Goal: Information Seeking & Learning: Learn about a topic

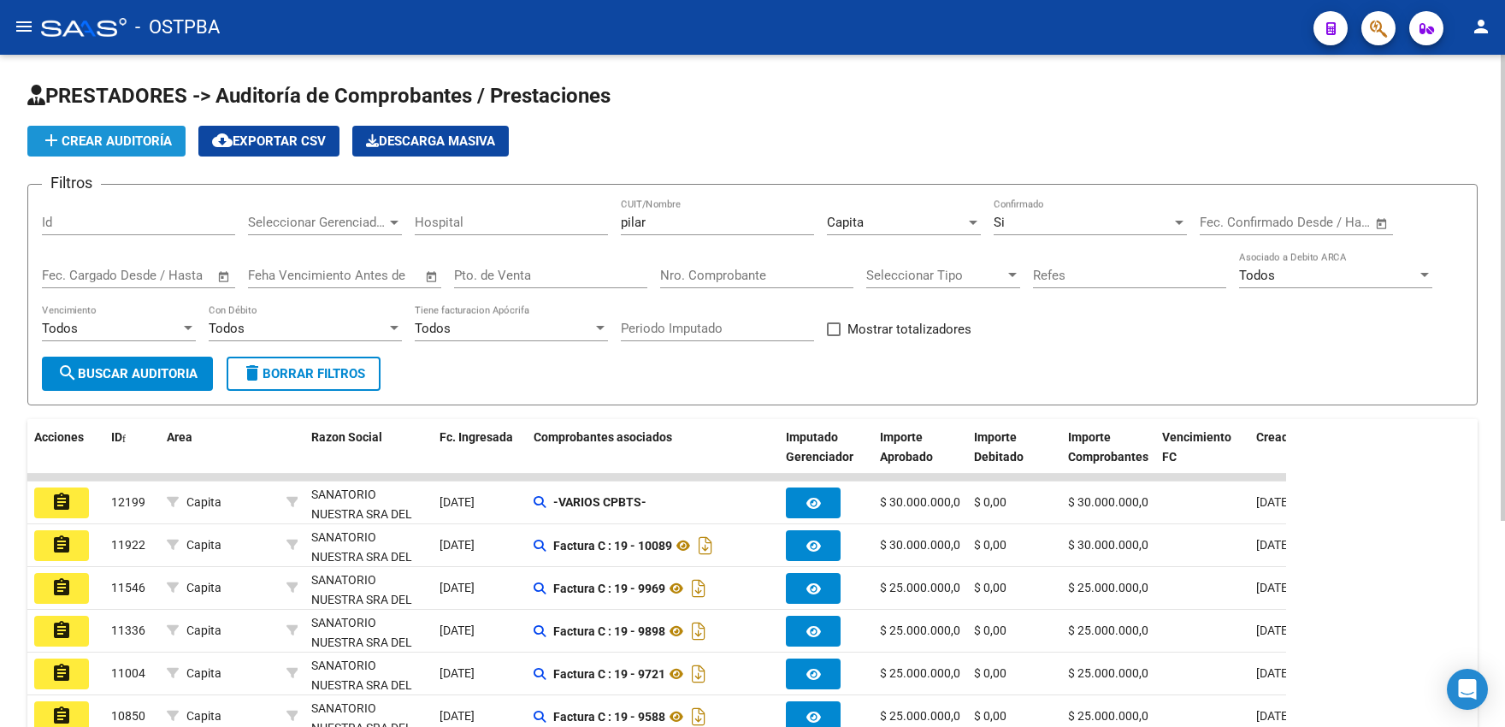
click at [91, 137] on span "add Crear Auditoría" at bounding box center [106, 140] width 131 height 15
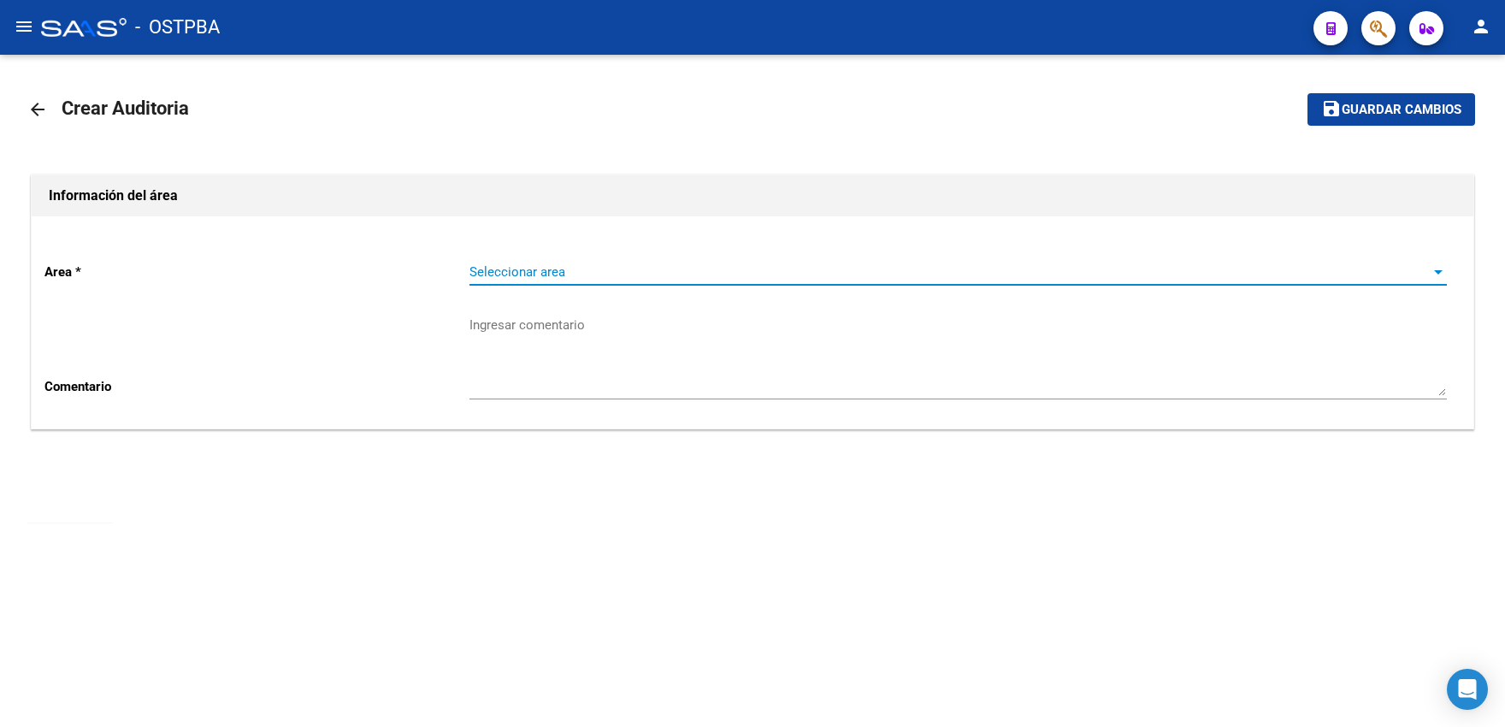
click at [511, 275] on span "Seleccionar area" at bounding box center [951, 271] width 962 height 15
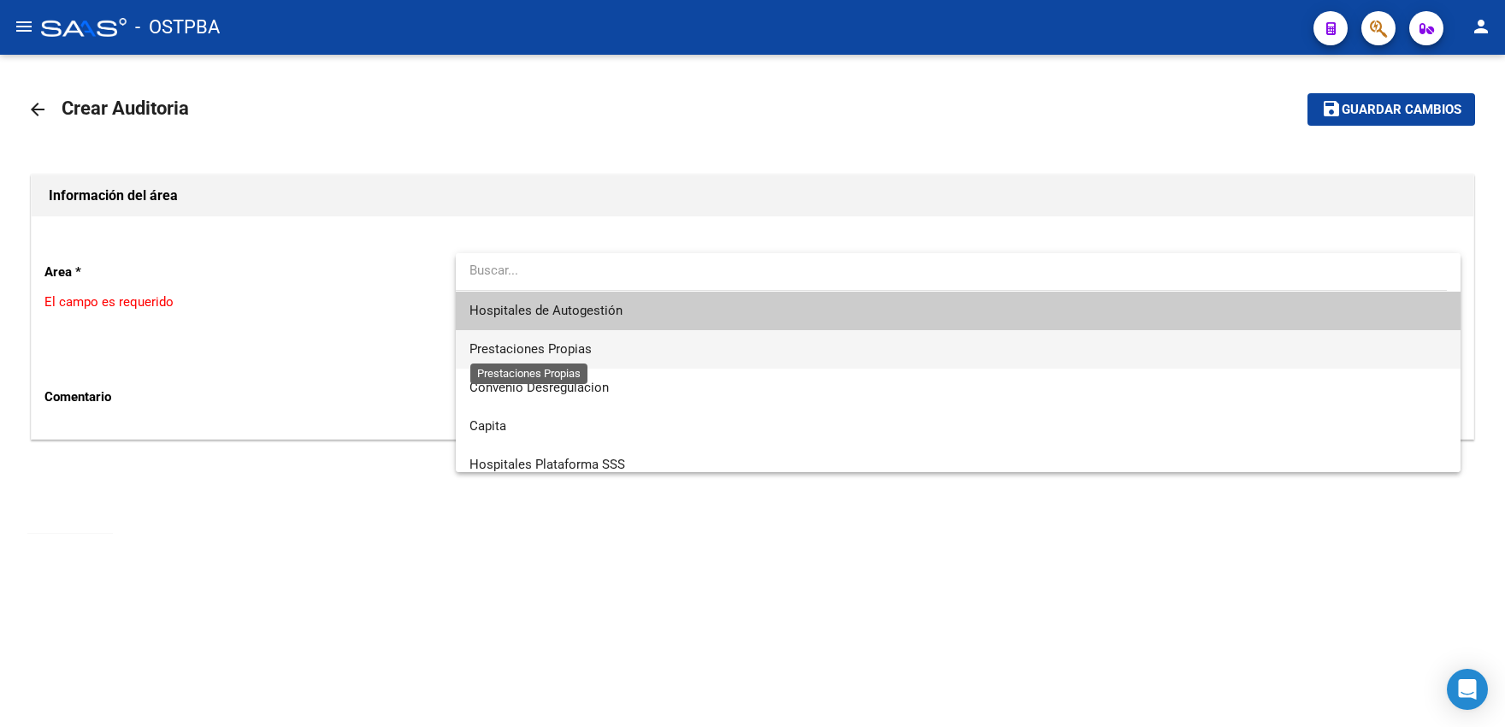
click at [515, 347] on span "Prestaciones Propias" at bounding box center [531, 348] width 122 height 15
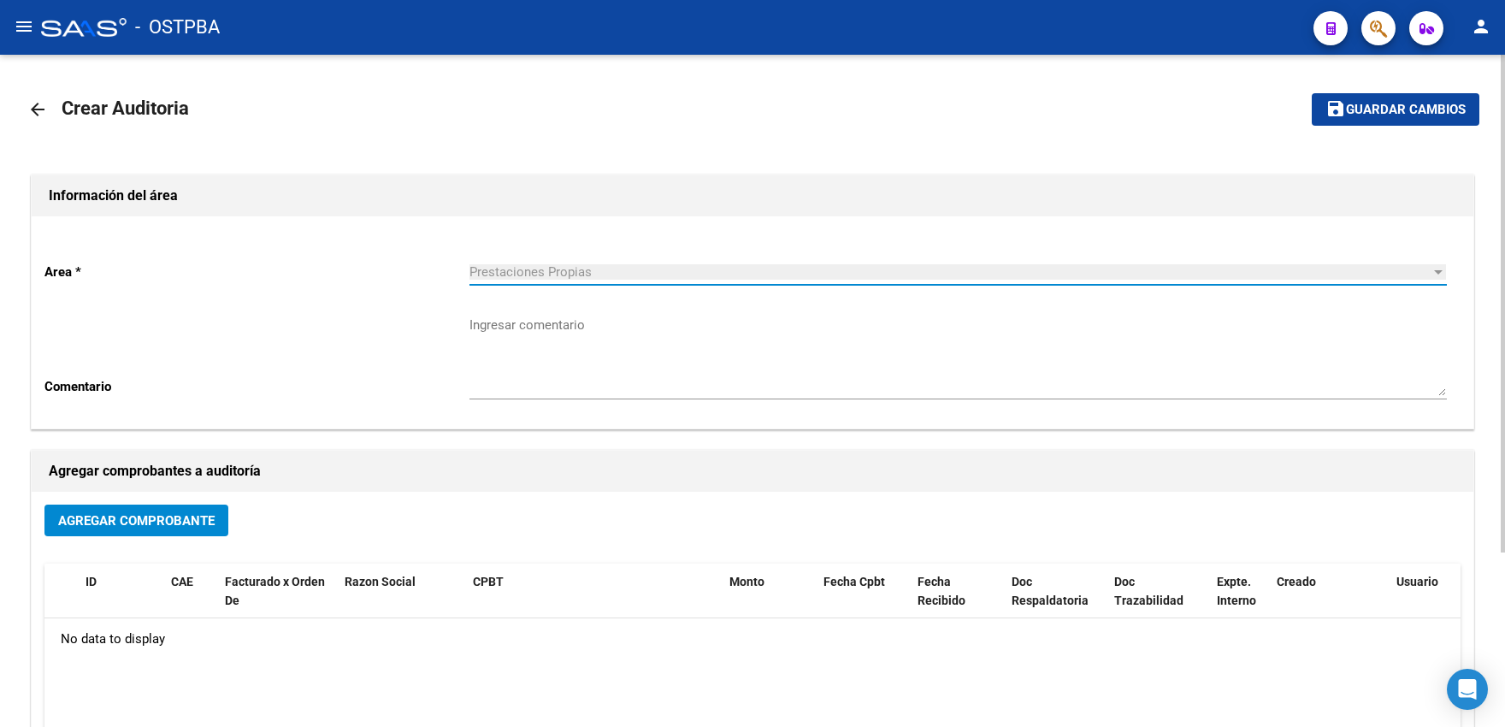
click at [161, 529] on span "Agregar Comprobante" at bounding box center [136, 520] width 157 height 15
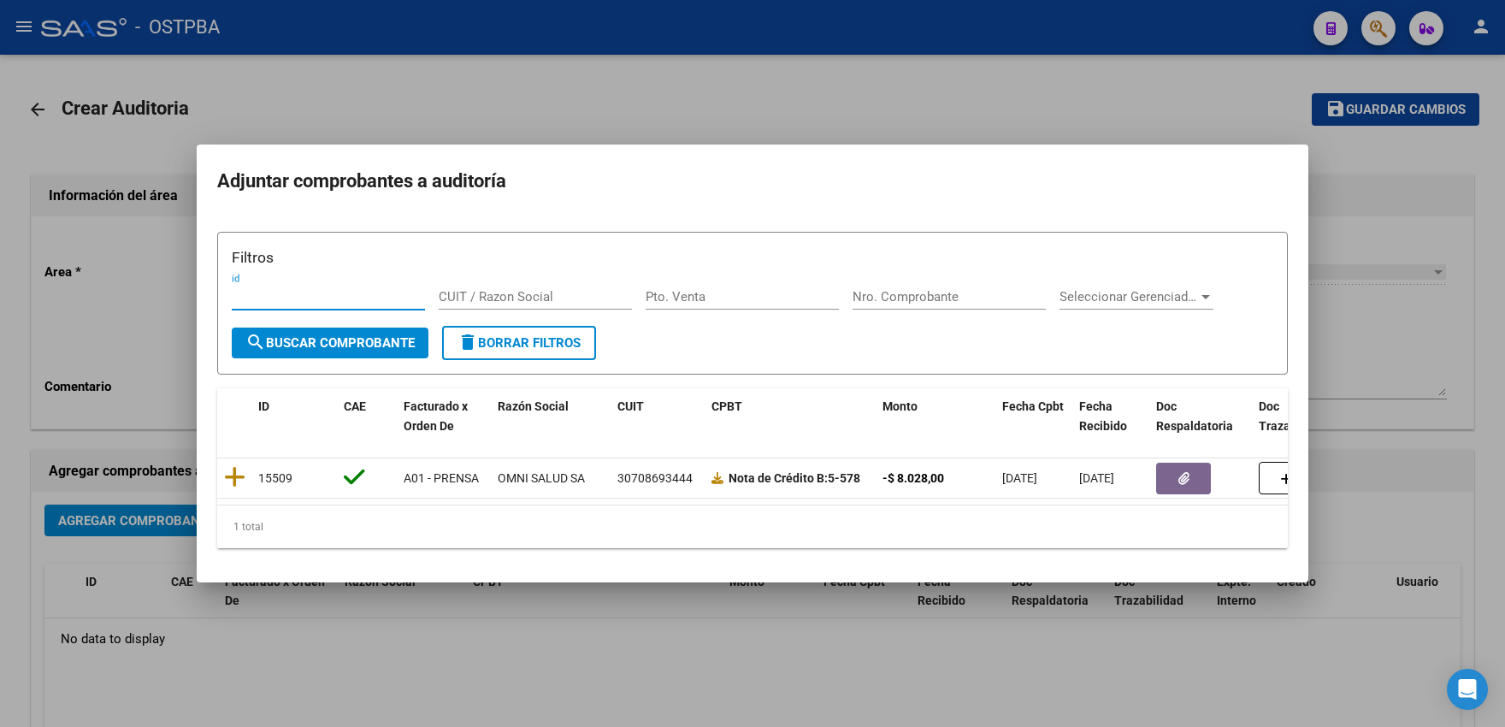
click at [456, 60] on div at bounding box center [752, 363] width 1505 height 727
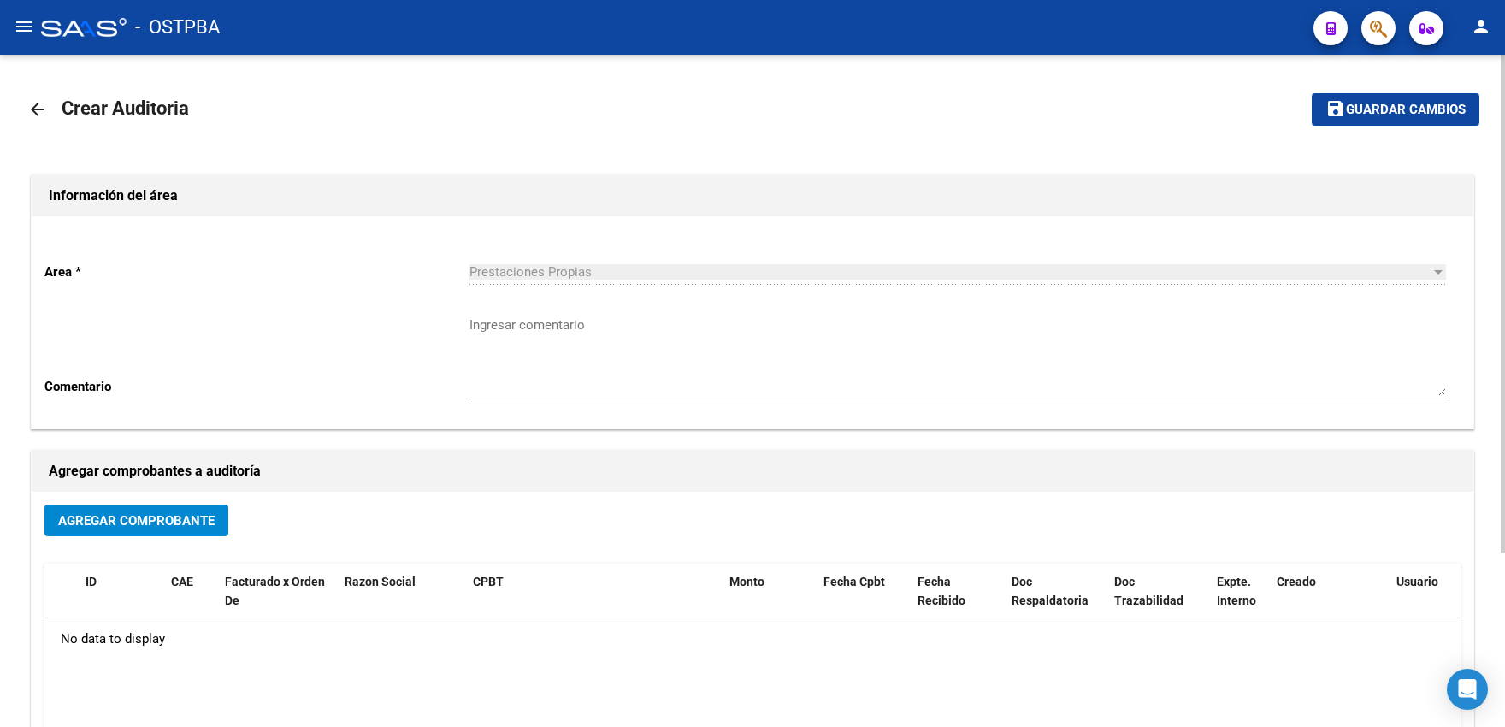
click at [30, 116] on mat-icon "arrow_back" at bounding box center [37, 109] width 21 height 21
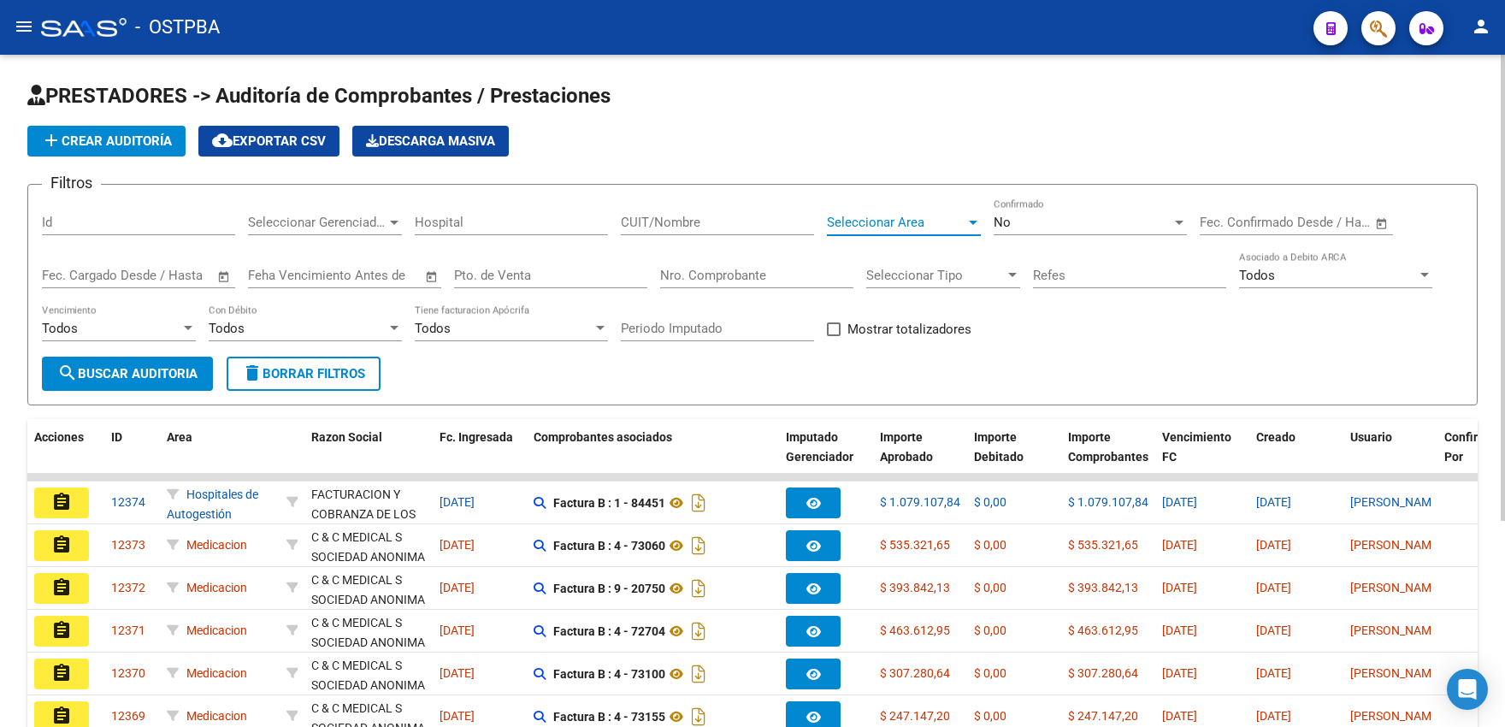
click at [877, 220] on span "Seleccionar Area" at bounding box center [896, 222] width 139 height 15
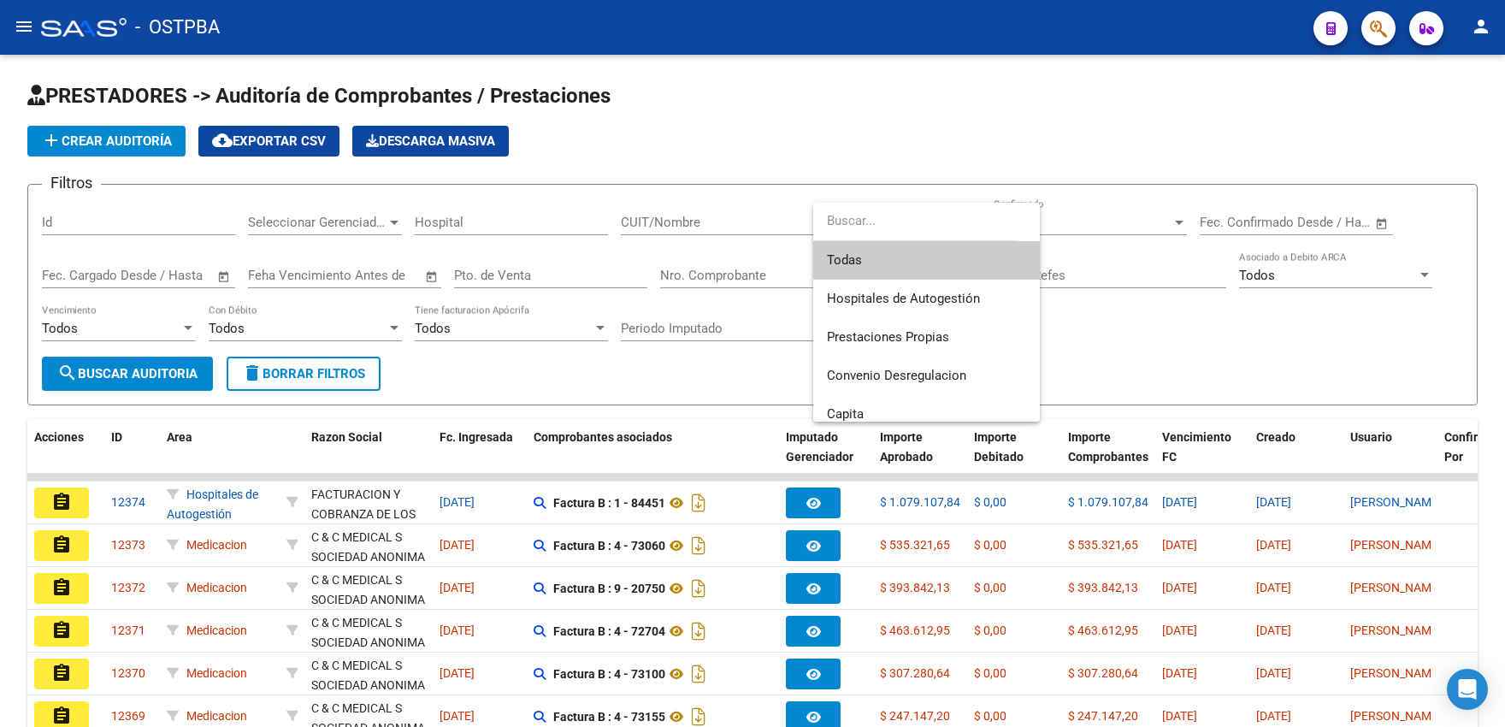
click at [786, 195] on div at bounding box center [752, 363] width 1505 height 727
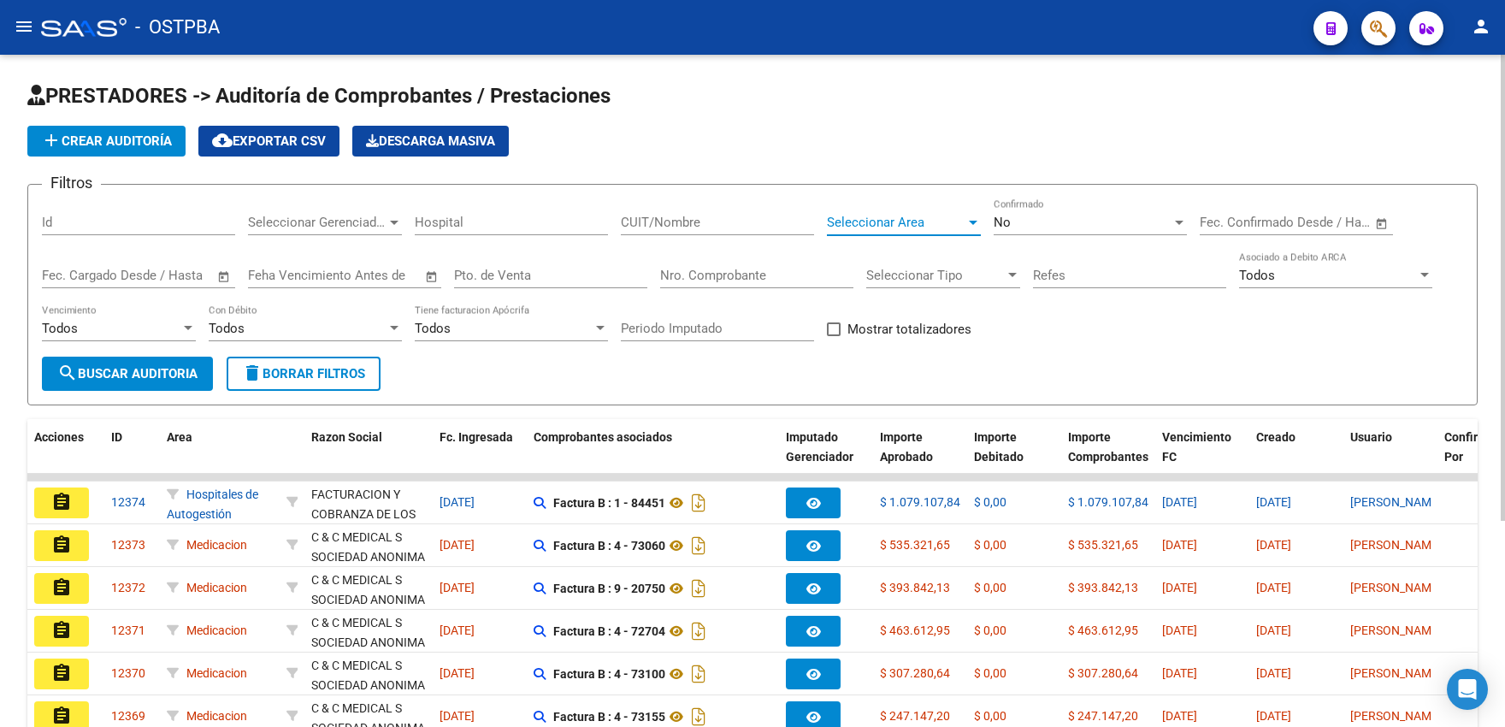
click at [942, 228] on span "Seleccionar Area" at bounding box center [896, 222] width 139 height 15
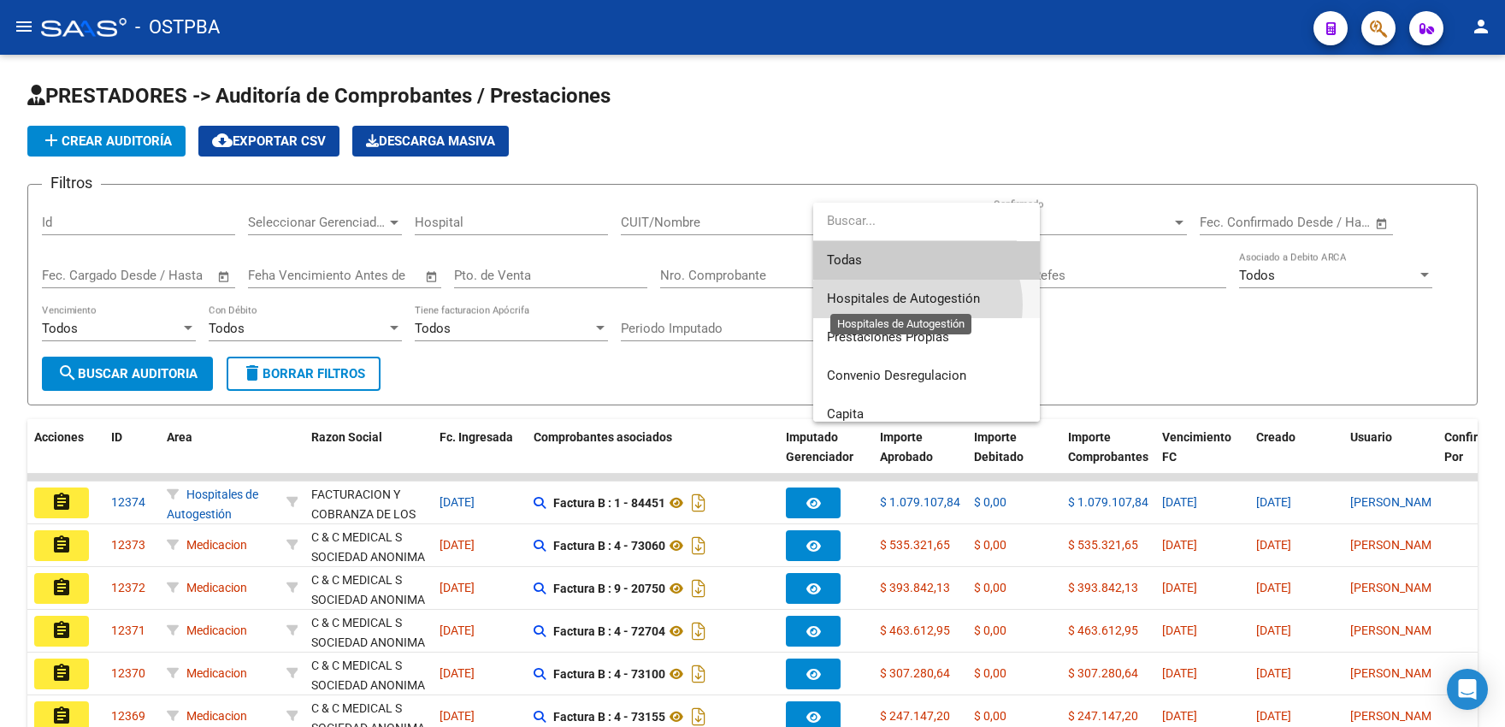
click at [917, 304] on span "Hospitales de Autogestión" at bounding box center [903, 298] width 153 height 15
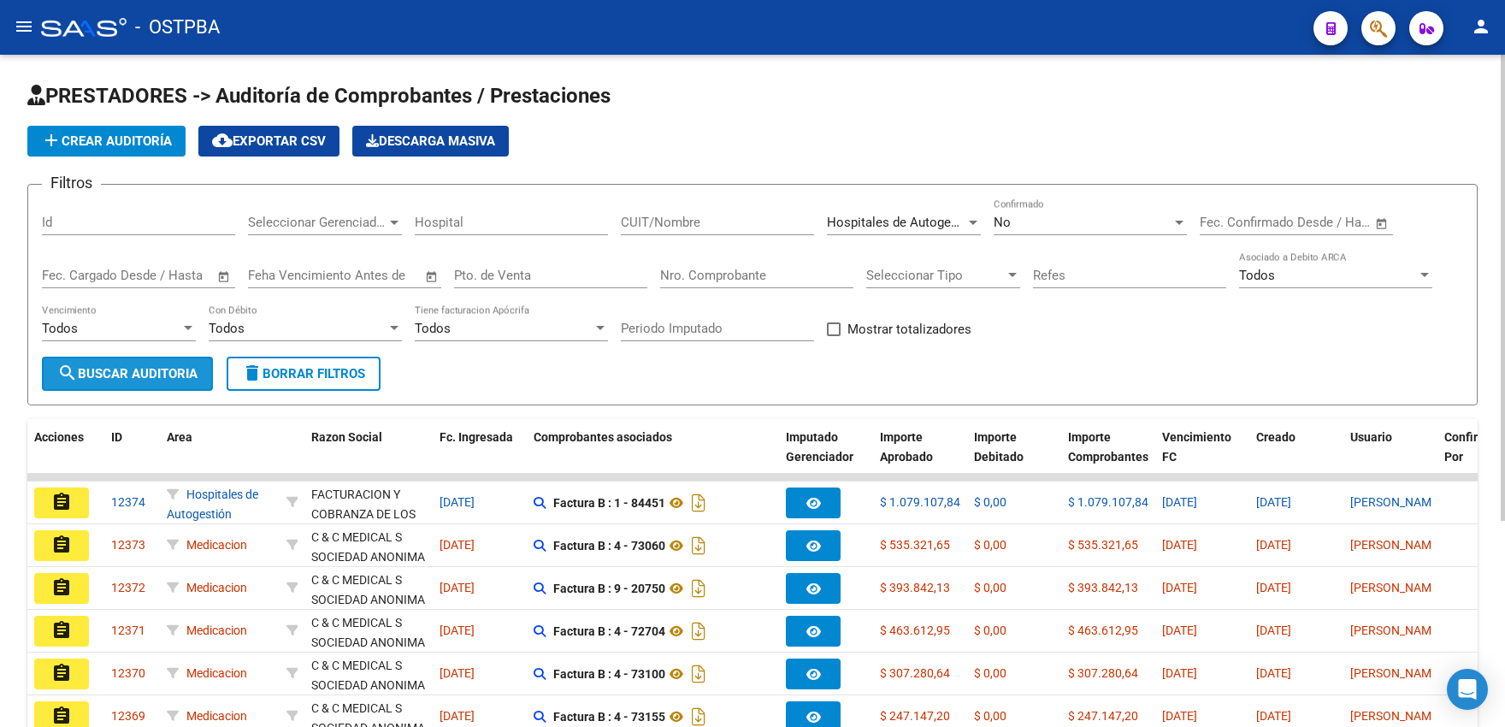
click at [158, 377] on span "search Buscar Auditoria" at bounding box center [127, 373] width 140 height 15
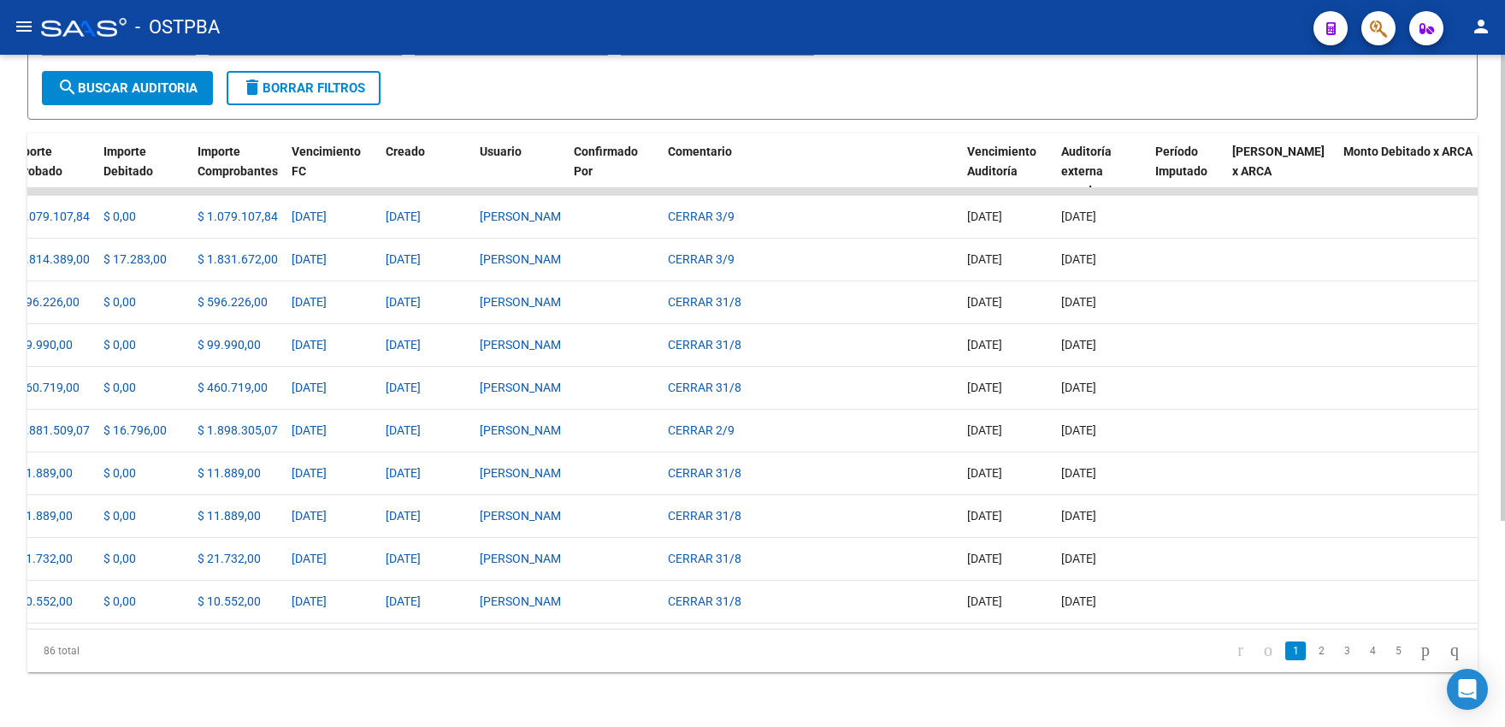
scroll to position [0, 885]
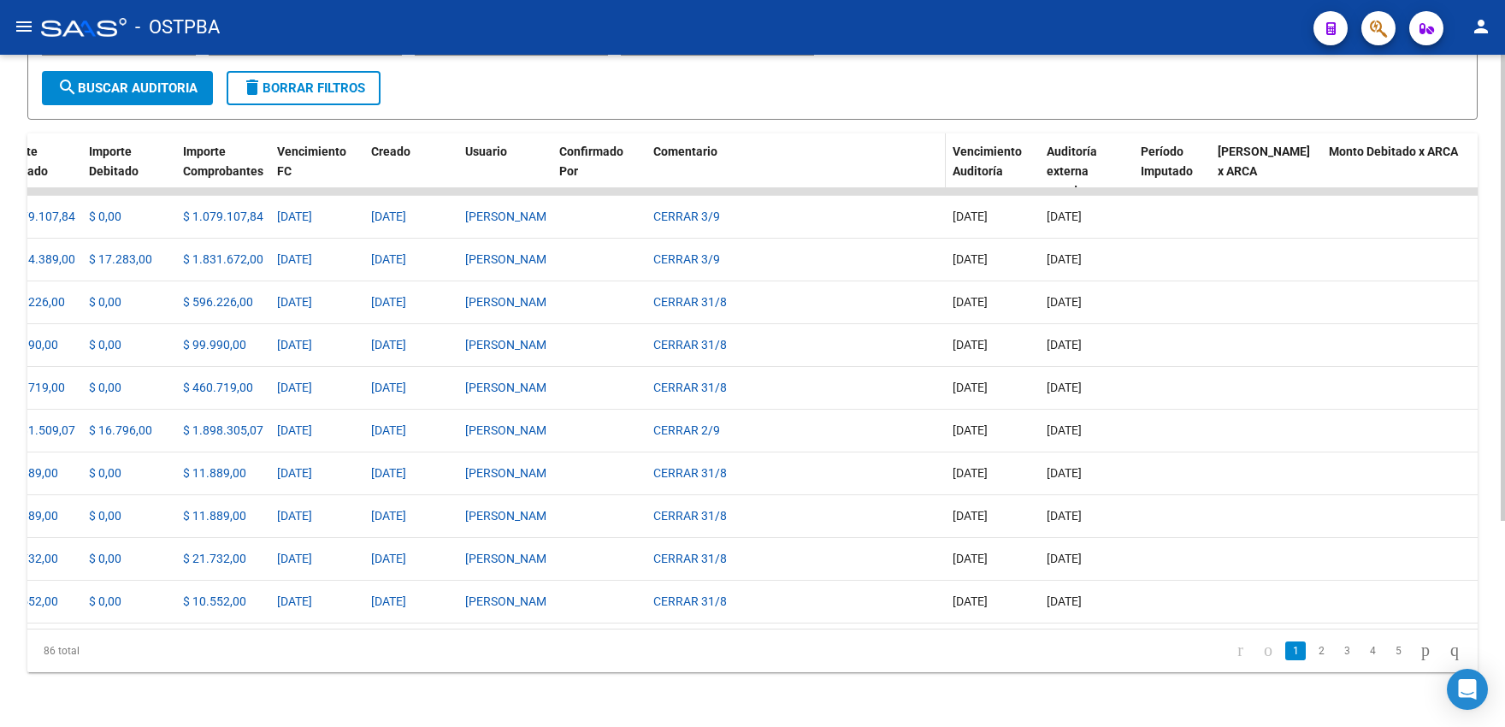
click at [675, 150] on datatable-header-cell "Comentario" at bounding box center [796, 170] width 299 height 75
click at [676, 145] on span "Comentario" at bounding box center [685, 152] width 64 height 14
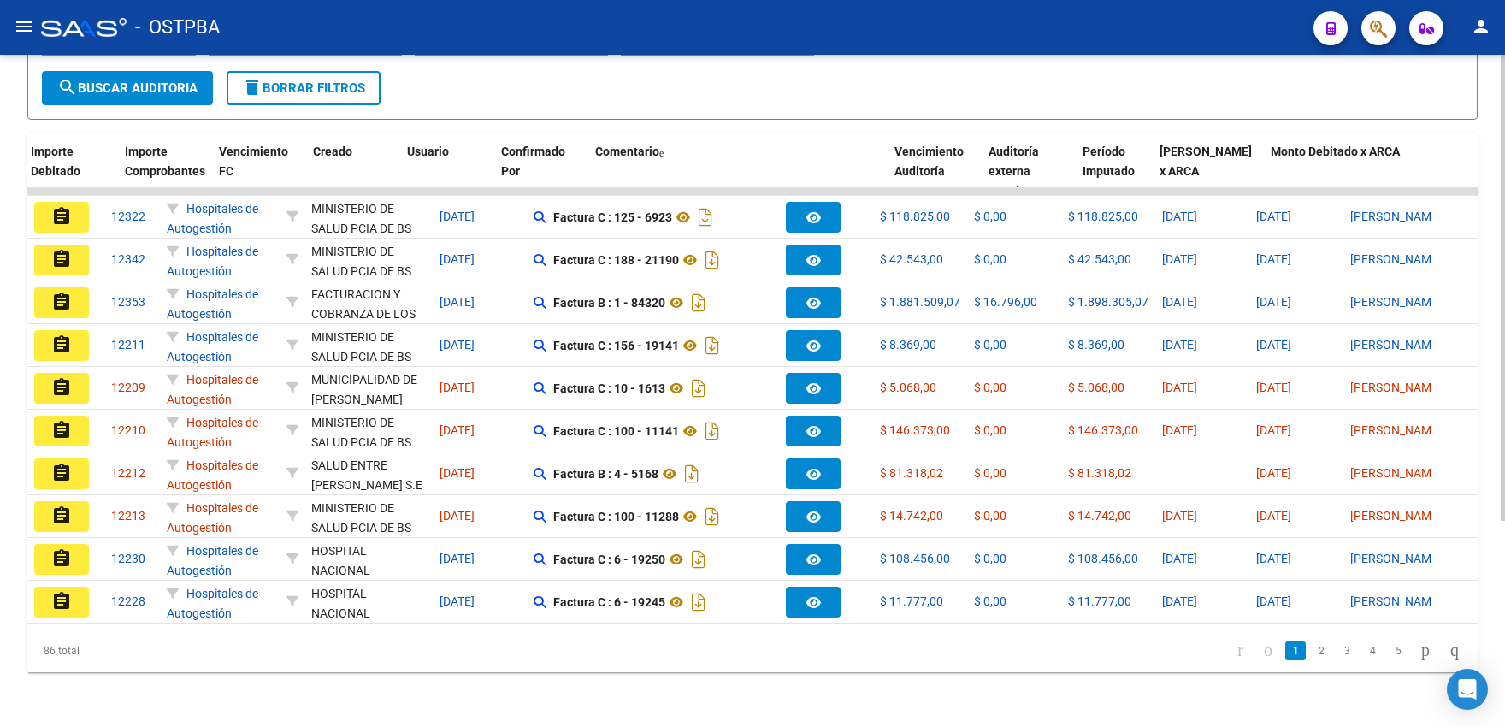
scroll to position [0, 943]
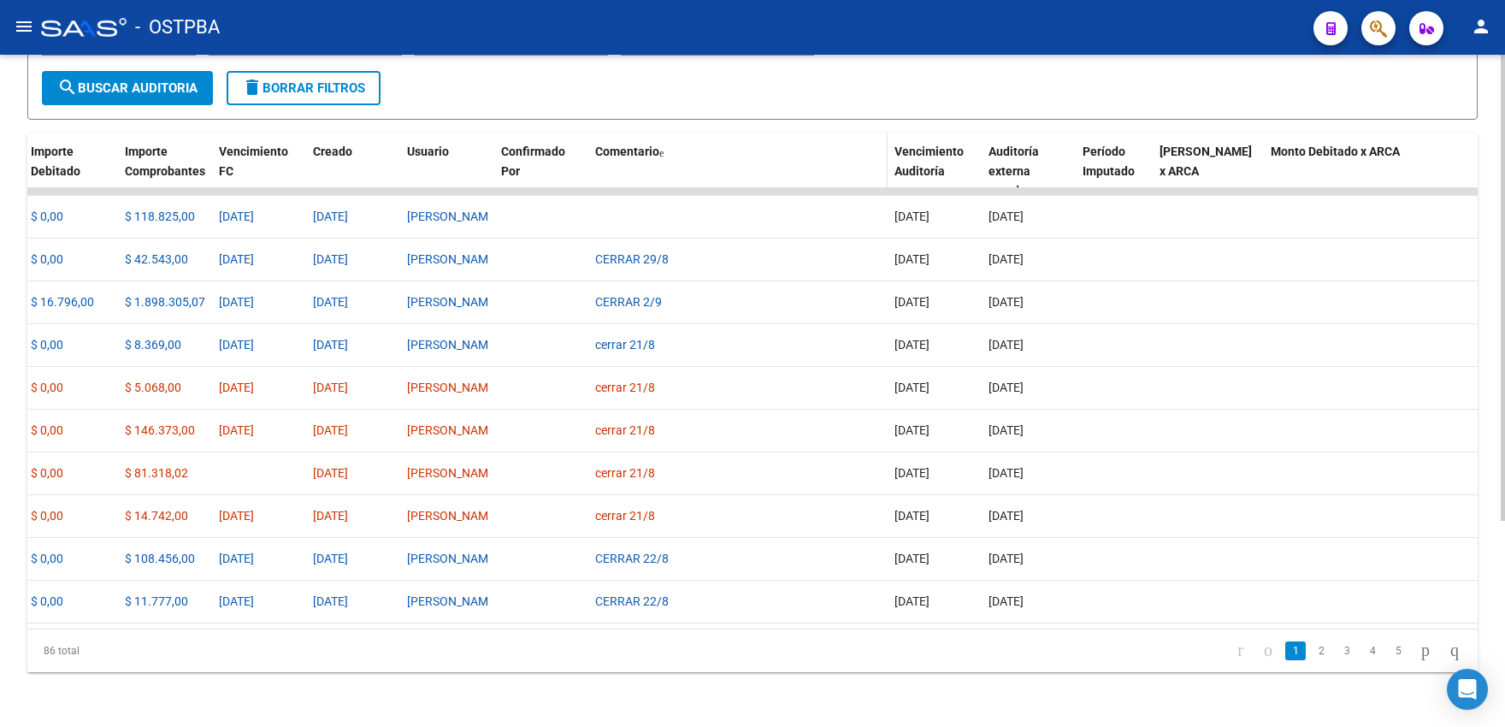
click at [629, 145] on span "Comentario" at bounding box center [627, 152] width 64 height 14
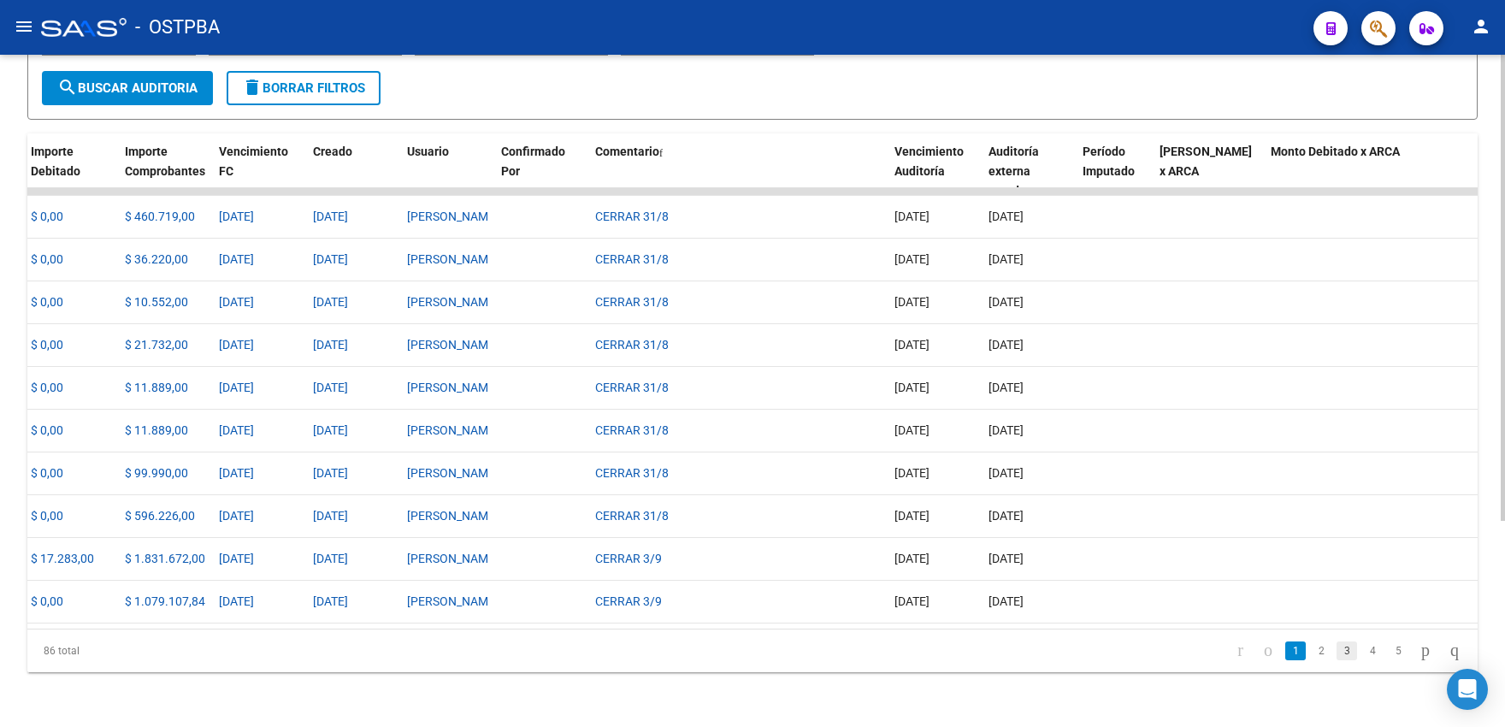
click at [1337, 651] on link "3" at bounding box center [1347, 650] width 21 height 19
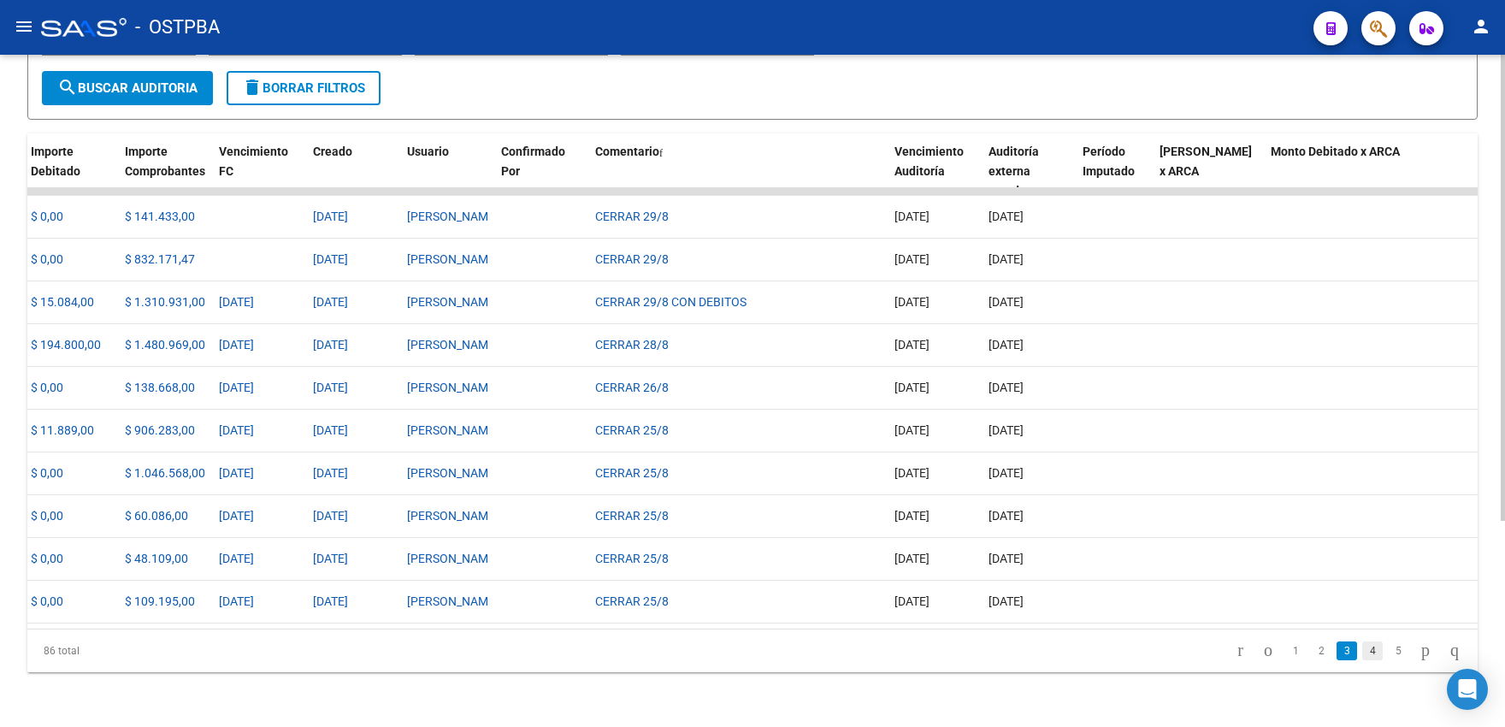
click at [1363, 651] on link "4" at bounding box center [1373, 650] width 21 height 19
click at [1388, 649] on link "6" at bounding box center [1398, 650] width 21 height 19
click at [1388, 649] on link "8" at bounding box center [1398, 650] width 21 height 19
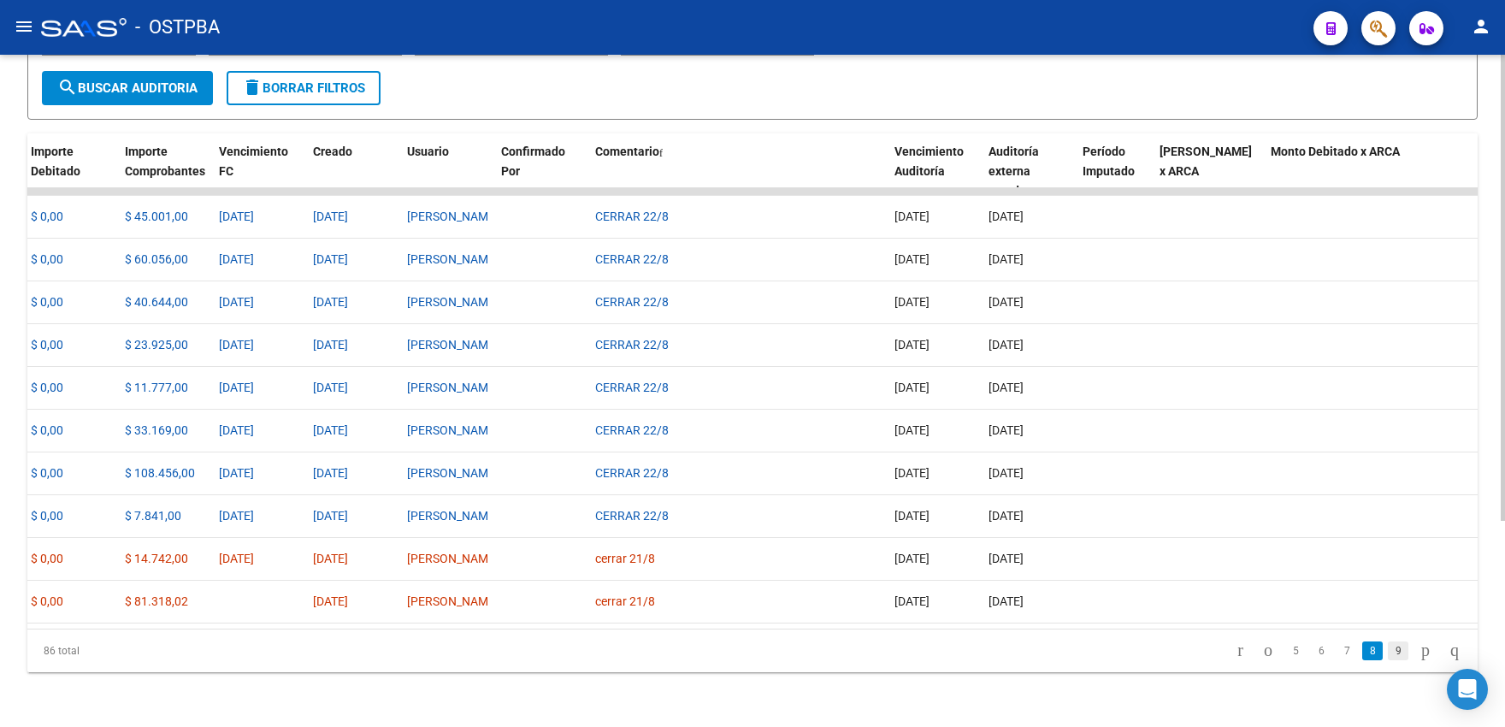
click at [1388, 650] on link "9" at bounding box center [1398, 650] width 21 height 19
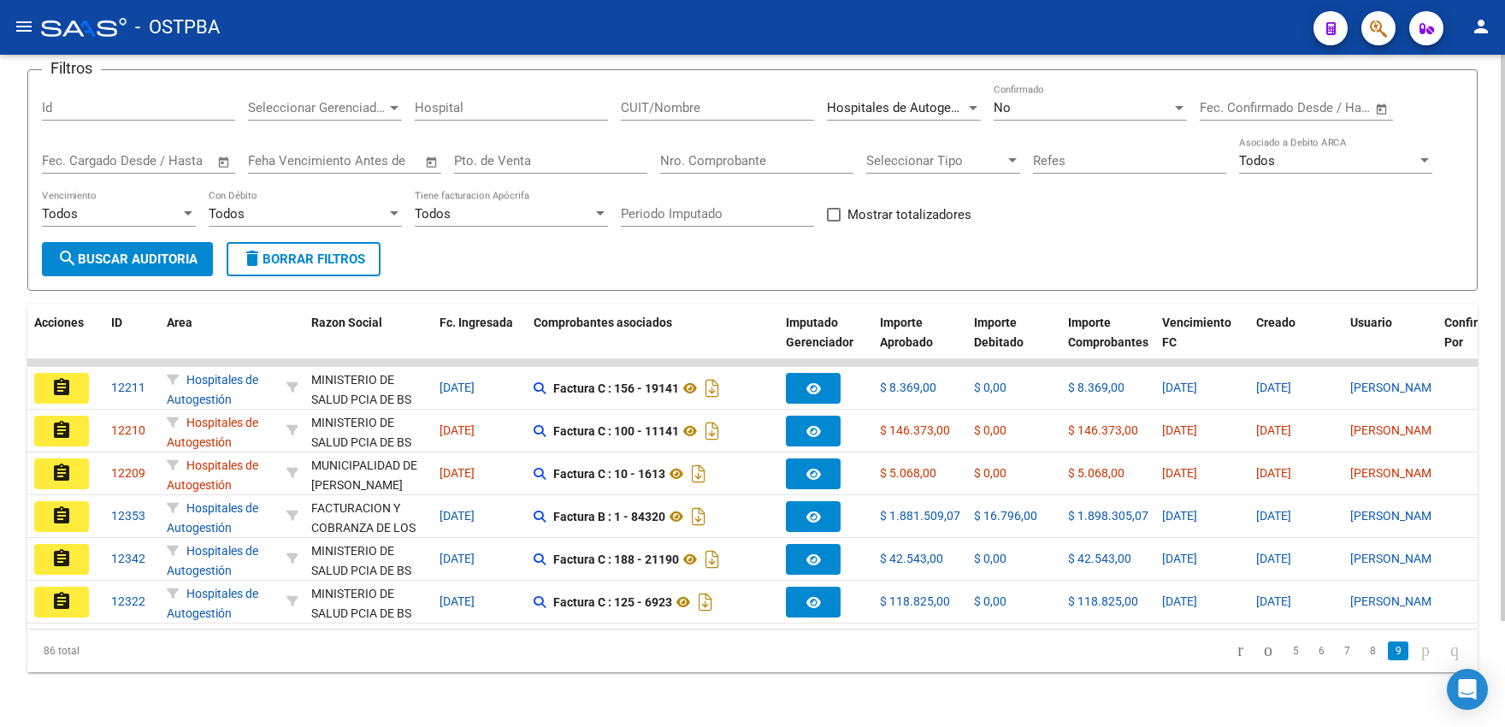
scroll to position [0, 0]
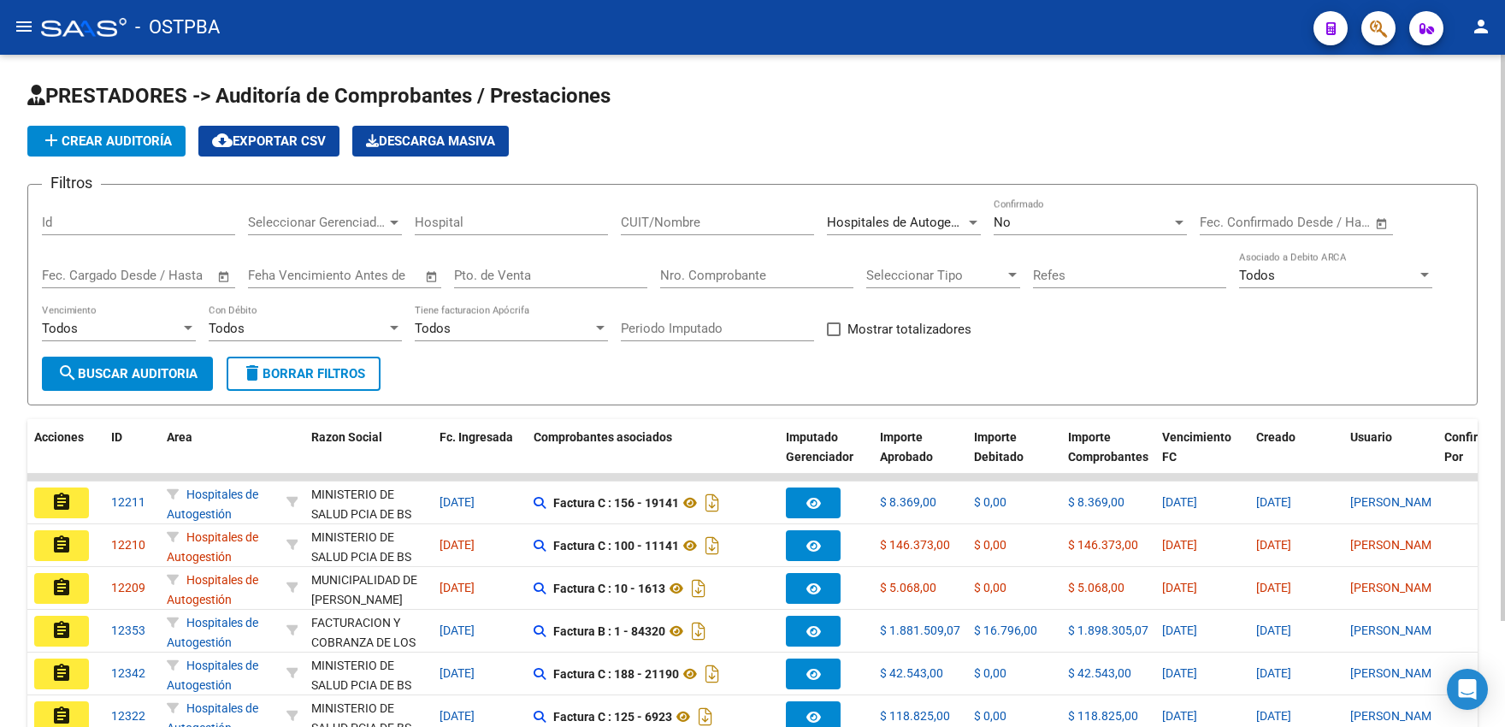
click at [879, 234] on div "Hospitales de Autogestión Seleccionar Area" at bounding box center [904, 216] width 154 height 37
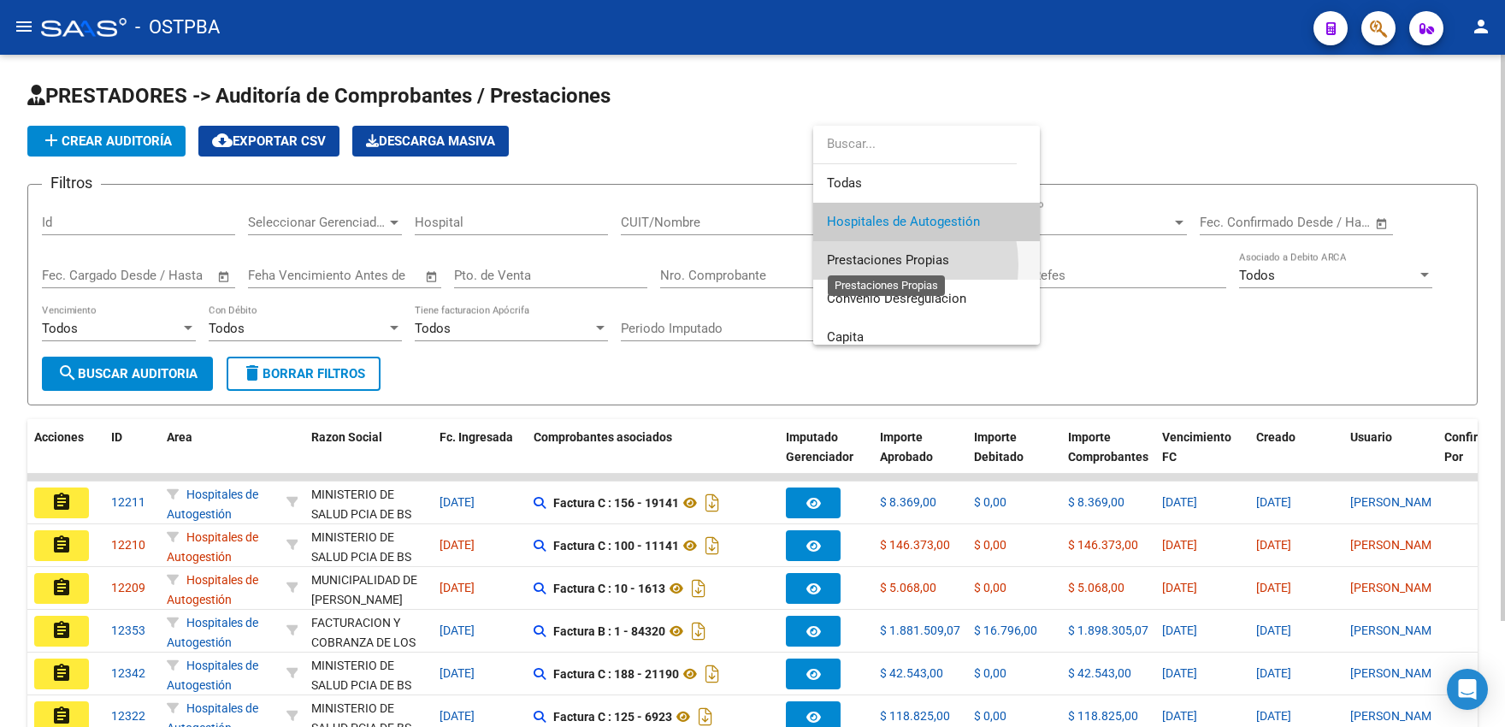
drag, startPoint x: 871, startPoint y: 265, endPoint x: 770, endPoint y: 290, distance: 103.9
click at [870, 266] on span "Prestaciones Propias" at bounding box center [888, 259] width 122 height 15
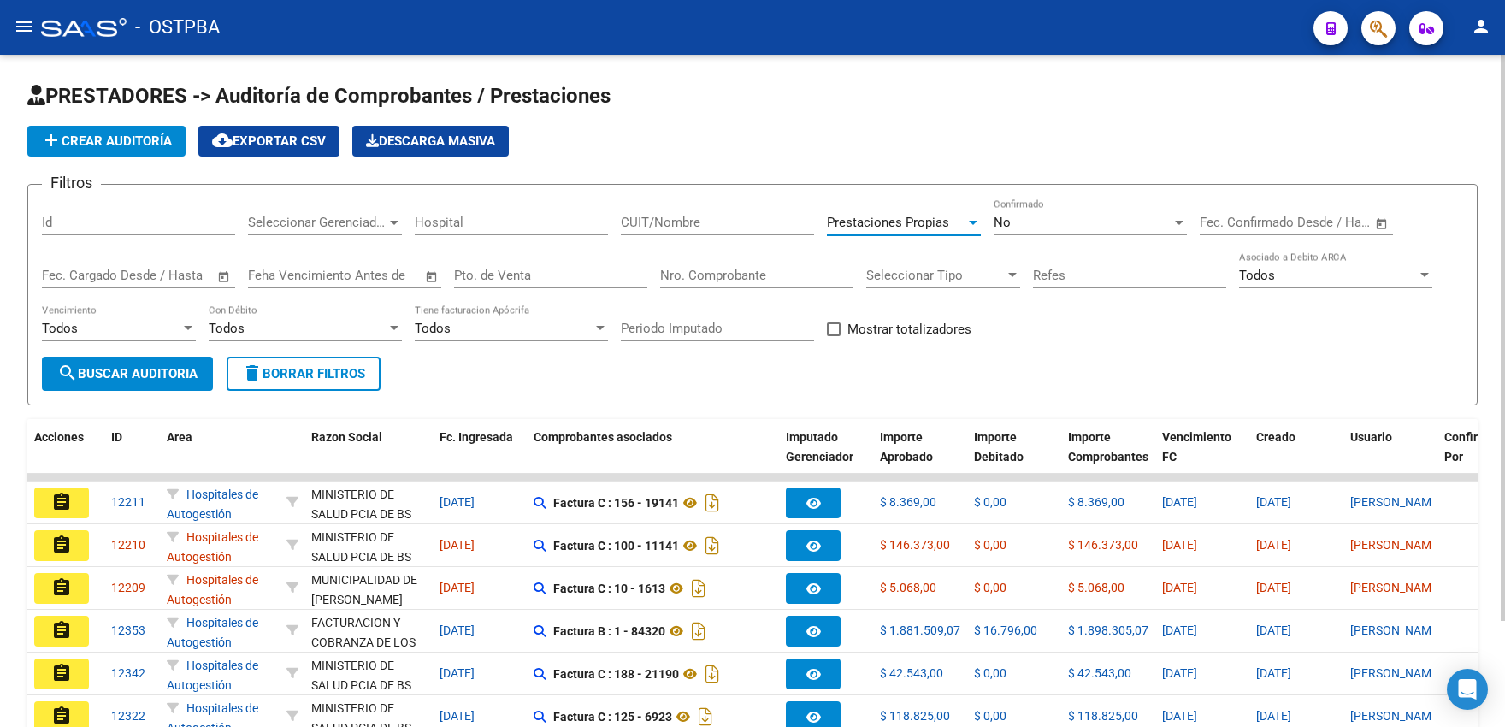
click at [193, 375] on span "search Buscar Auditoria" at bounding box center [127, 373] width 140 height 15
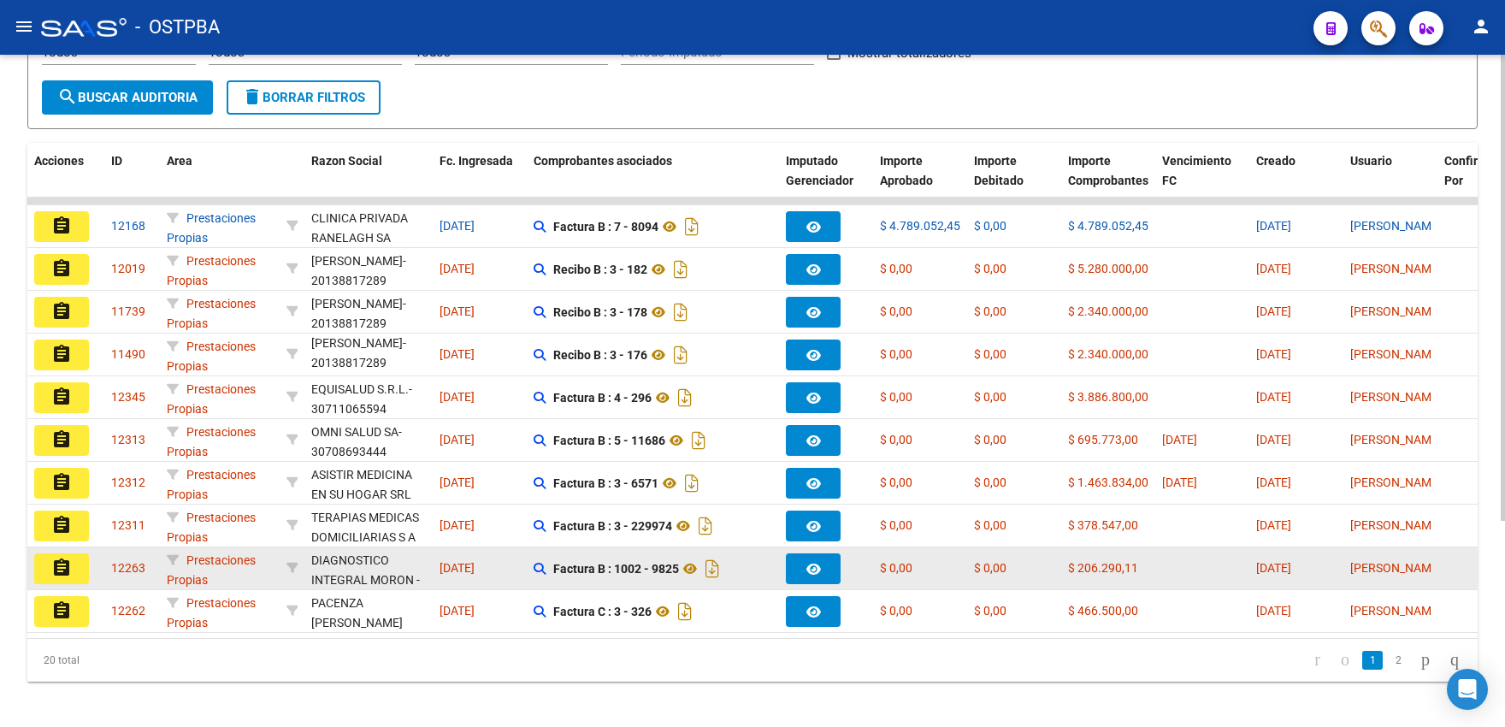
scroll to position [282, 0]
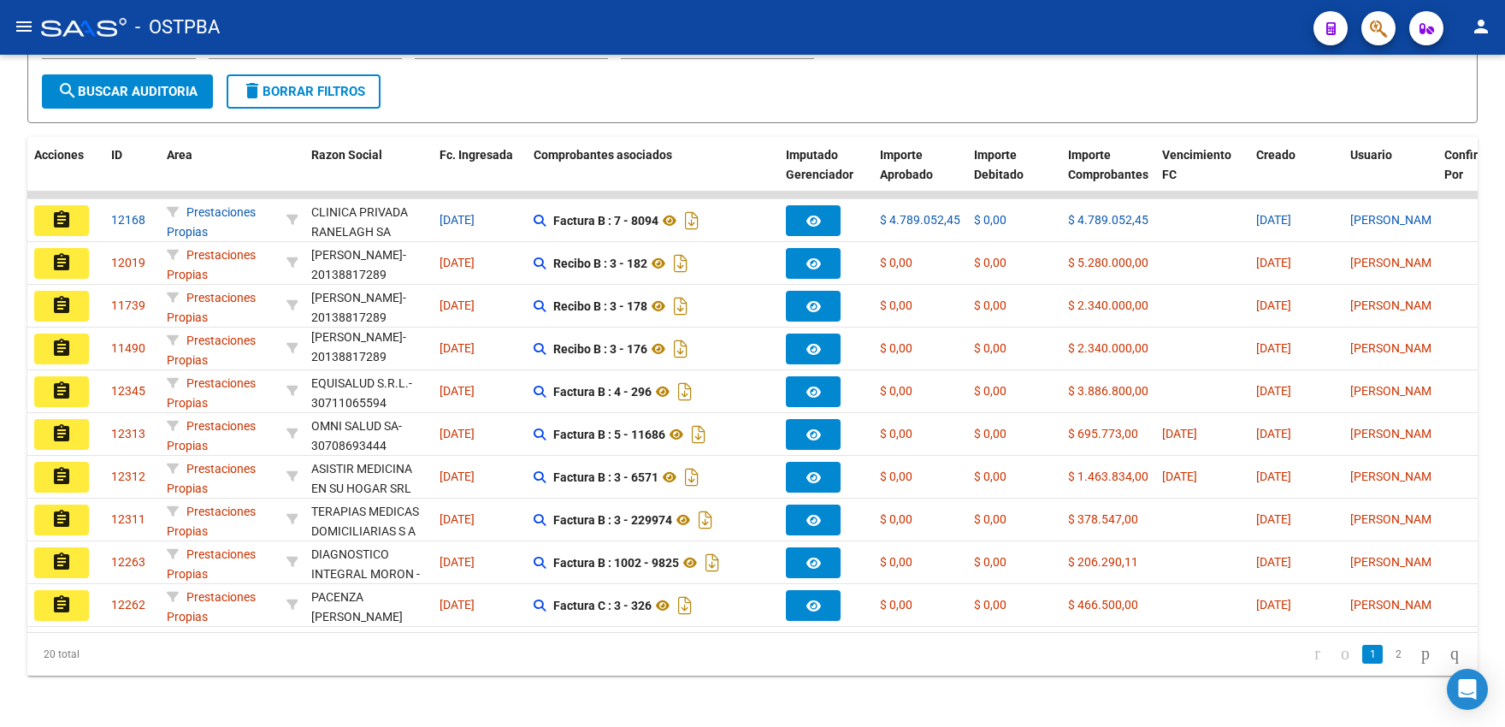
click at [33, 29] on mat-icon "menu" at bounding box center [24, 26] width 21 height 21
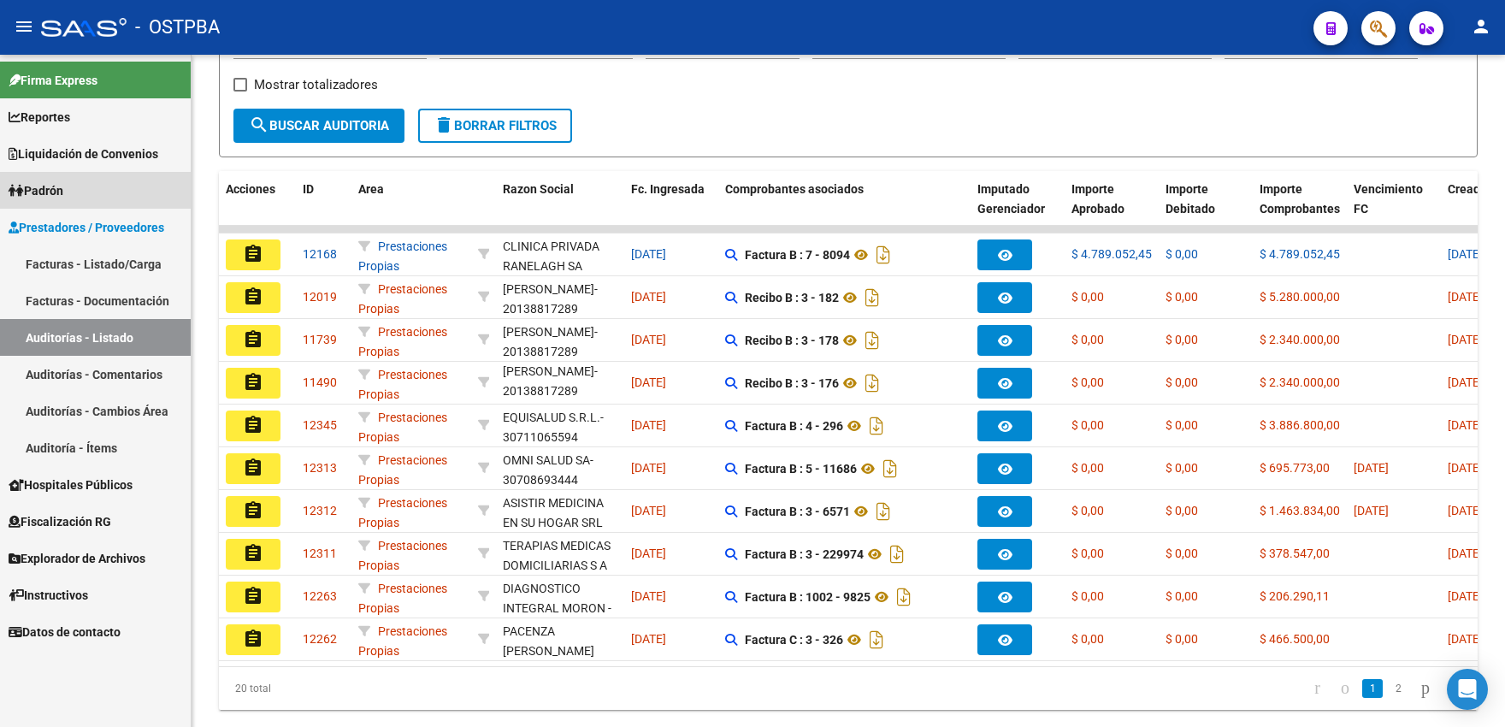
click at [61, 189] on span "Padrón" at bounding box center [36, 190] width 55 height 19
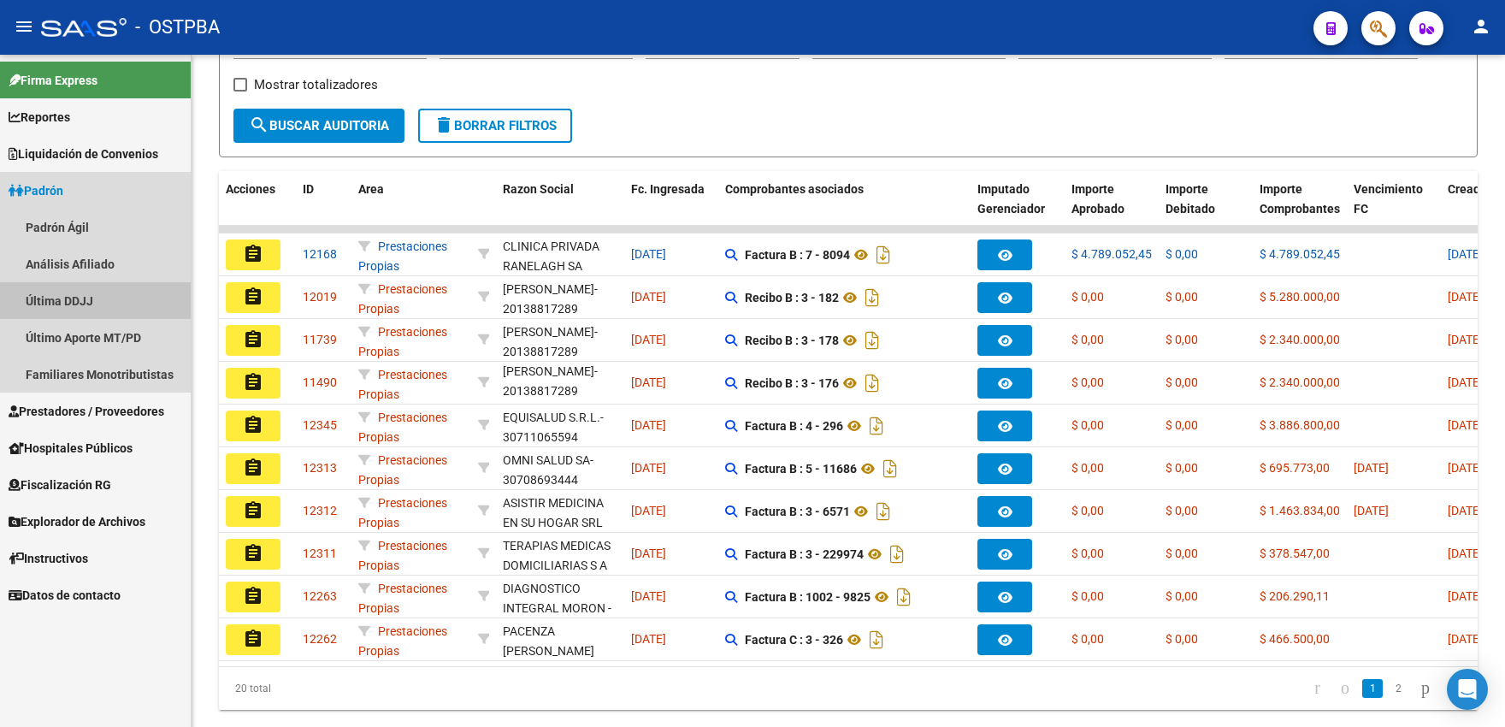
click at [61, 312] on link "Última DDJJ" at bounding box center [95, 300] width 191 height 37
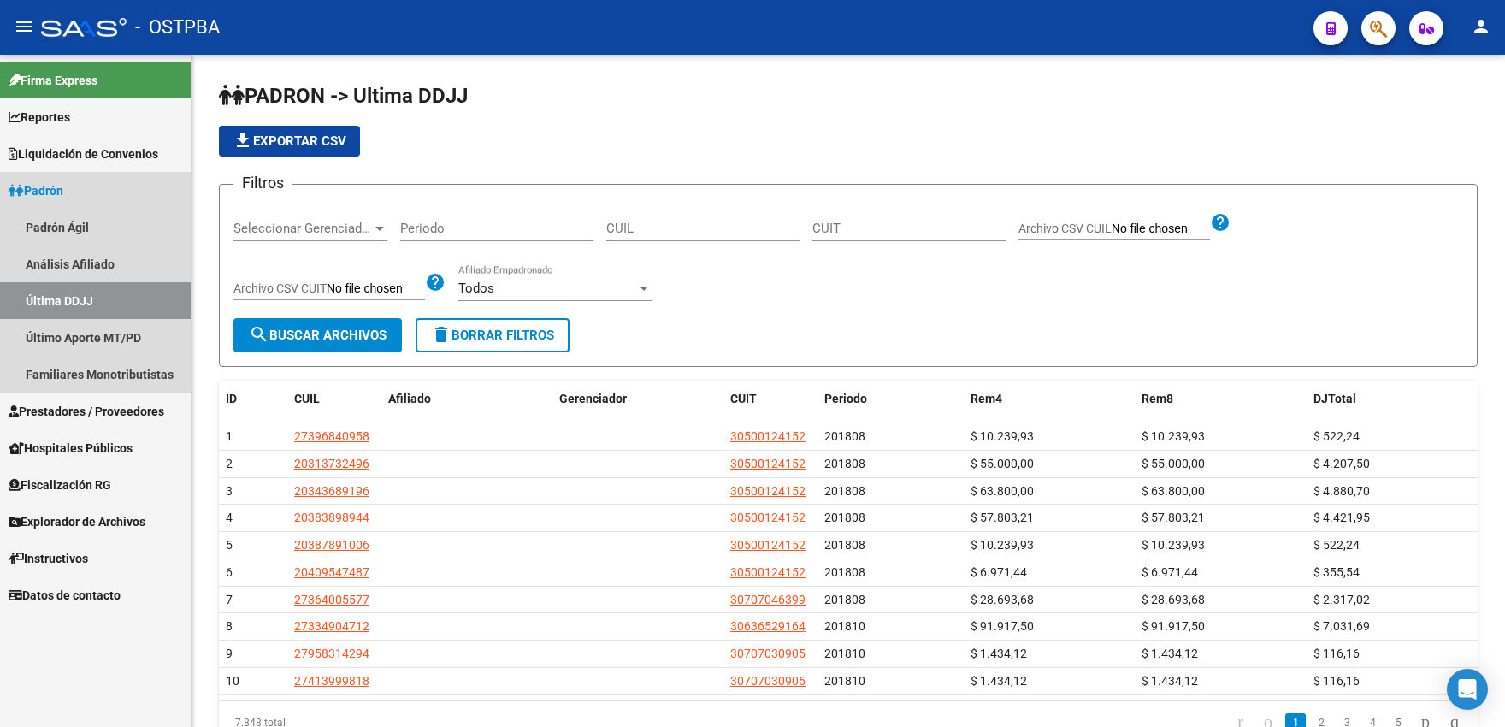
click at [91, 304] on link "Última DDJJ" at bounding box center [95, 300] width 191 height 37
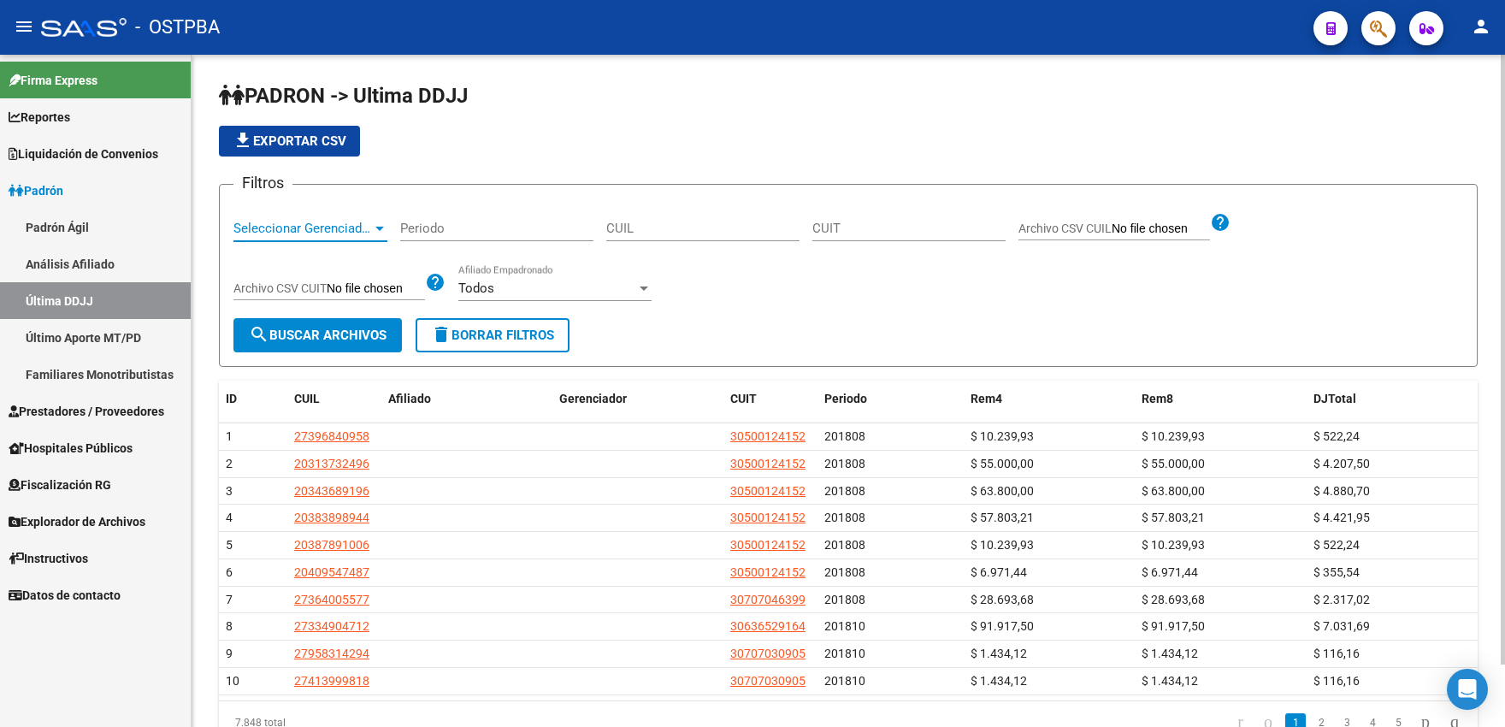
click at [357, 228] on span "Seleccionar Gerenciador" at bounding box center [303, 228] width 139 height 15
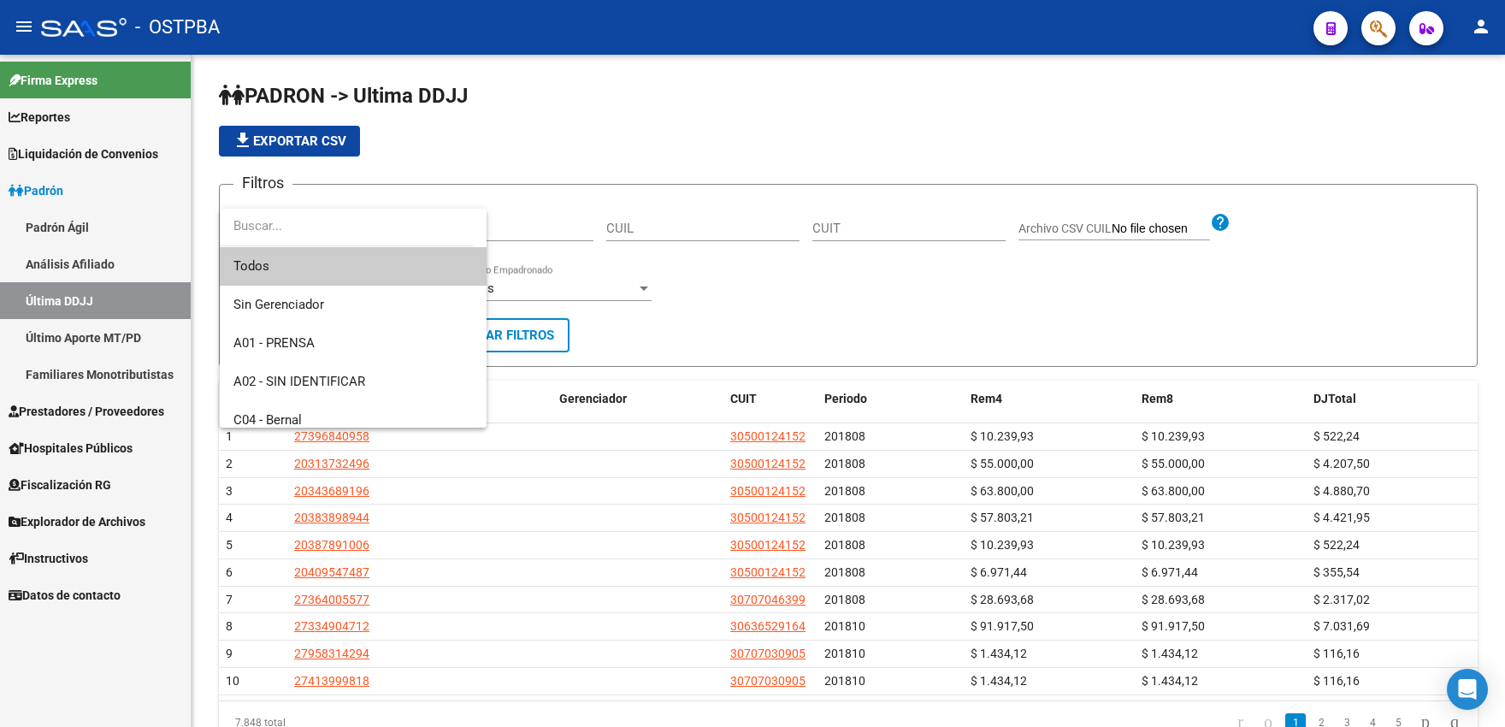
click at [435, 229] on input "dropdown search" at bounding box center [346, 226] width 253 height 38
click at [535, 225] on div at bounding box center [752, 363] width 1505 height 727
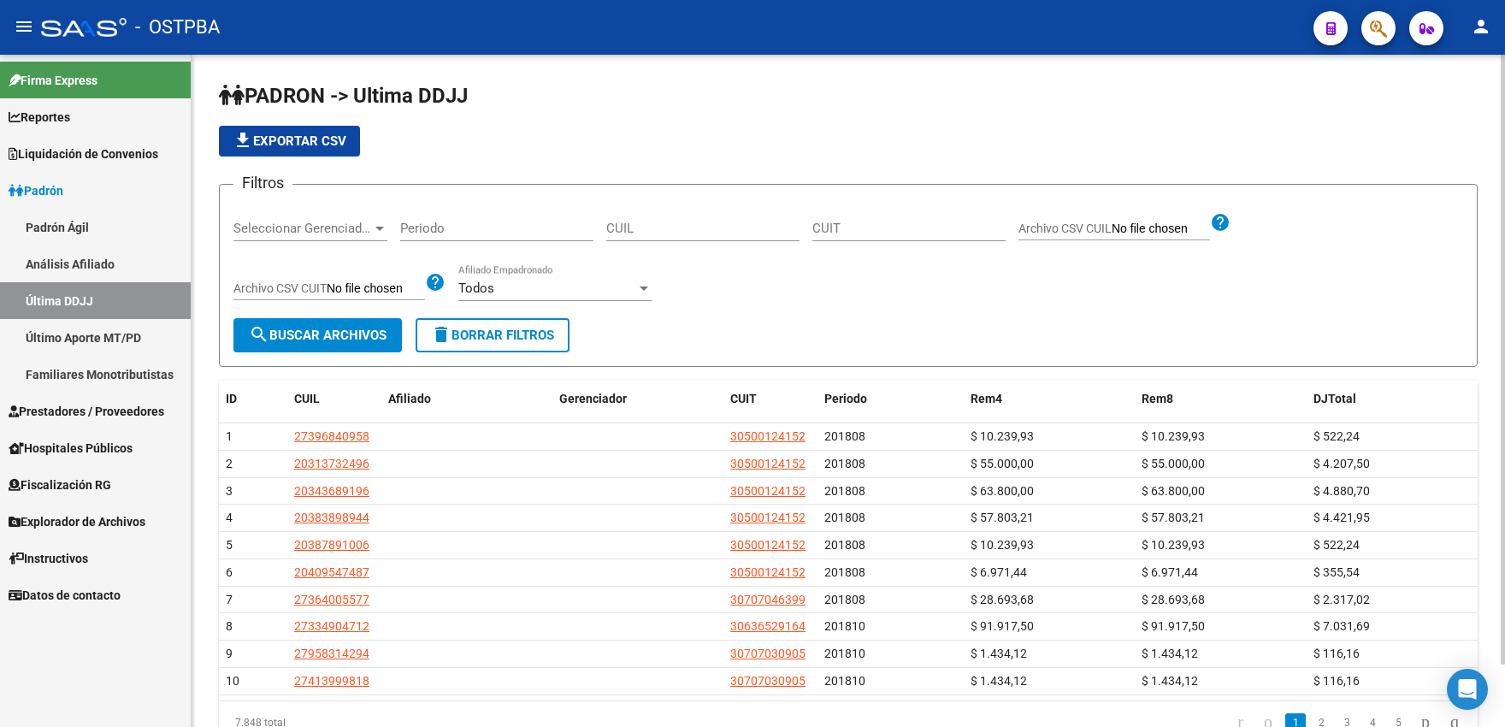
click at [523, 225] on input "Periodo" at bounding box center [496, 228] width 193 height 15
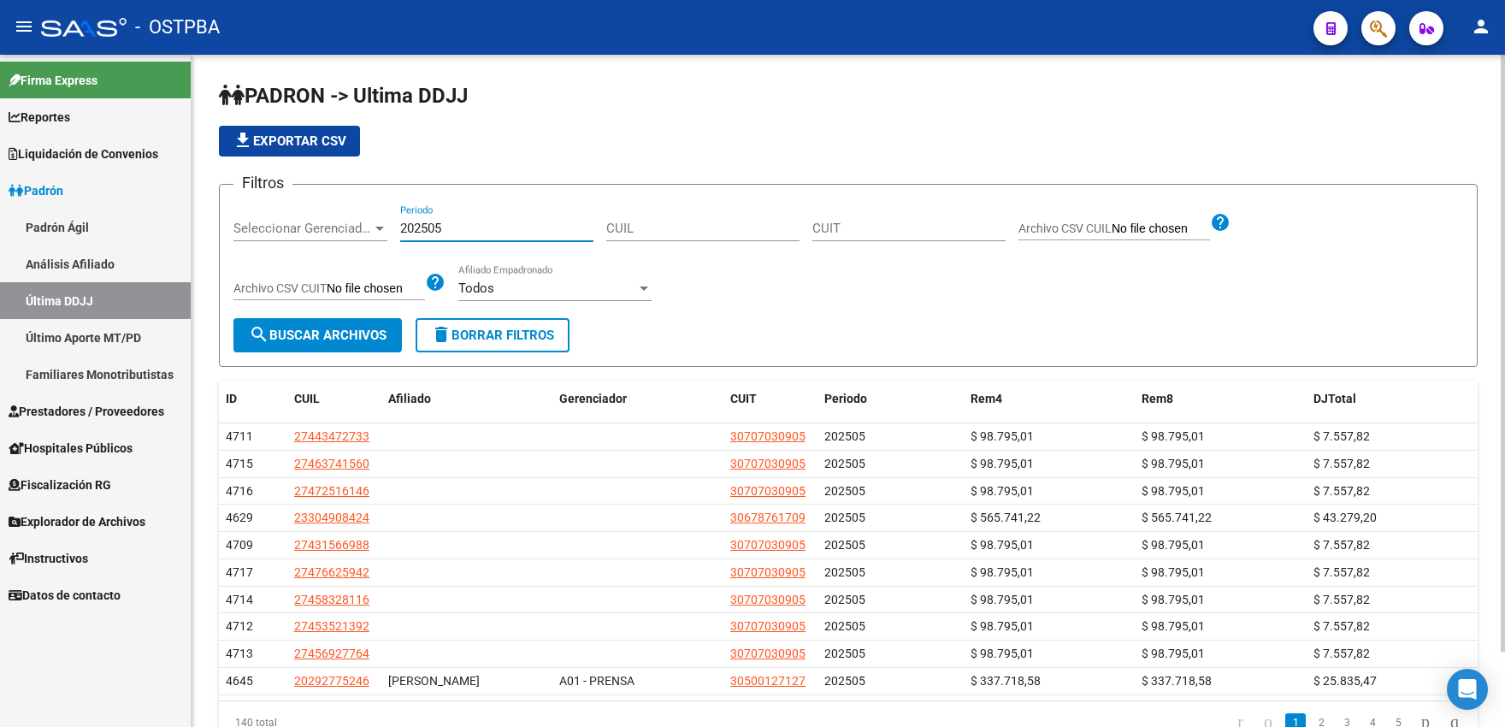
type input "202505"
click at [347, 334] on span "search Buscar Archivos" at bounding box center [318, 335] width 138 height 15
click at [334, 137] on span "file_download Exportar CSV" at bounding box center [290, 140] width 114 height 15
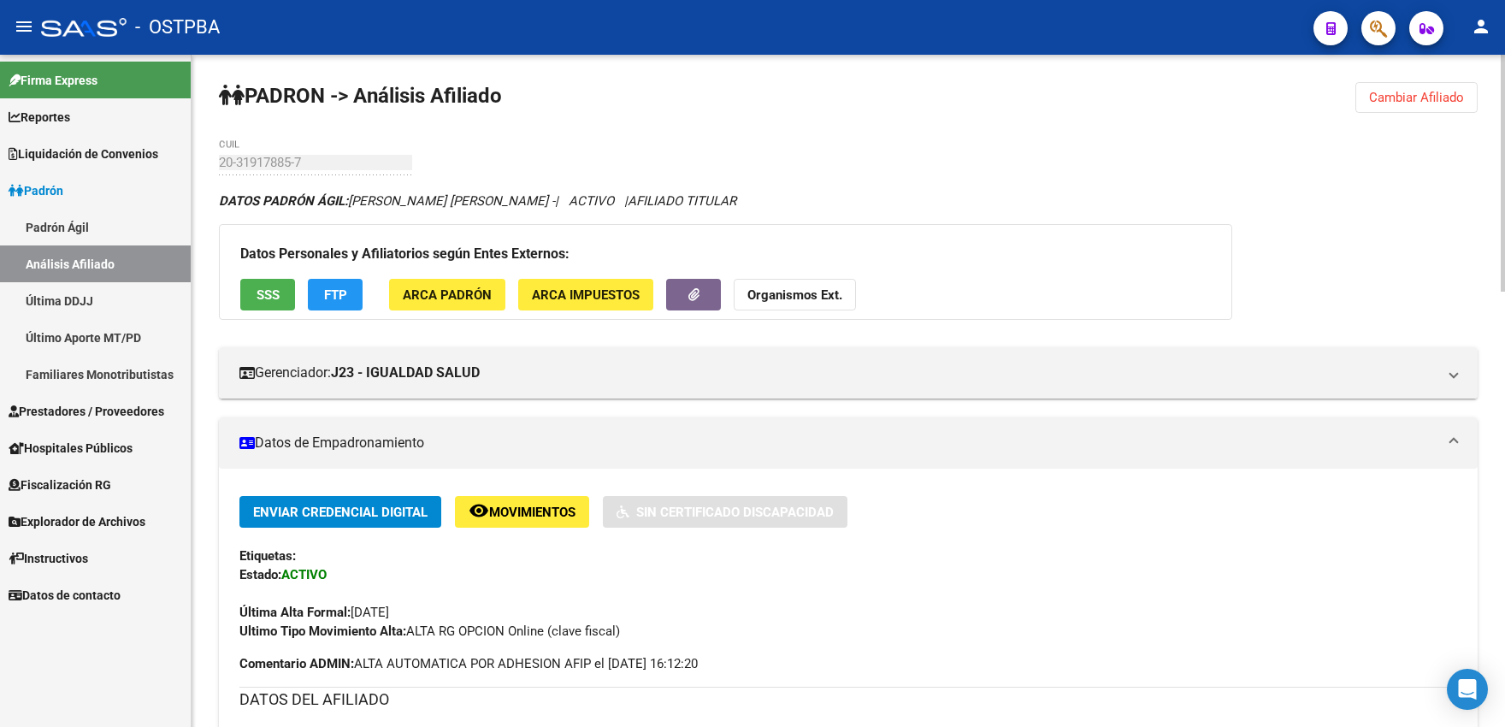
drag, startPoint x: 1397, startPoint y: 95, endPoint x: 848, endPoint y: 126, distance: 549.1
click at [1395, 98] on span "Cambiar Afiliado" at bounding box center [1416, 97] width 95 height 15
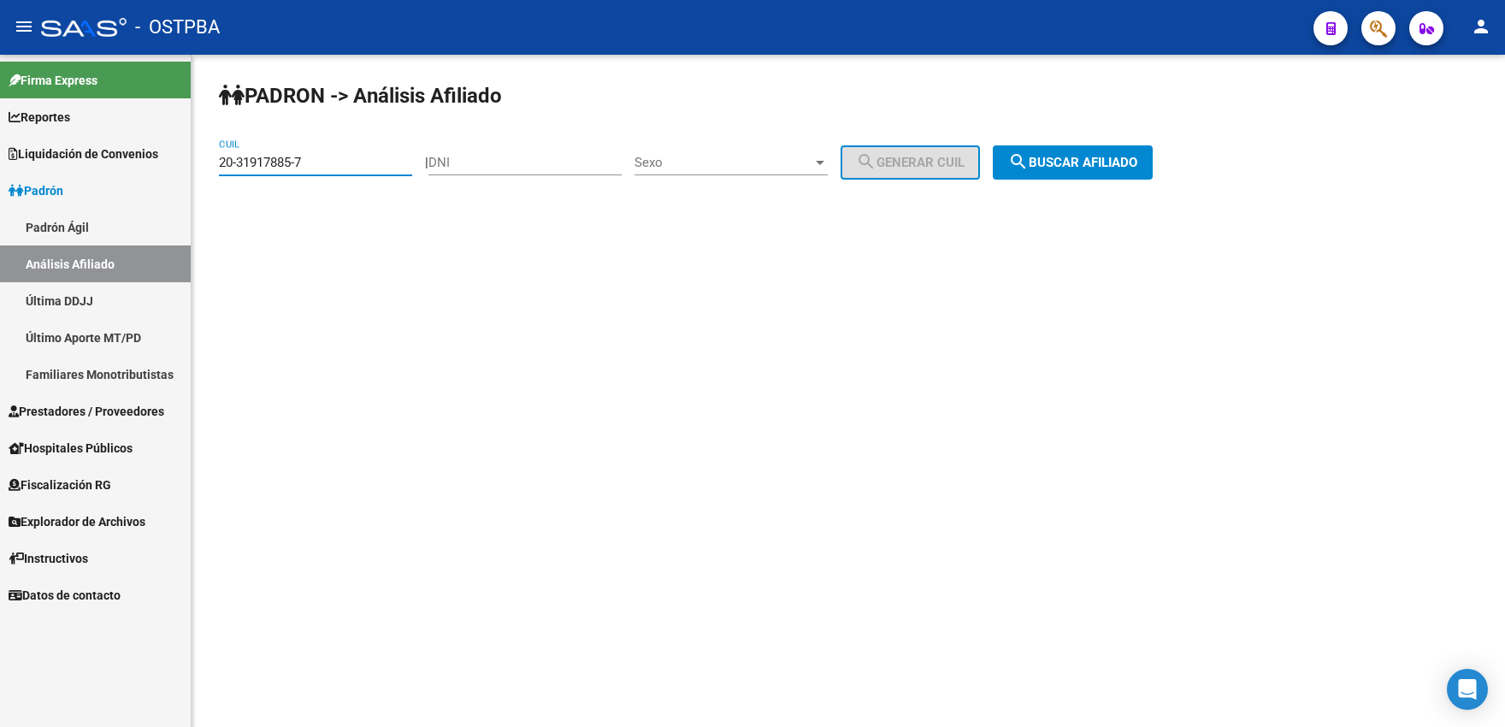
drag, startPoint x: 371, startPoint y: 164, endPoint x: 0, endPoint y: 148, distance: 371.6
click at [219, 155] on input "20-31917885-7" at bounding box center [315, 162] width 193 height 15
paste input "3-30490842-4"
click at [1113, 168] on span "search Buscar afiliado" at bounding box center [1072, 162] width 129 height 15
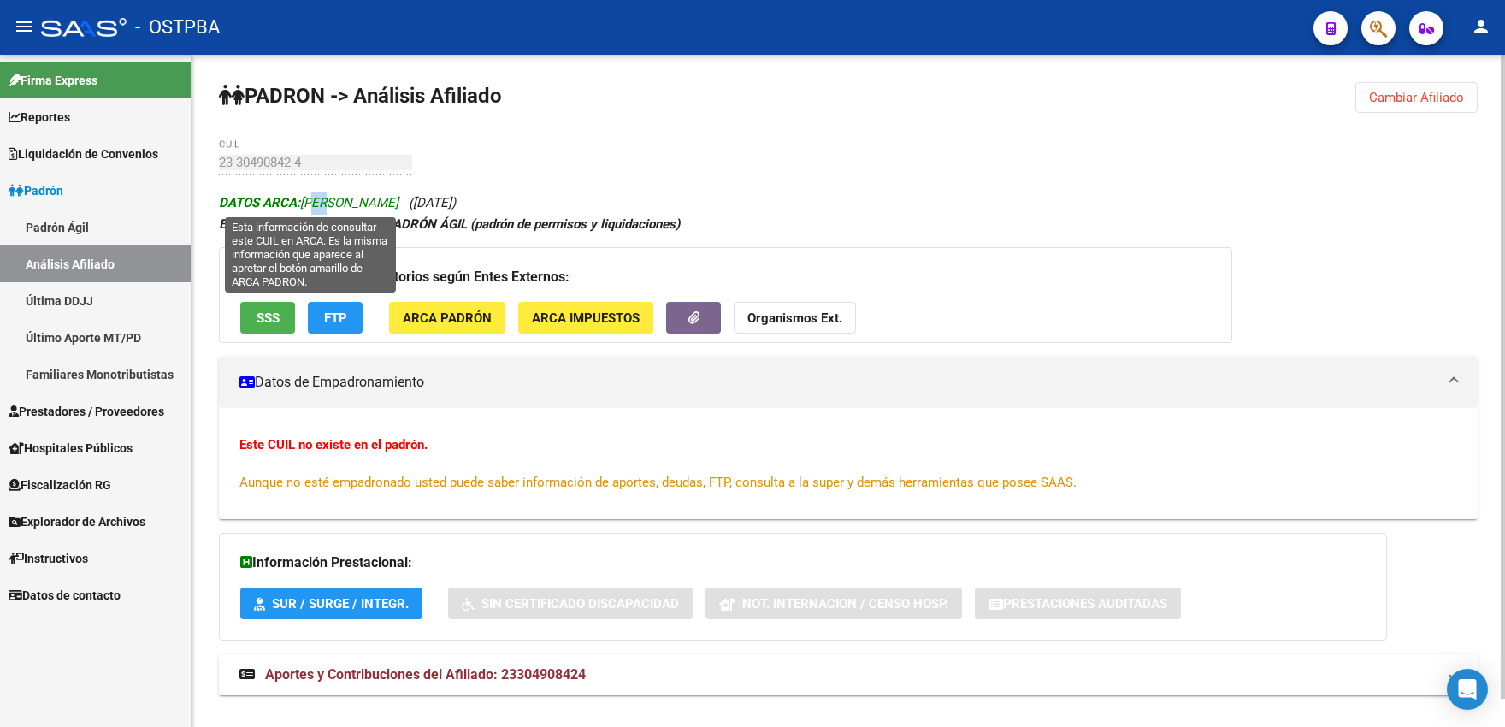
drag, startPoint x: 306, startPoint y: 207, endPoint x: 324, endPoint y: 207, distance: 18.0
click at [324, 207] on span "DATOS ARCA: SENTIS MATILDE" at bounding box center [309, 202] width 180 height 15
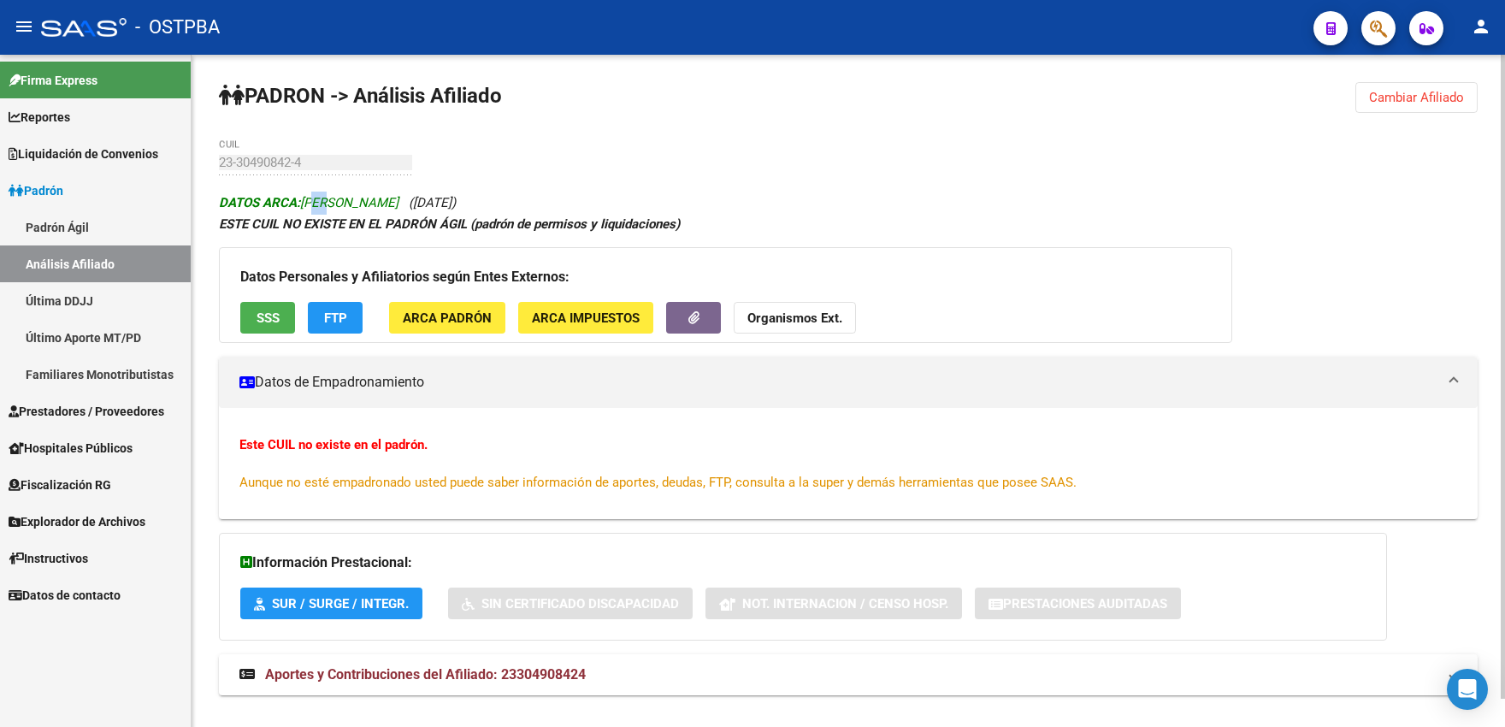
drag, startPoint x: 304, startPoint y: 202, endPoint x: 399, endPoint y: 203, distance: 94.1
click at [399, 203] on span "DATOS ARCA: SENTIS MATILDE" at bounding box center [309, 202] width 180 height 15
copy span "SENTIS MATILDE"
click at [279, 326] on button "SSS" at bounding box center [267, 318] width 55 height 32
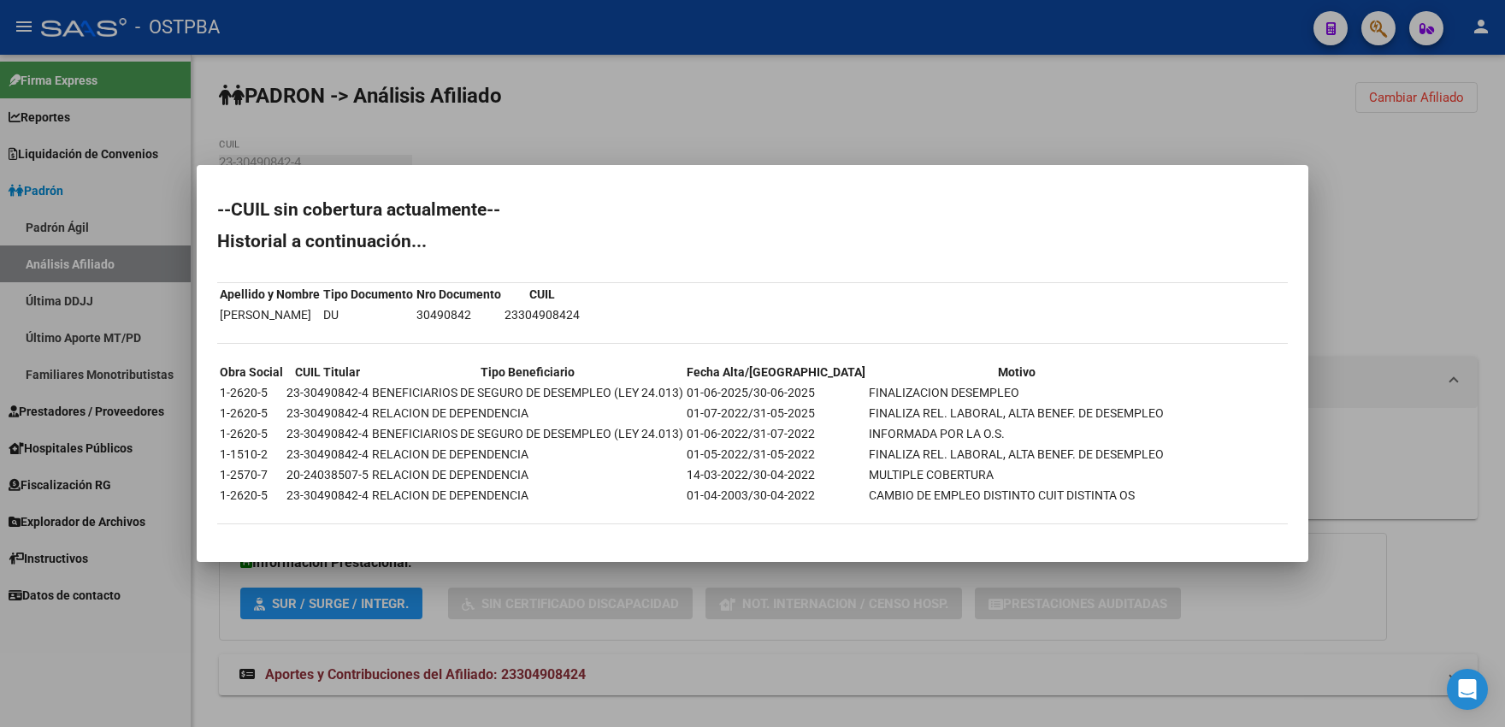
click at [689, 109] on div at bounding box center [752, 363] width 1505 height 727
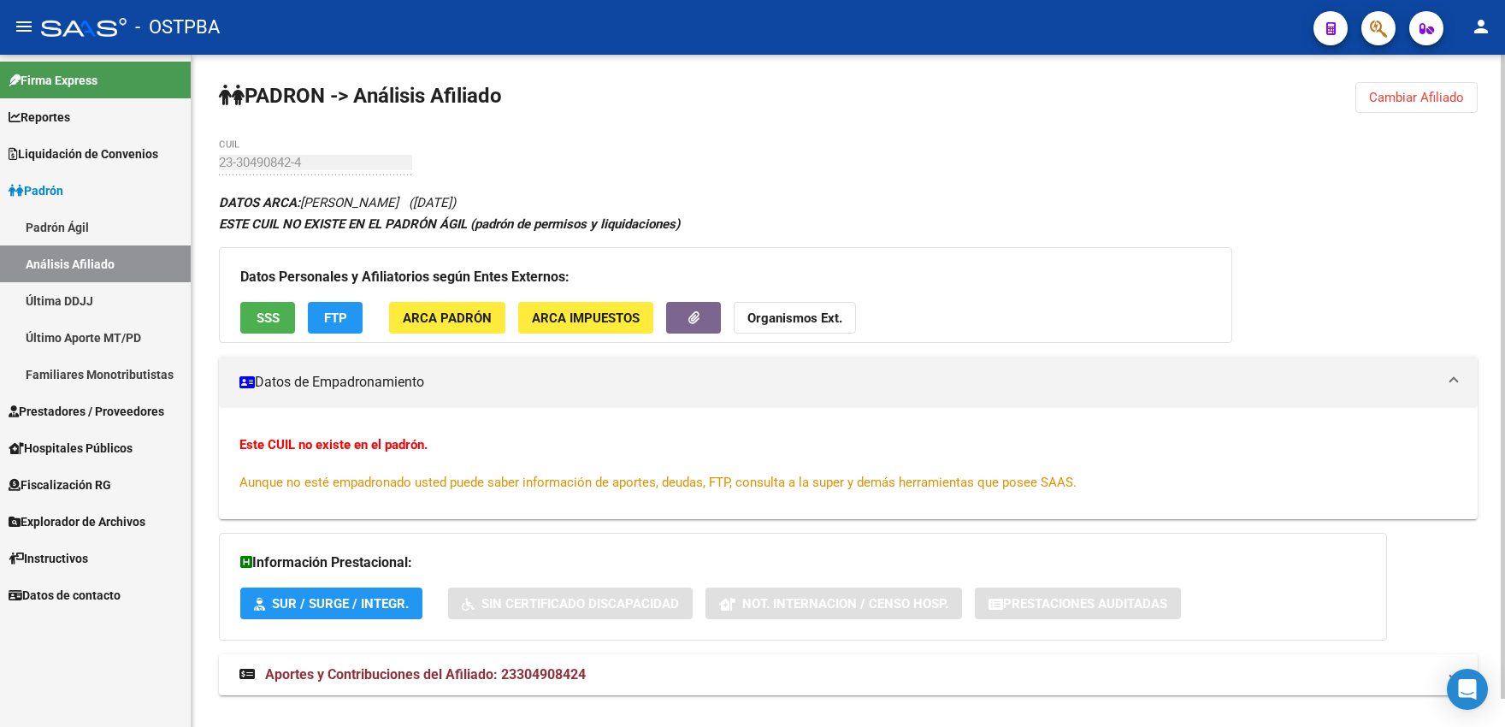
scroll to position [29, 0]
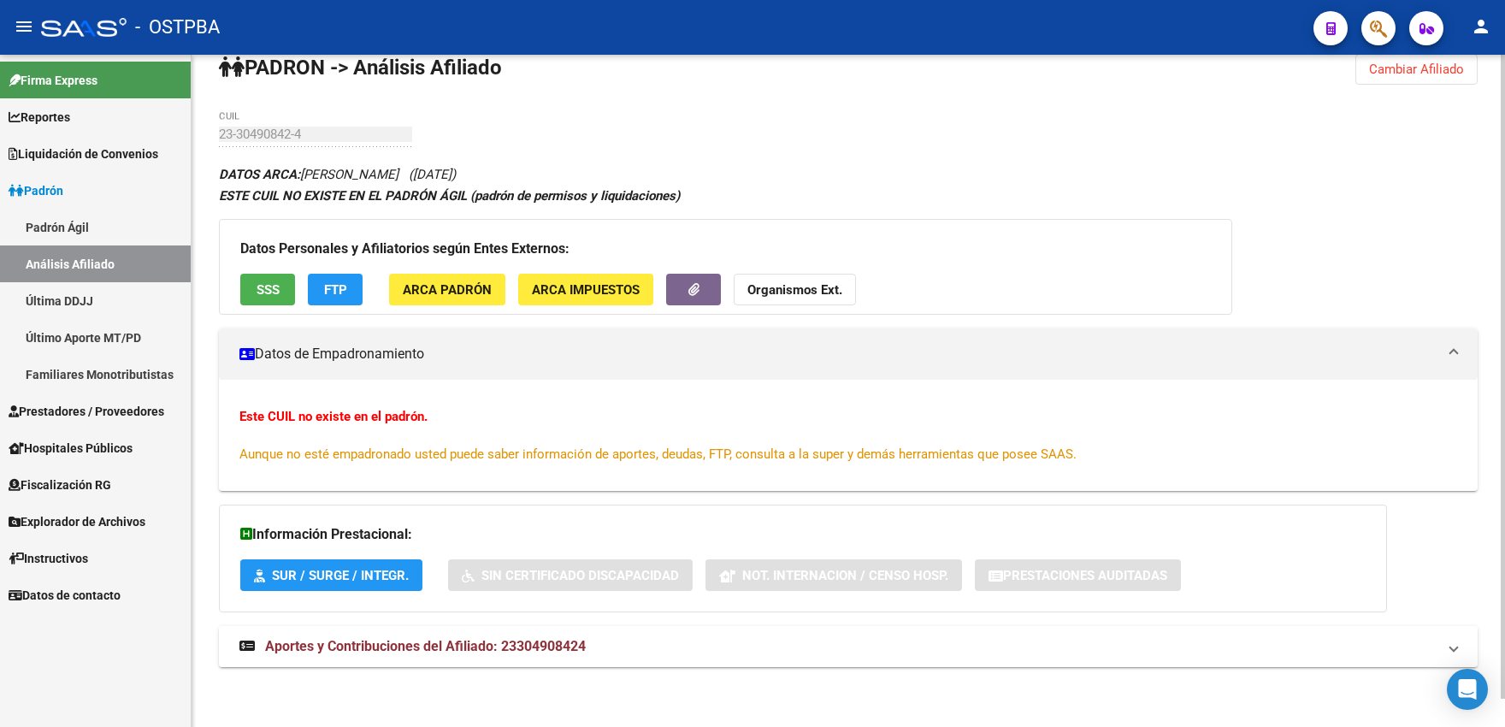
click at [447, 658] on mat-expansion-panel-header "Aportes y Contribuciones del Afiliado: 23304908424" at bounding box center [848, 646] width 1259 height 41
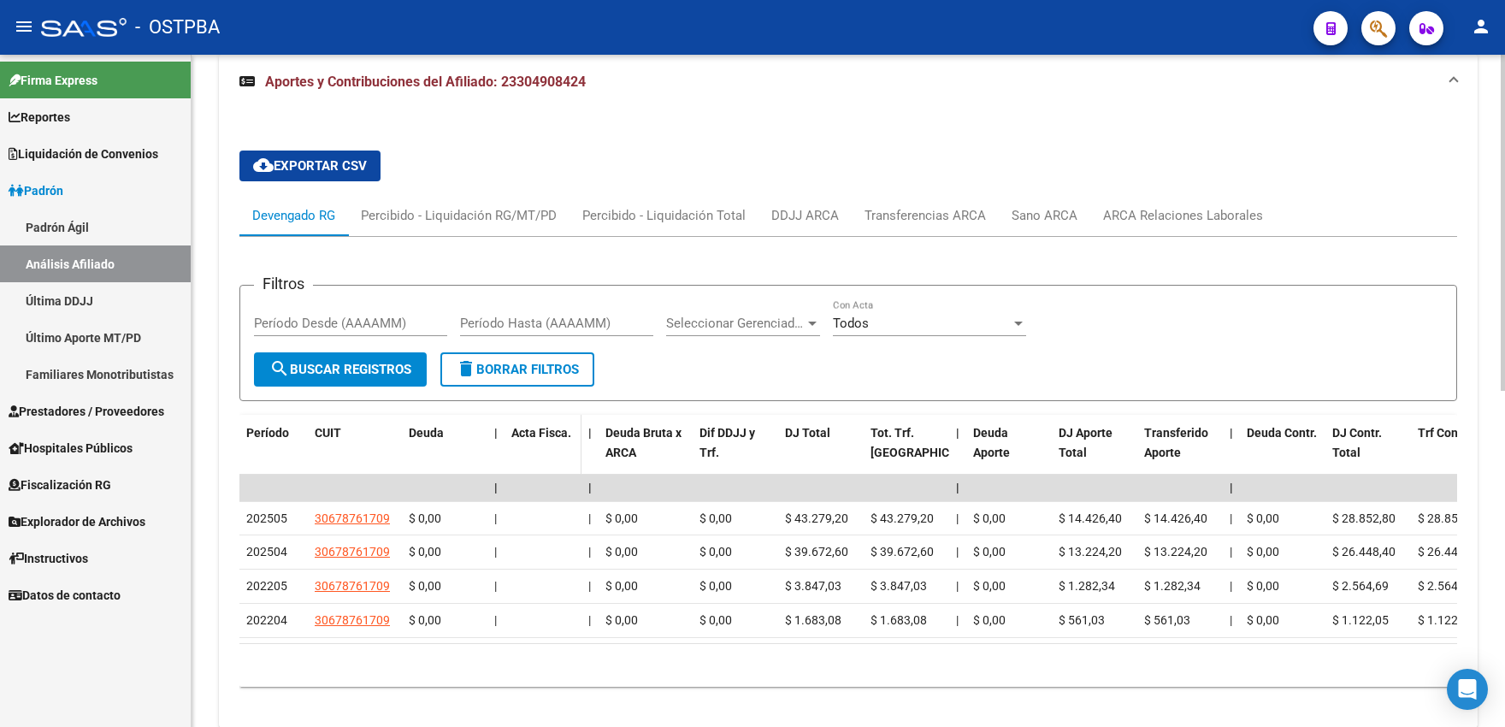
scroll to position [673, 0]
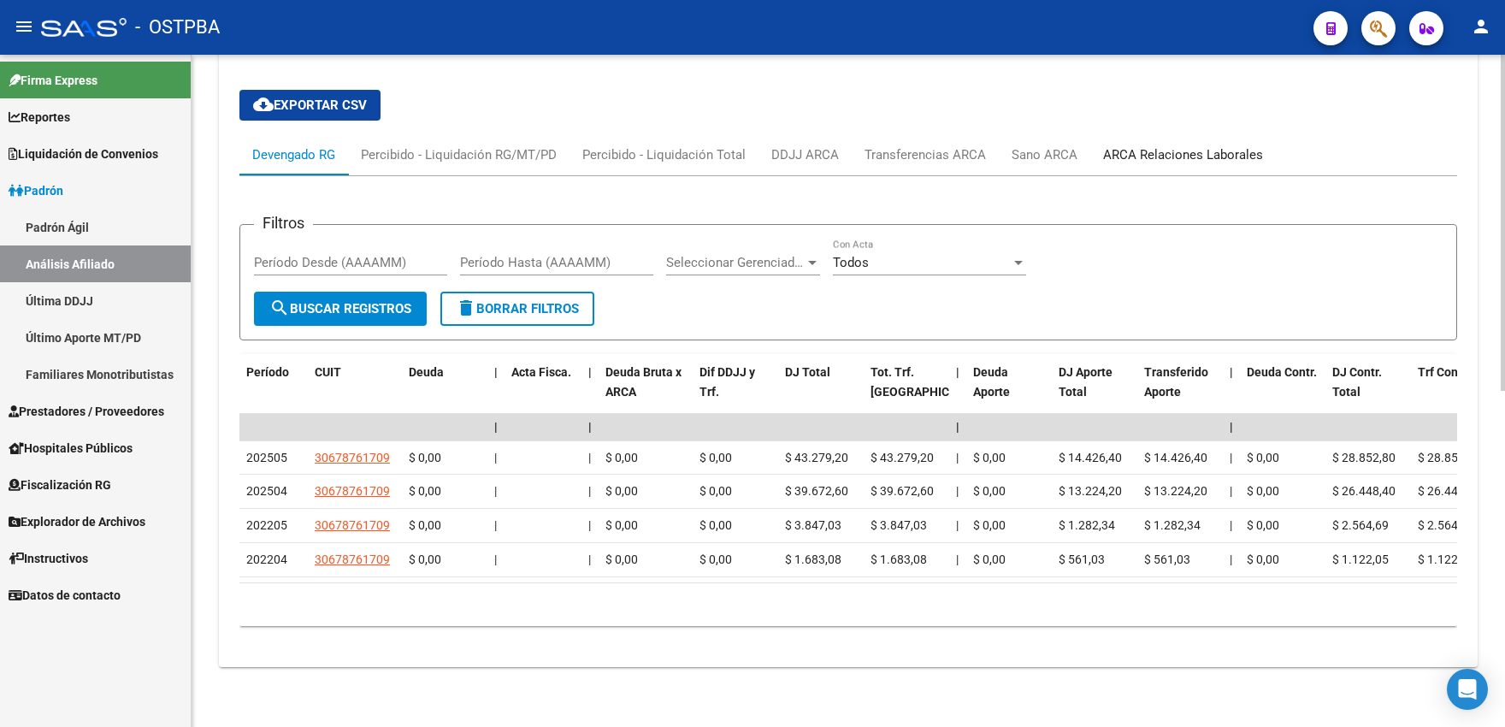
click at [1172, 148] on div "ARCA Relaciones Laborales" at bounding box center [1183, 154] width 160 height 19
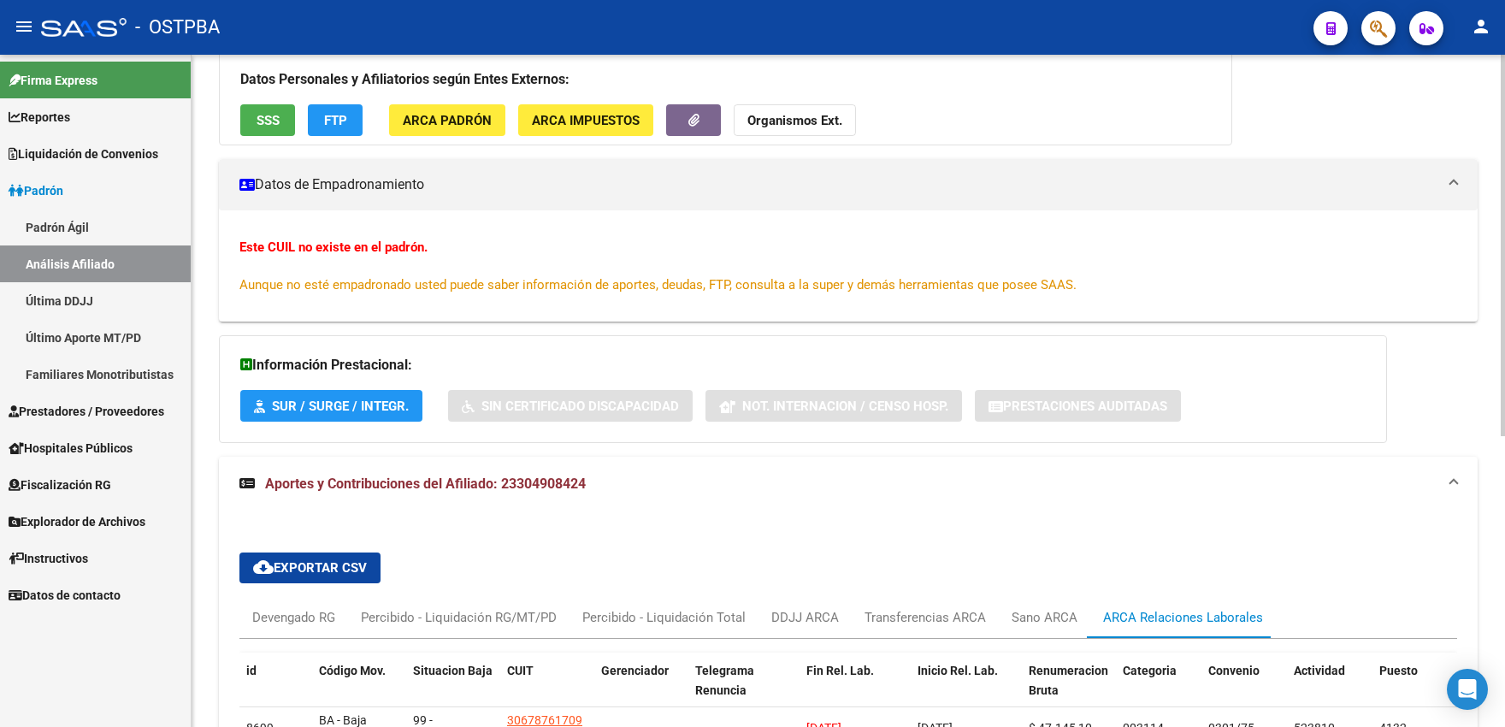
scroll to position [512, 0]
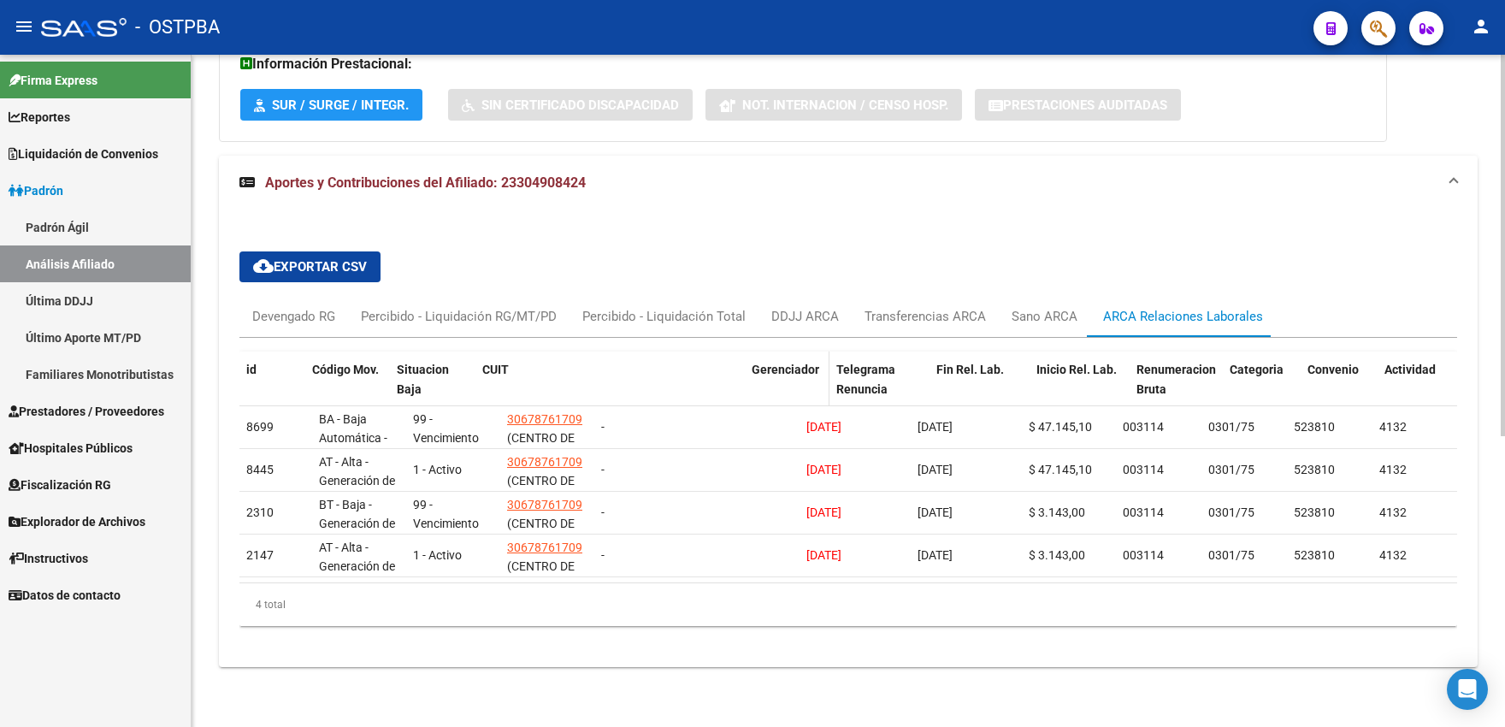
drag, startPoint x: 593, startPoint y: 360, endPoint x: 823, endPoint y: 367, distance: 230.2
click at [823, 367] on div "id Código Mov. Situacion Baja CUIT Gerenciador Telegrama Renuncia Fin Rel. Lab.…" at bounding box center [1301, 389] width 2125 height 75
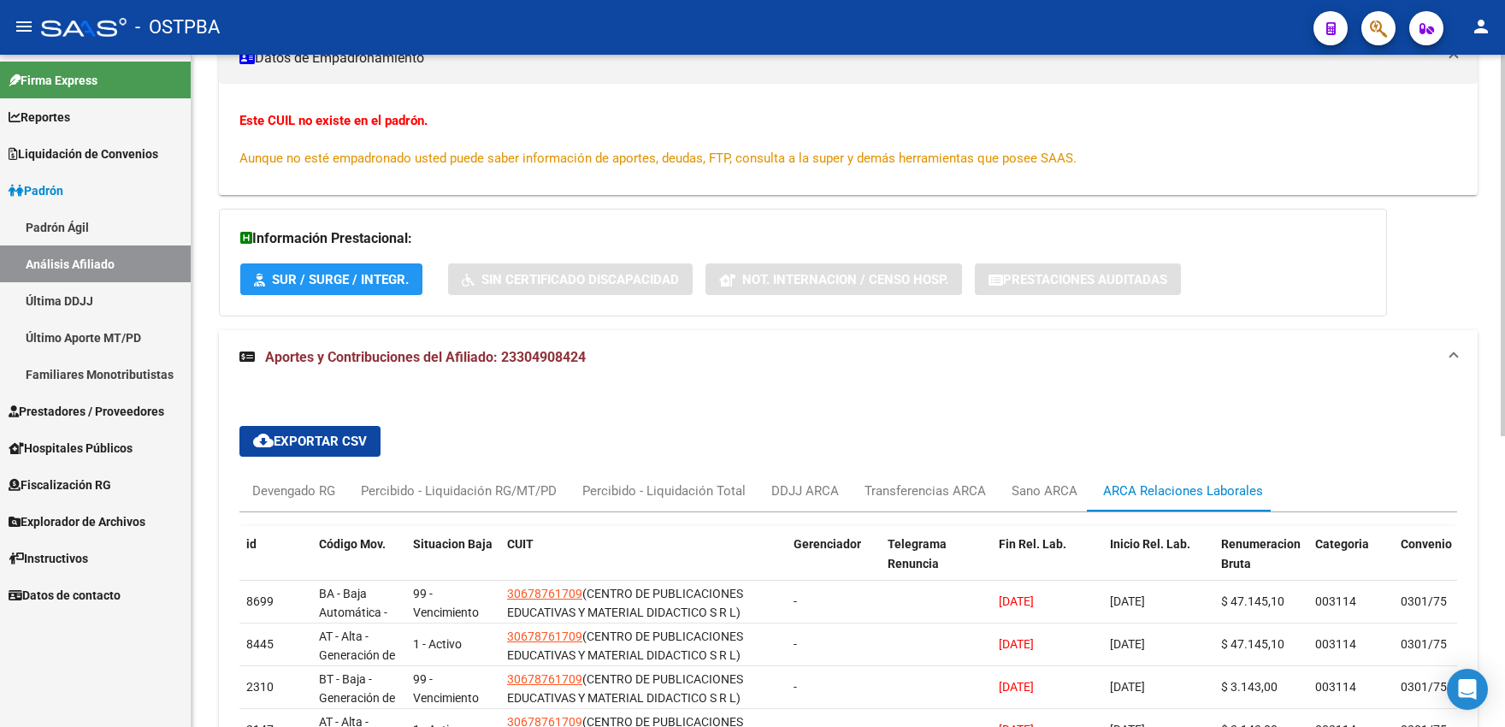
scroll to position [0, 0]
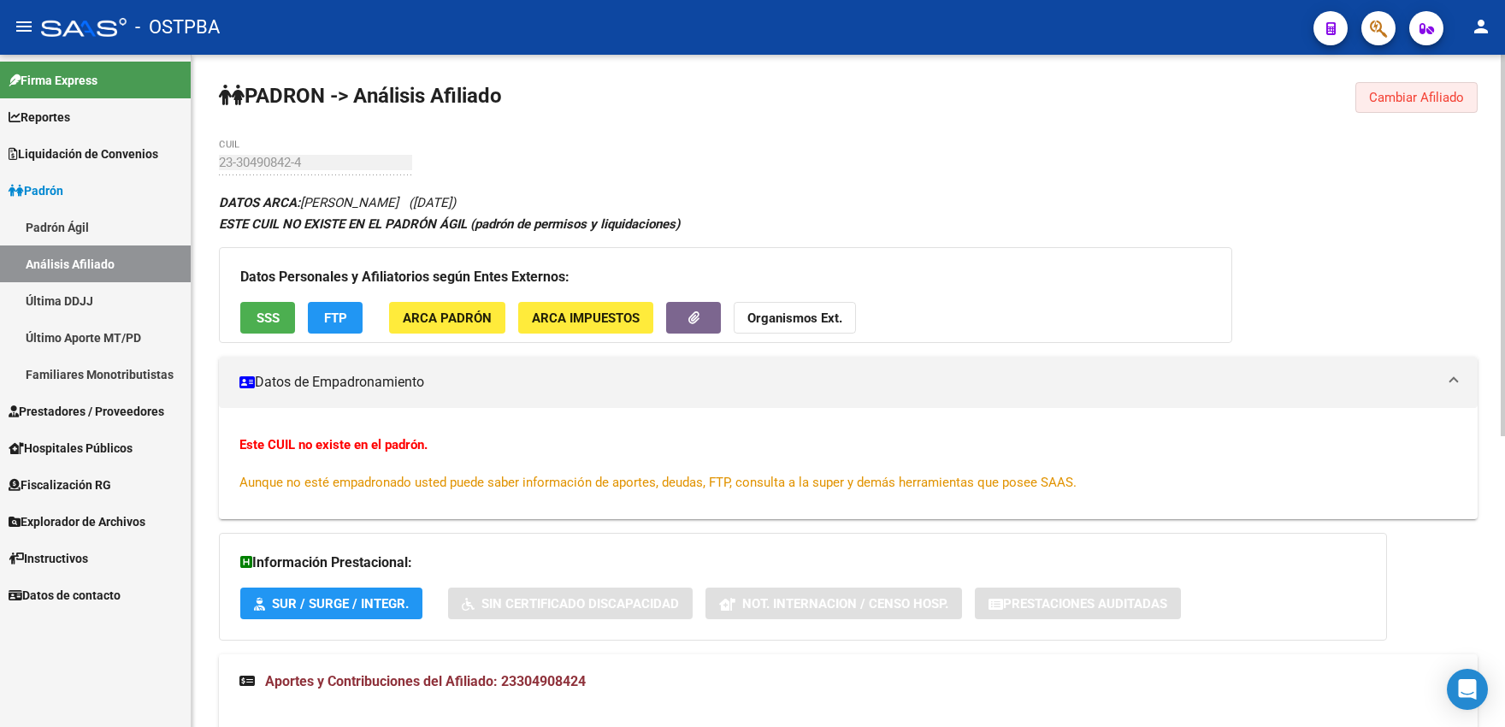
click at [1386, 102] on span "Cambiar Afiliado" at bounding box center [1416, 97] width 95 height 15
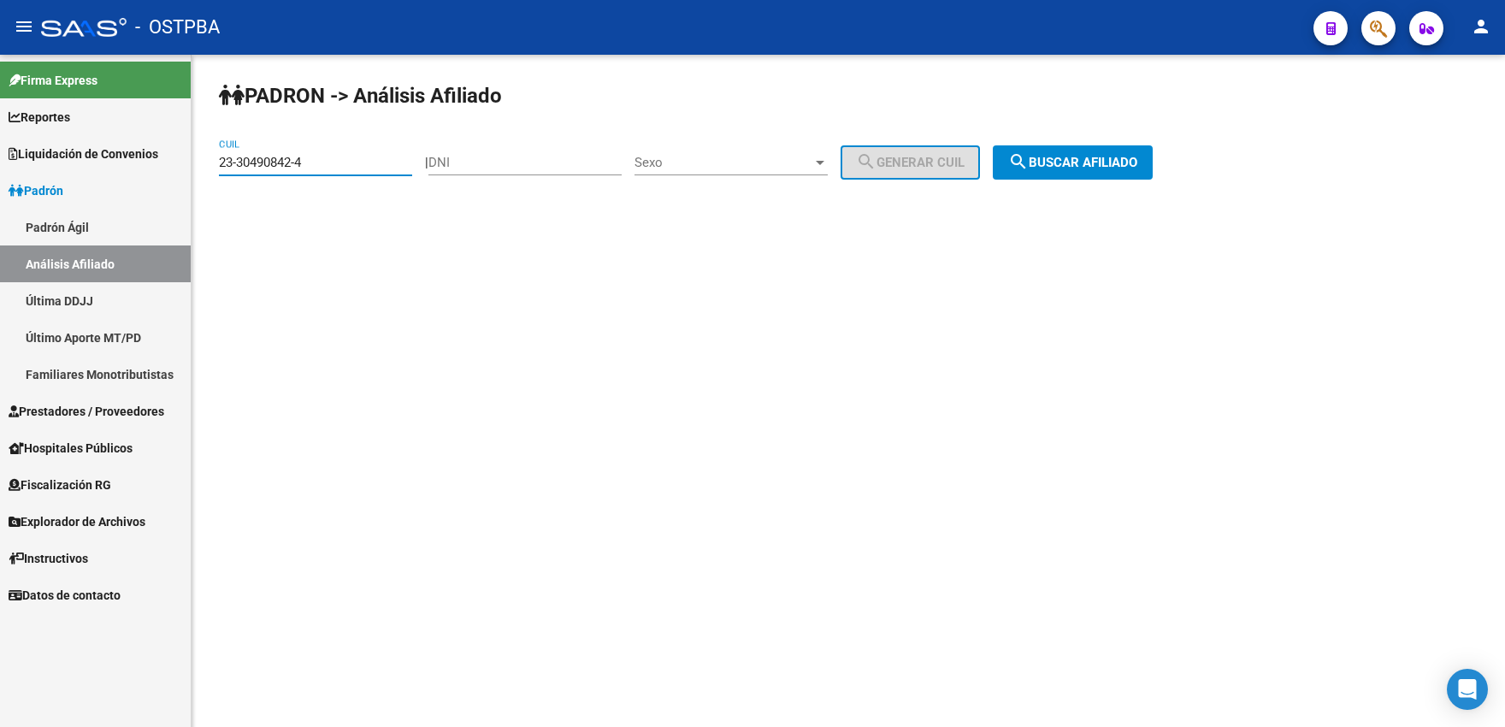
drag, startPoint x: 401, startPoint y: 163, endPoint x: 158, endPoint y: 165, distance: 242.9
click at [219, 165] on input "23-30490842-4" at bounding box center [315, 162] width 193 height 15
paste input "7-43156698-8"
click at [1064, 163] on span "search Buscar afiliado" at bounding box center [1072, 162] width 129 height 15
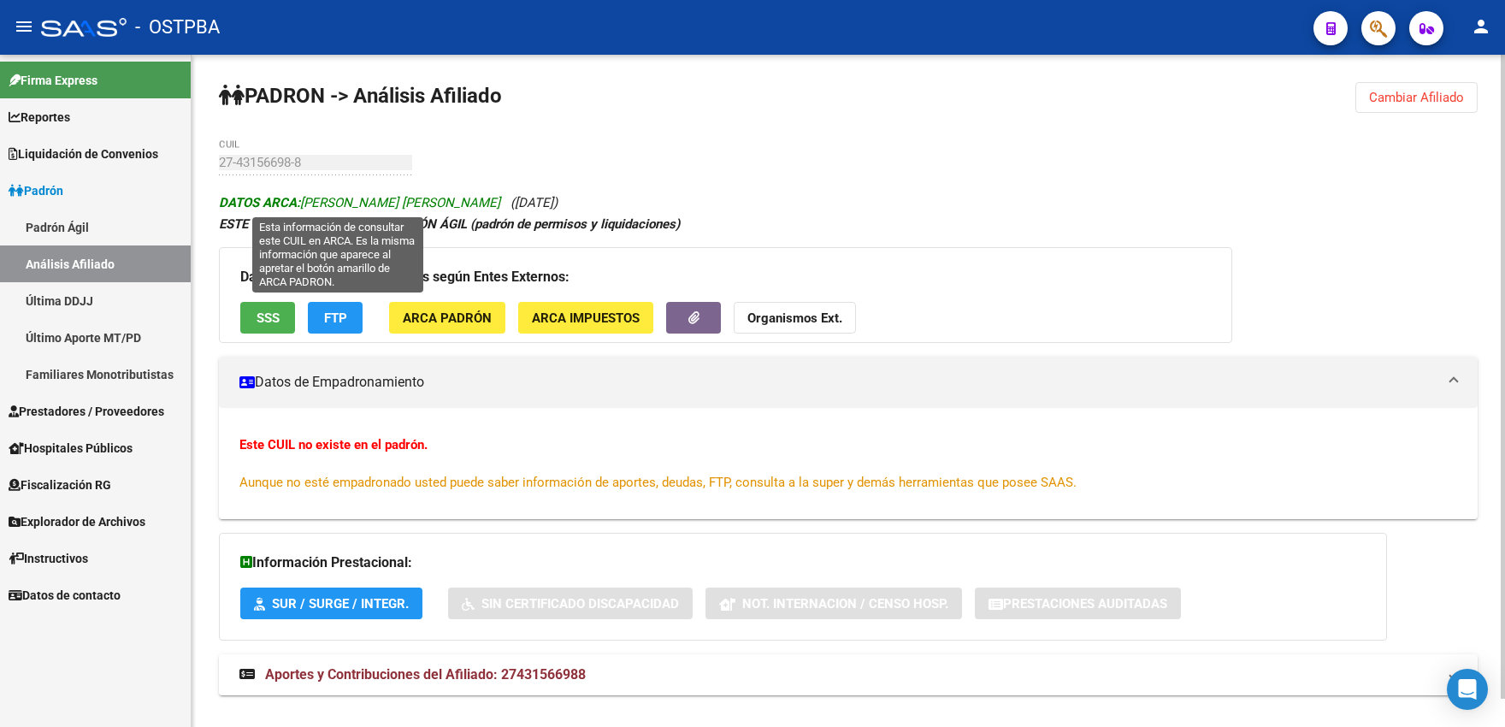
drag, startPoint x: 302, startPoint y: 203, endPoint x: 455, endPoint y: 206, distance: 153.1
click at [455, 206] on span "DATOS ARCA: MARTINEZ JULIETA LUCIA" at bounding box center [359, 202] width 281 height 15
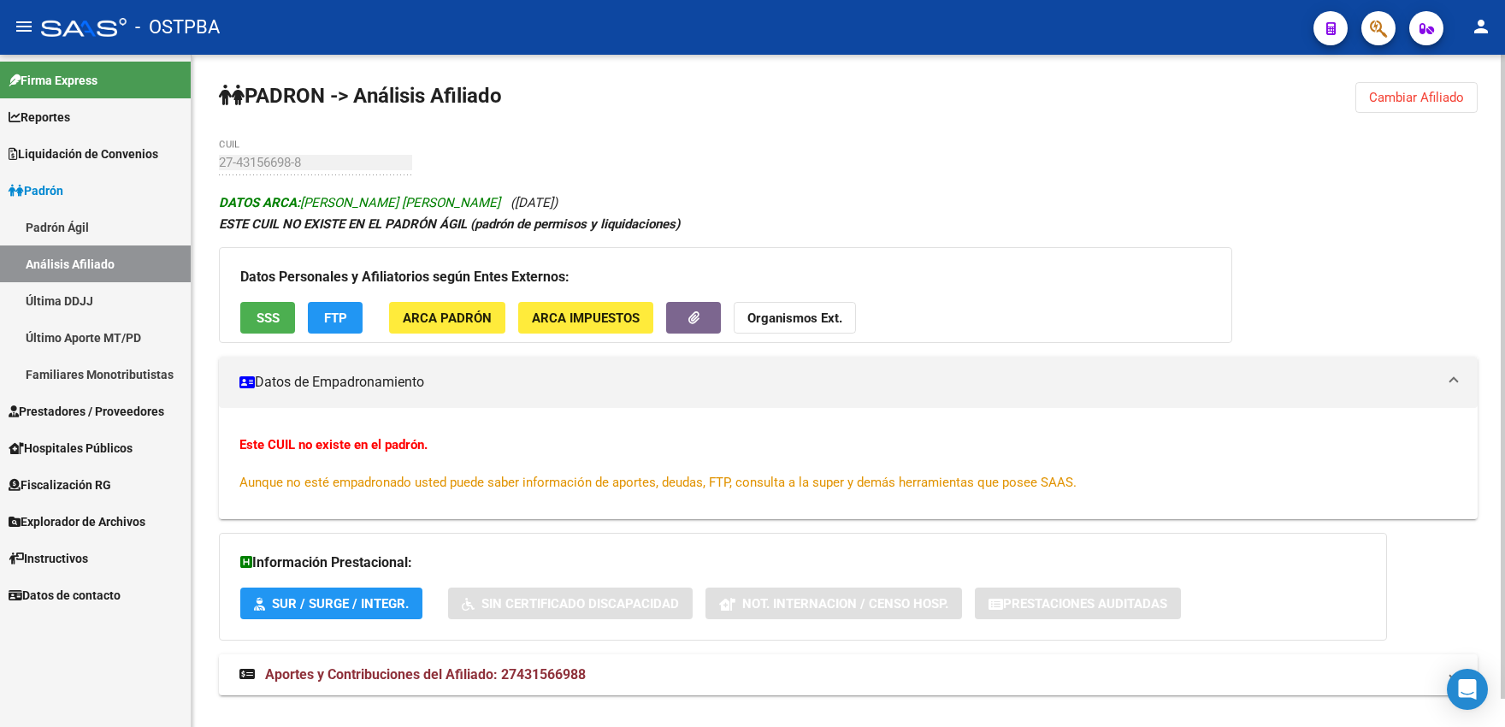
copy span "MARTINEZ JULIETA LUCIA"
click at [286, 322] on button "SSS" at bounding box center [267, 318] width 55 height 32
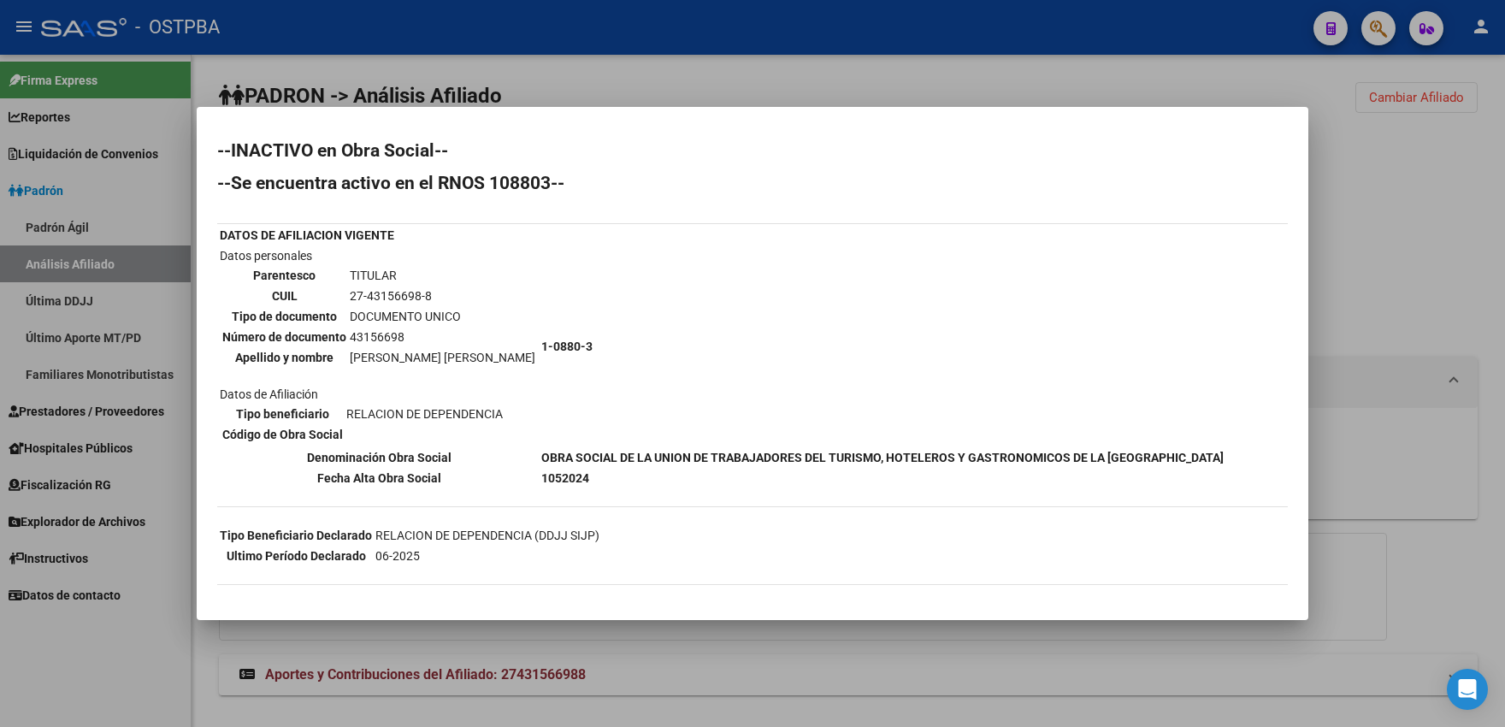
drag, startPoint x: 526, startPoint y: 481, endPoint x: 505, endPoint y: 482, distance: 20.5
click at [541, 482] on td "1052024" at bounding box center [883, 478] width 684 height 19
click at [700, 81] on div at bounding box center [752, 363] width 1505 height 727
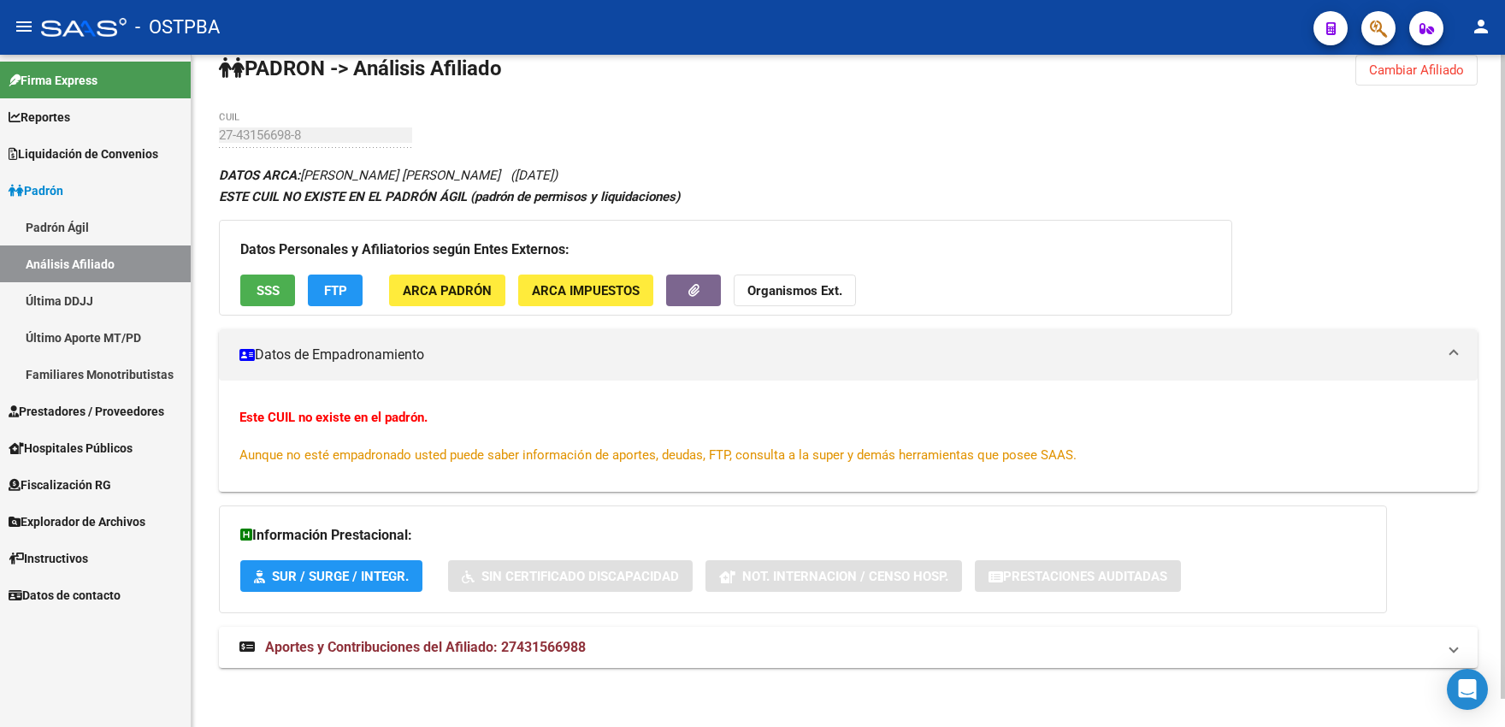
scroll to position [29, 0]
click at [524, 643] on span "Aportes y Contribuciones del Afiliado: 27431566988" at bounding box center [425, 646] width 321 height 16
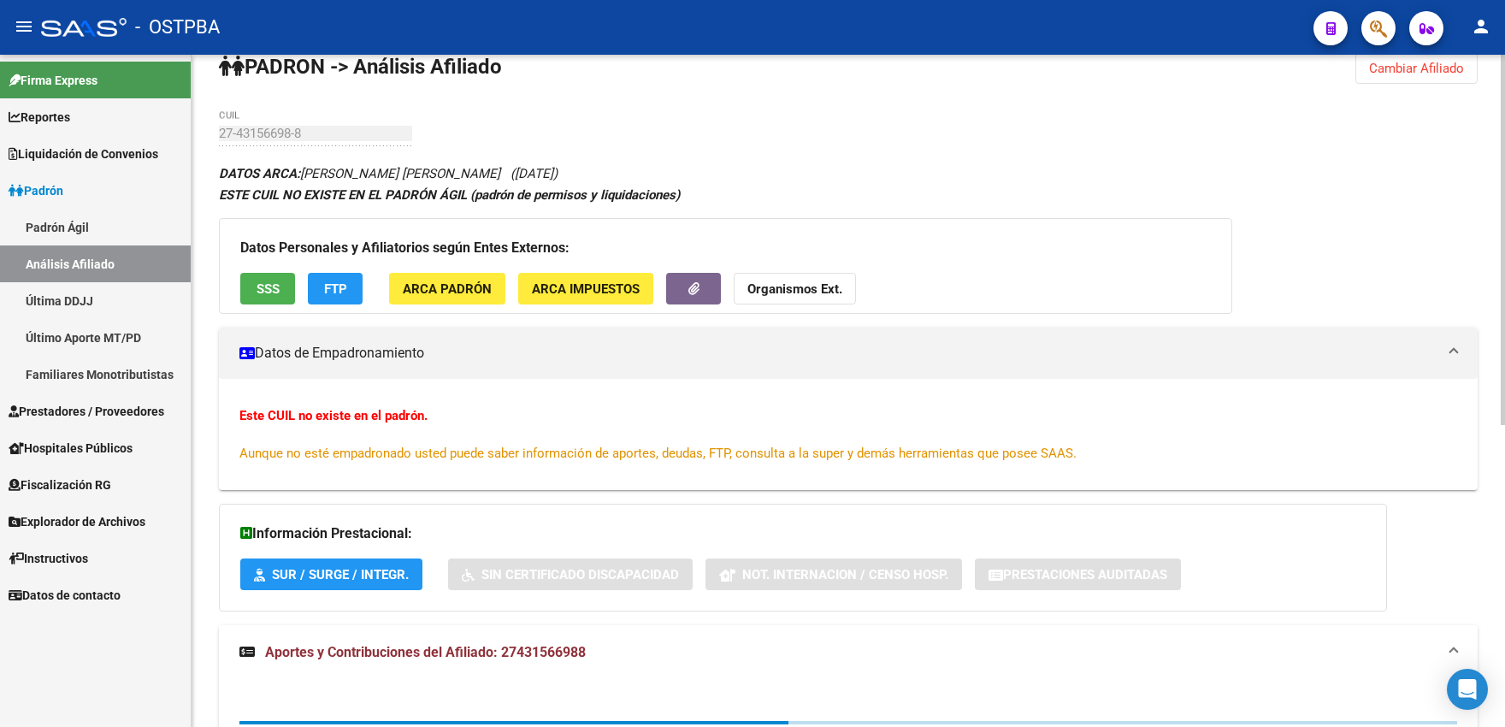
scroll to position [547, 0]
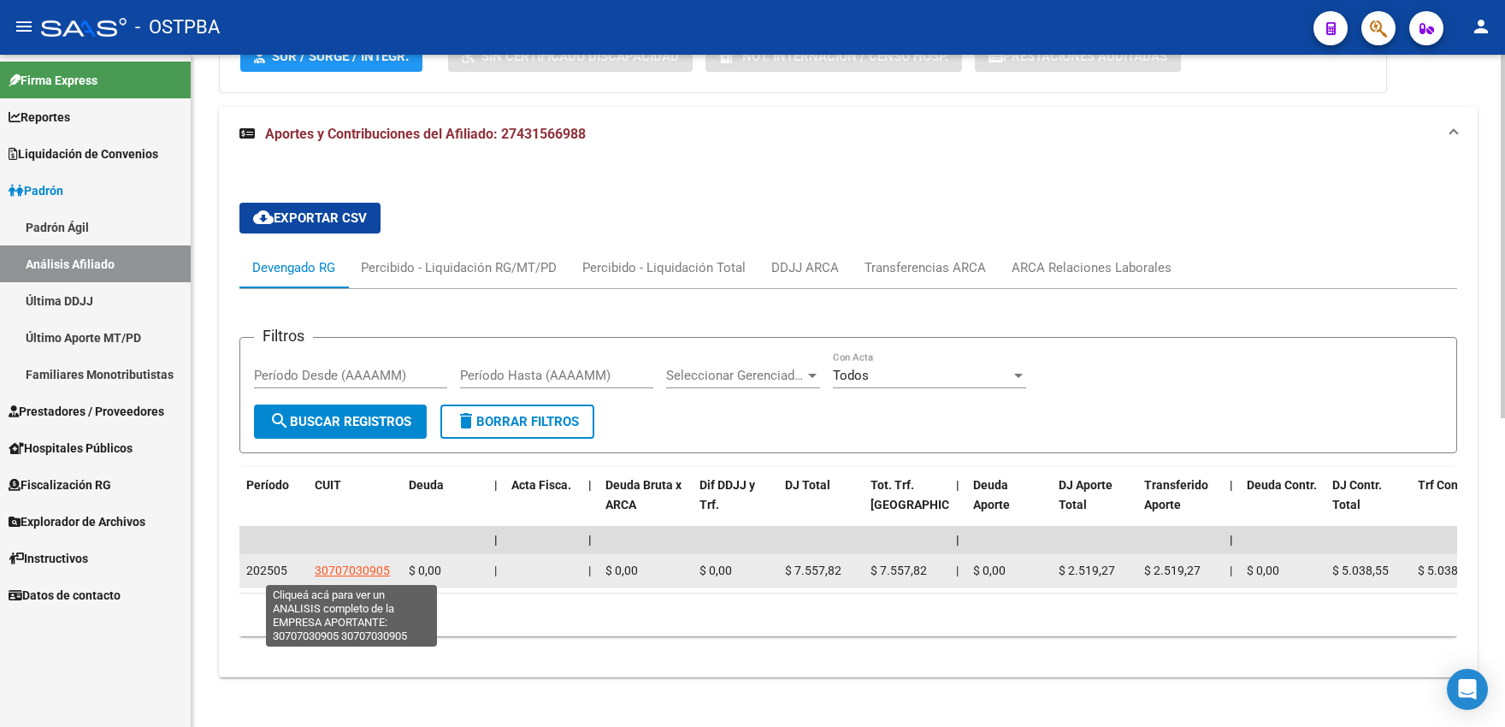
click at [362, 572] on span "30707030905" at bounding box center [352, 571] width 75 height 14
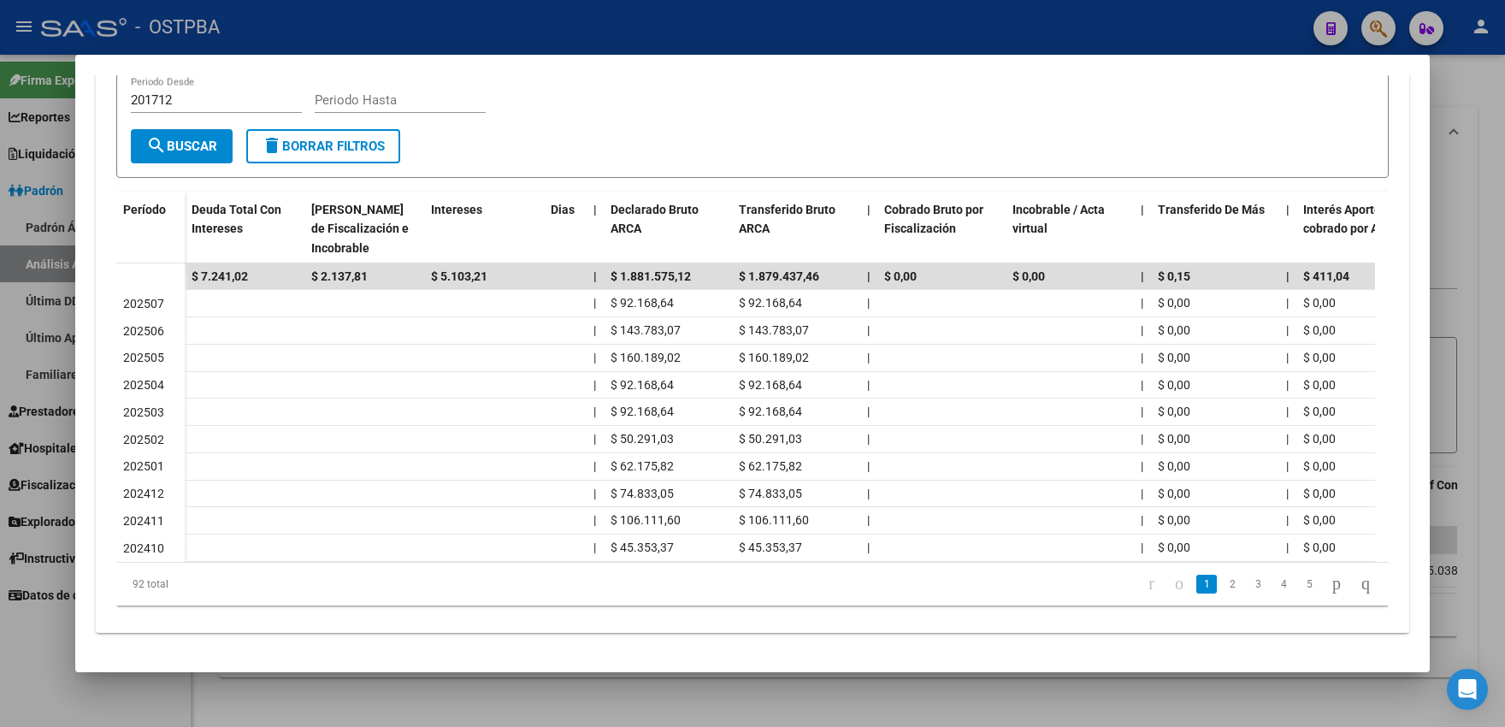
scroll to position [0, 0]
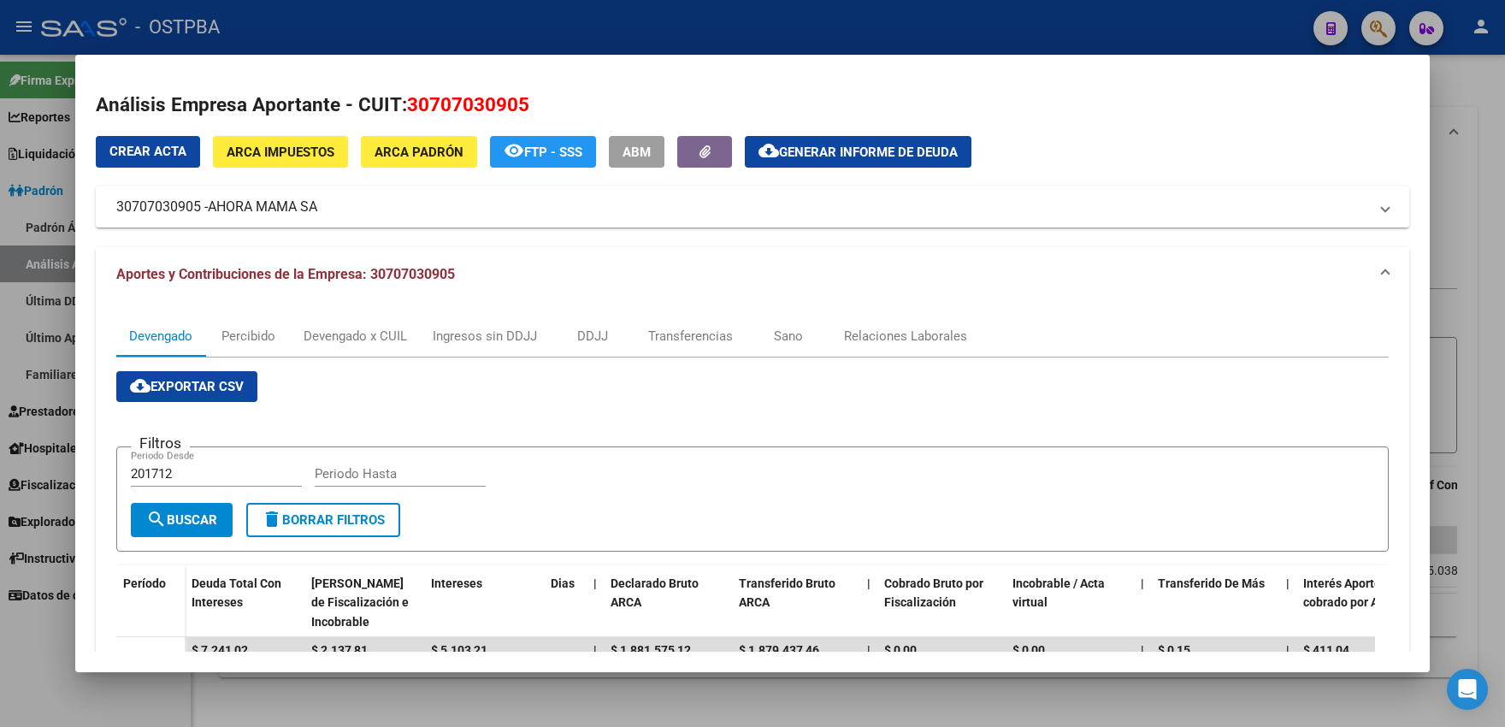
click at [15, 231] on div at bounding box center [752, 363] width 1505 height 727
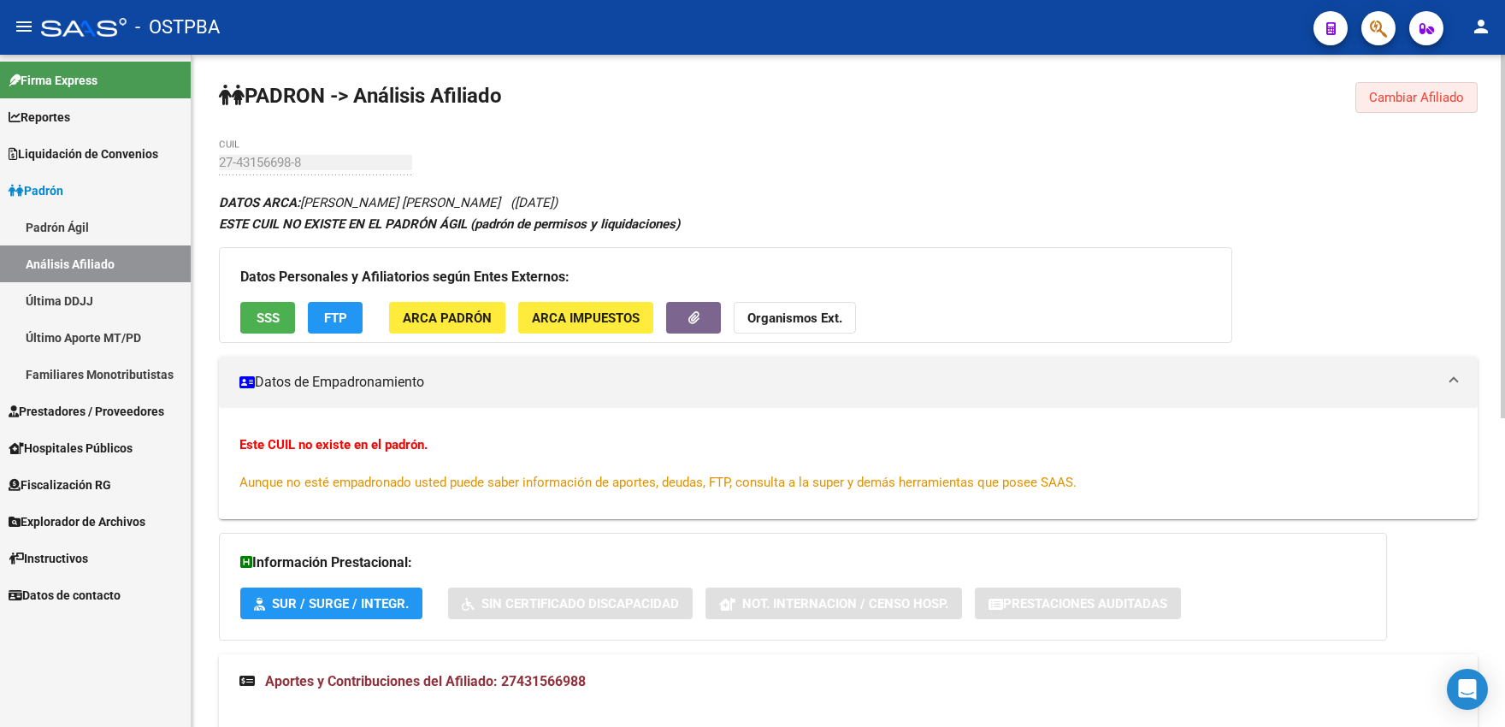
click at [1399, 100] on span "Cambiar Afiliado" at bounding box center [1416, 97] width 95 height 15
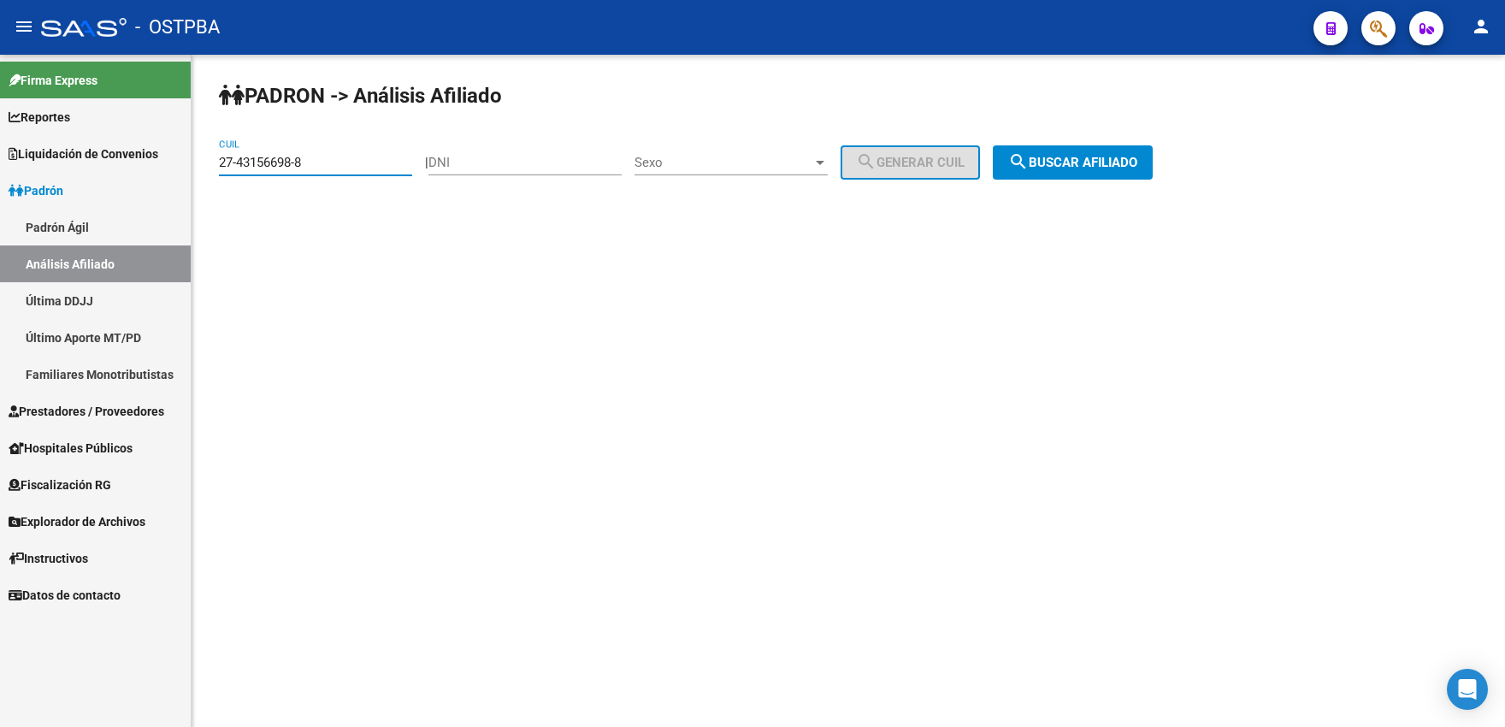
drag, startPoint x: 347, startPoint y: 163, endPoint x: 139, endPoint y: 159, distance: 207.9
click at [219, 159] on input "27-43156698-8" at bounding box center [315, 162] width 193 height 15
paste input "4347273-3"
click at [1063, 158] on span "search Buscar afiliado" at bounding box center [1072, 162] width 129 height 15
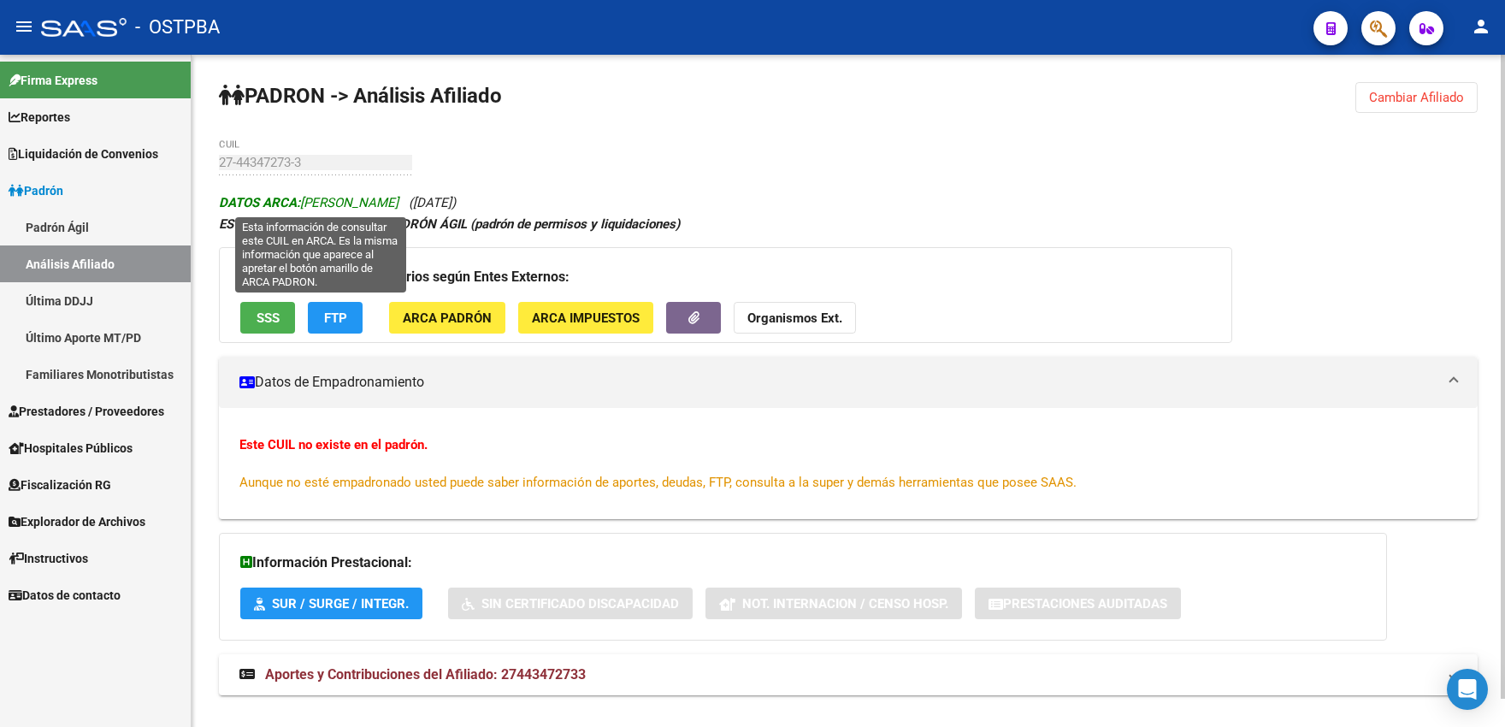
drag, startPoint x: 305, startPoint y: 201, endPoint x: 419, endPoint y: 200, distance: 113.8
click at [399, 200] on span "DATOS ARCA: GALETTO CATALINA" at bounding box center [309, 202] width 180 height 15
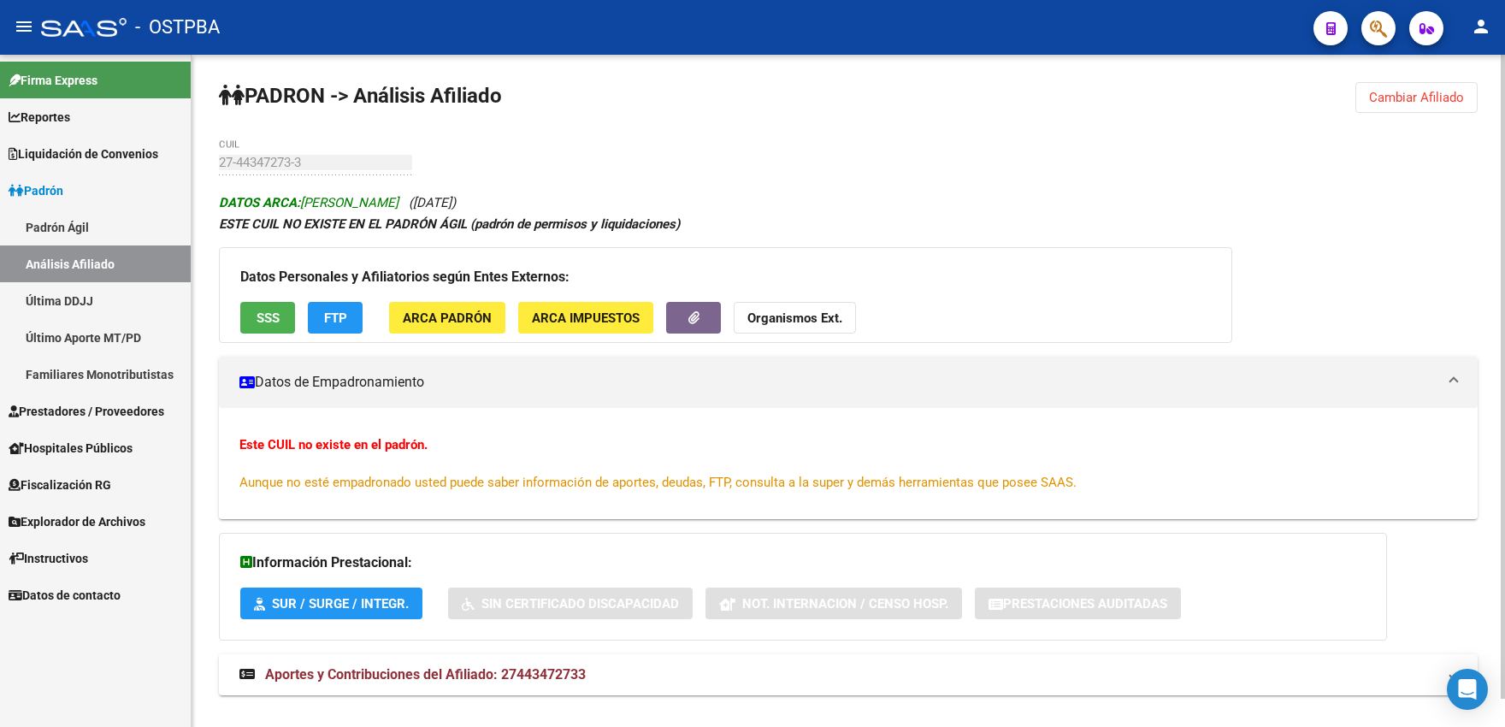
copy span "GALETTO CATALINA"
click at [1402, 93] on span "Cambiar Afiliado" at bounding box center [1416, 97] width 95 height 15
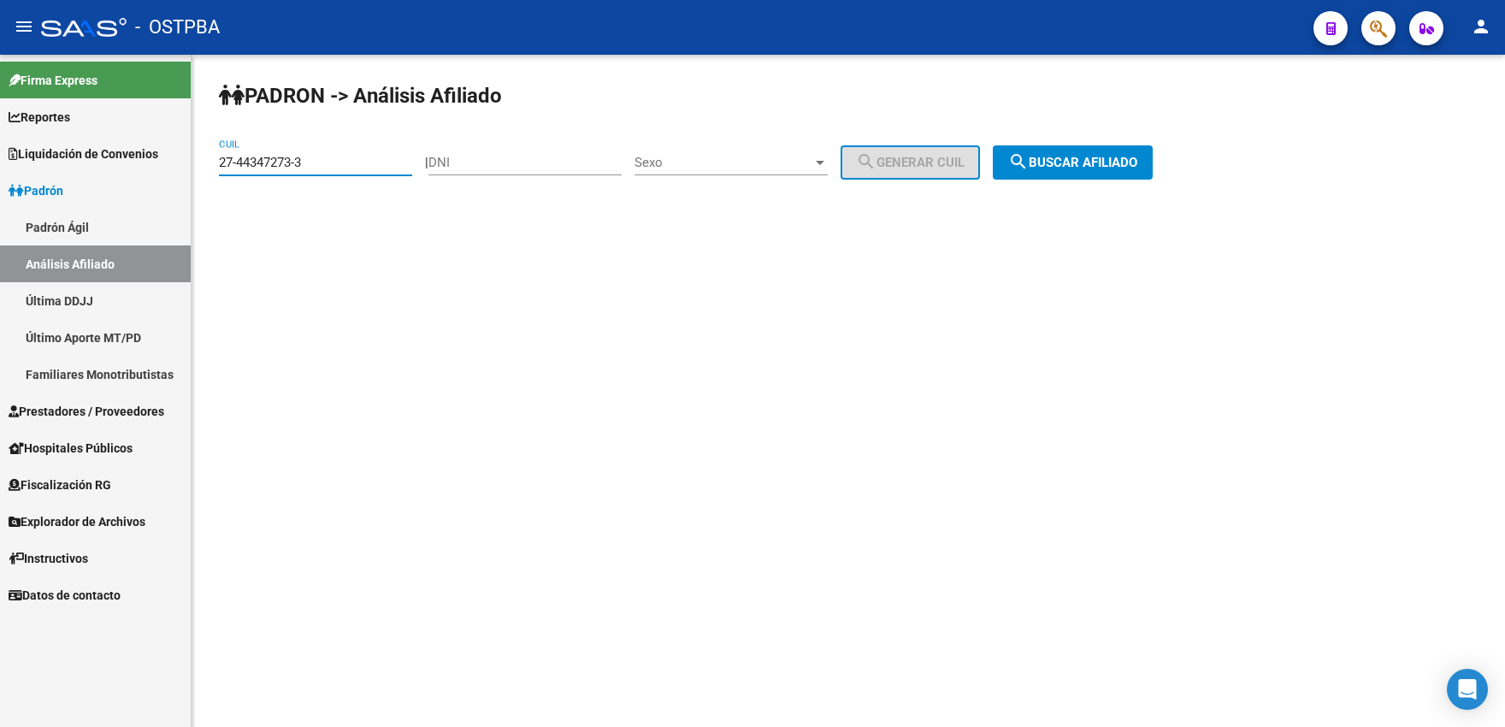
drag, startPoint x: 379, startPoint y: 156, endPoint x: 162, endPoint y: 146, distance: 217.5
click at [219, 155] on input "27-44347273-3" at bounding box center [315, 162] width 193 height 15
paste input "5352139-2"
click at [1086, 160] on span "search Buscar afiliado" at bounding box center [1072, 162] width 129 height 15
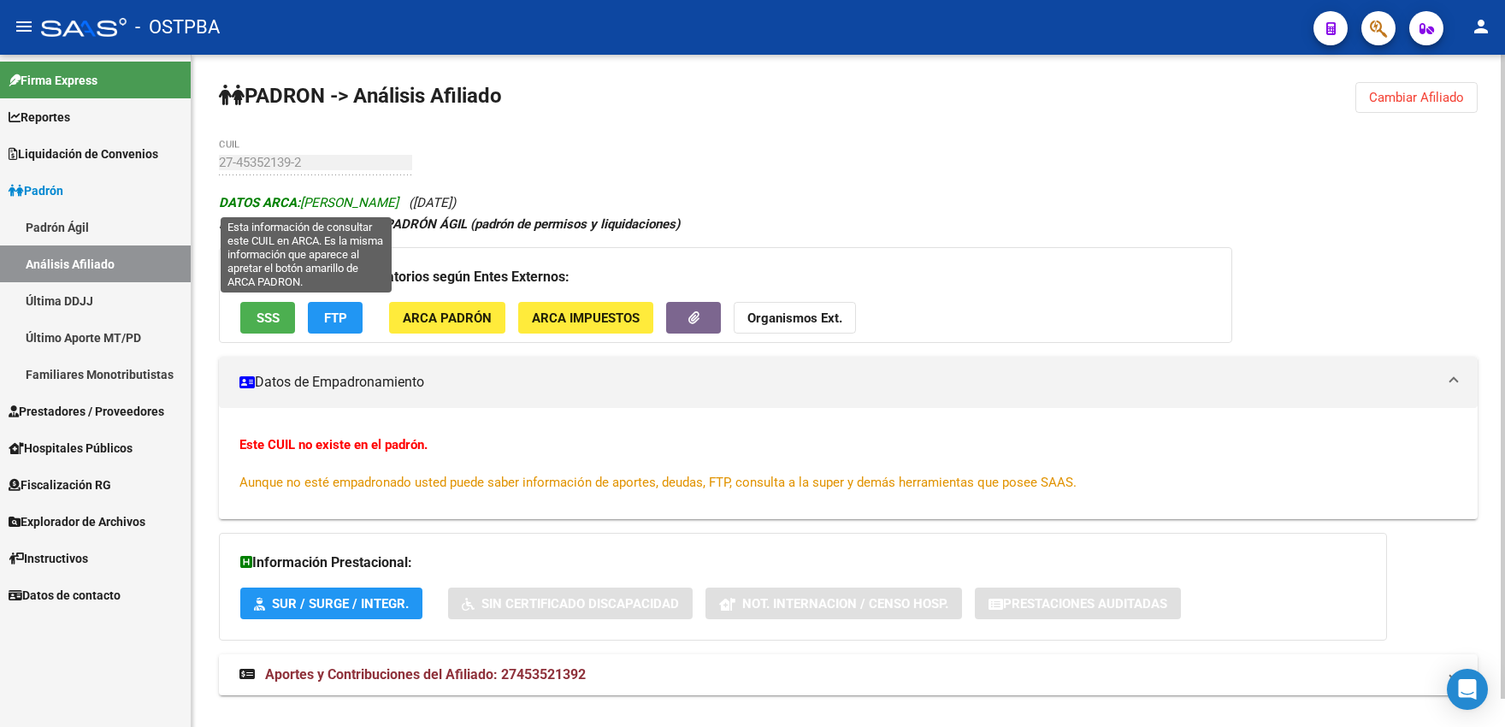
drag, startPoint x: 304, startPoint y: 199, endPoint x: 389, endPoint y: 200, distance: 84.7
click at [389, 200] on span "DATOS ARCA: PEREYRA LOLA" at bounding box center [309, 202] width 180 height 15
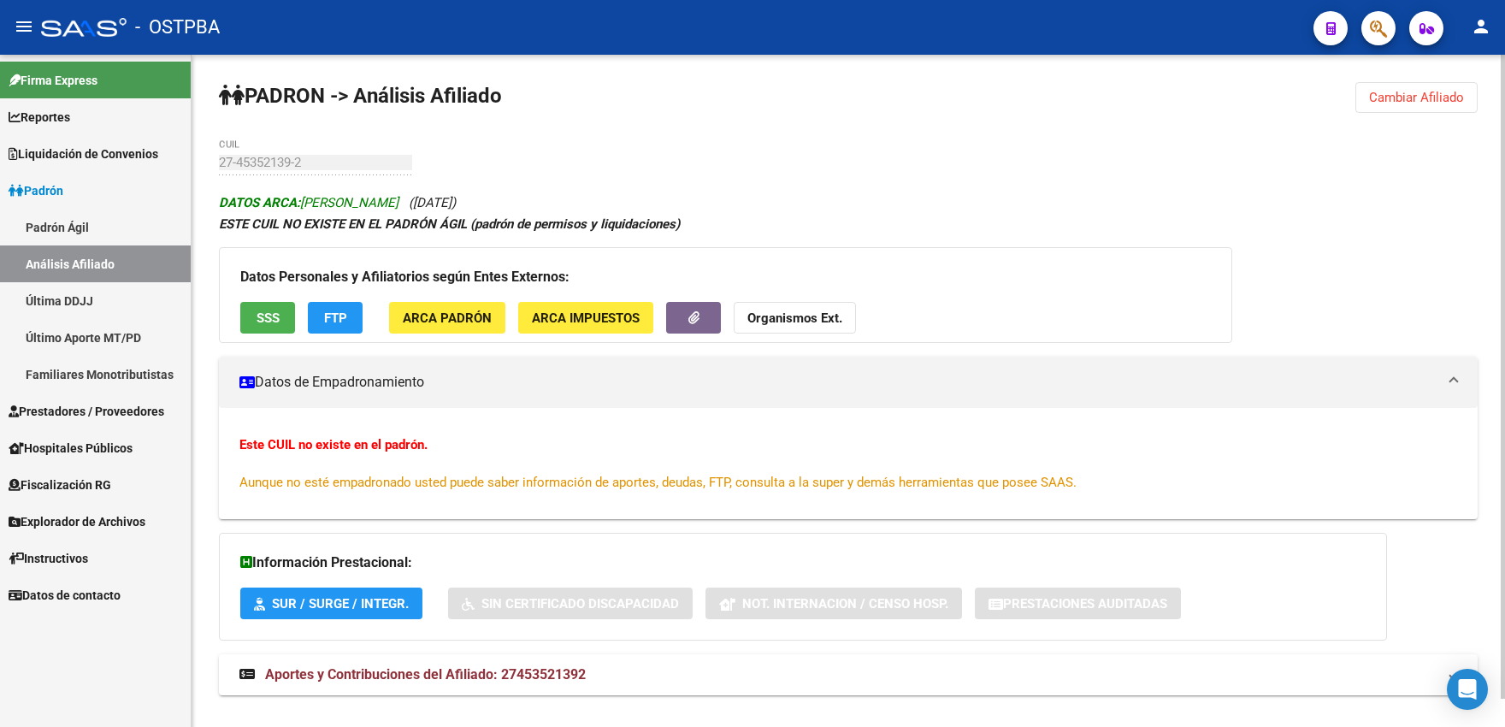
copy span "PEREYRA LOLA"
click at [1398, 106] on button "Cambiar Afiliado" at bounding box center [1417, 97] width 122 height 31
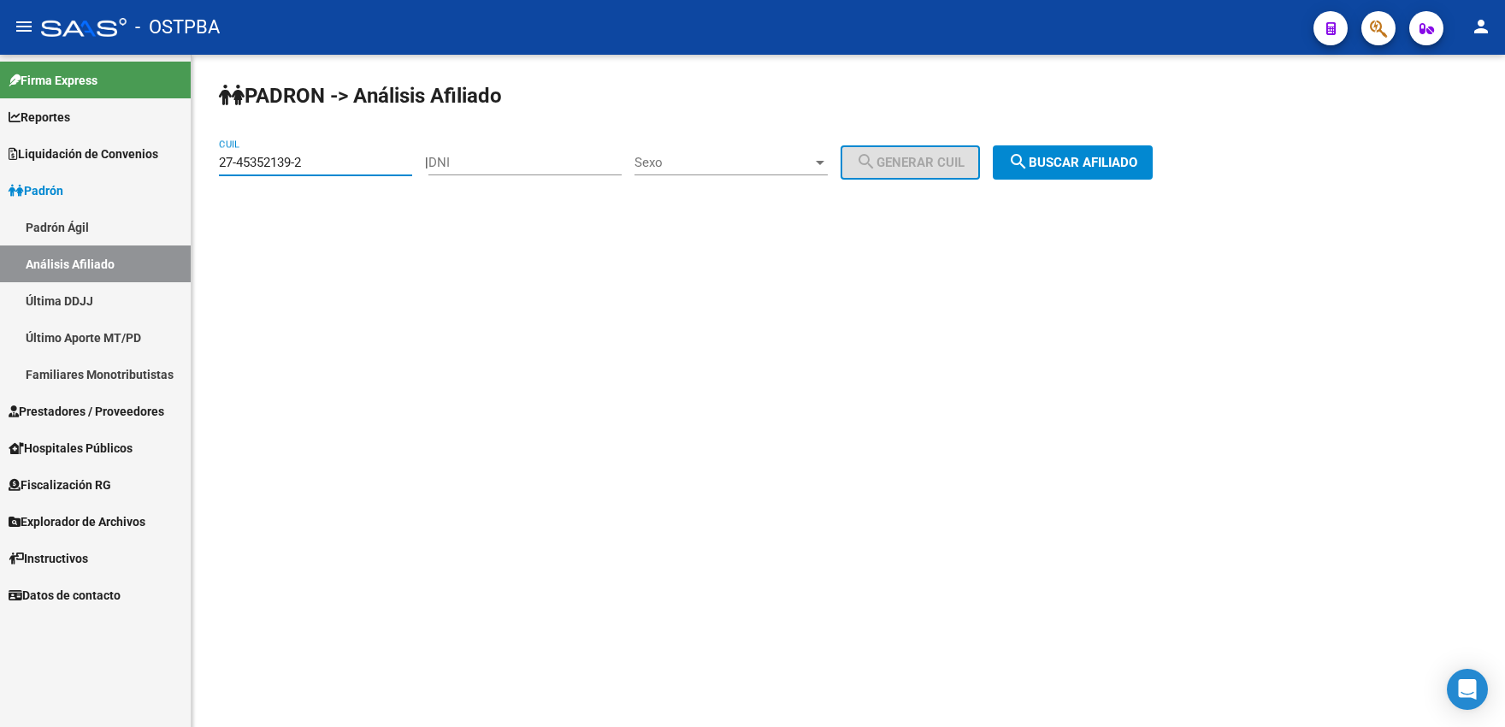
drag, startPoint x: 349, startPoint y: 165, endPoint x: 153, endPoint y: 156, distance: 196.1
click at [219, 156] on input "27-45352139-2" at bounding box center [315, 162] width 193 height 15
paste input "692776-4"
click at [1078, 164] on span "search Buscar afiliado" at bounding box center [1072, 162] width 129 height 15
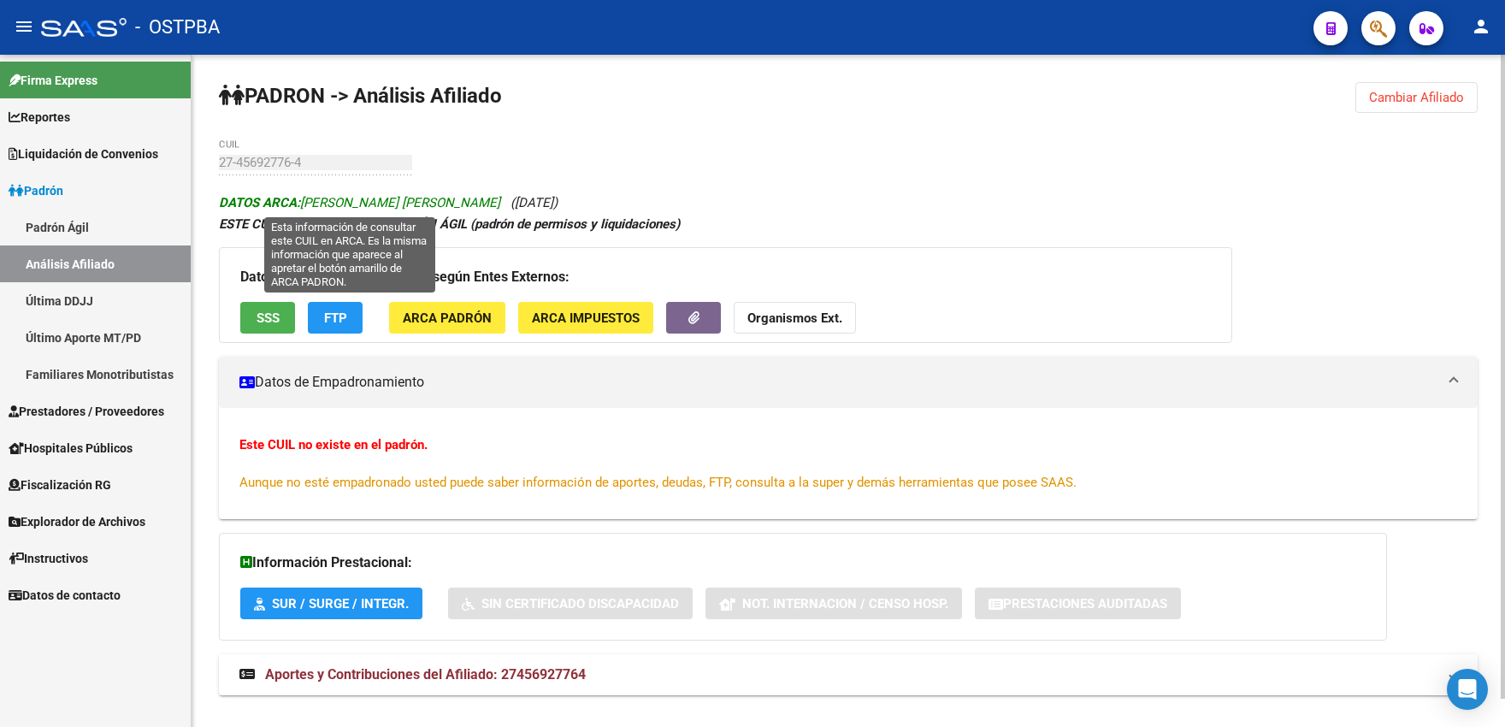
drag, startPoint x: 300, startPoint y: 204, endPoint x: 478, endPoint y: 199, distance: 178.0
click at [478, 199] on span "DATOS ARCA: ROLANDO MANUELA PAULINA" at bounding box center [359, 202] width 281 height 15
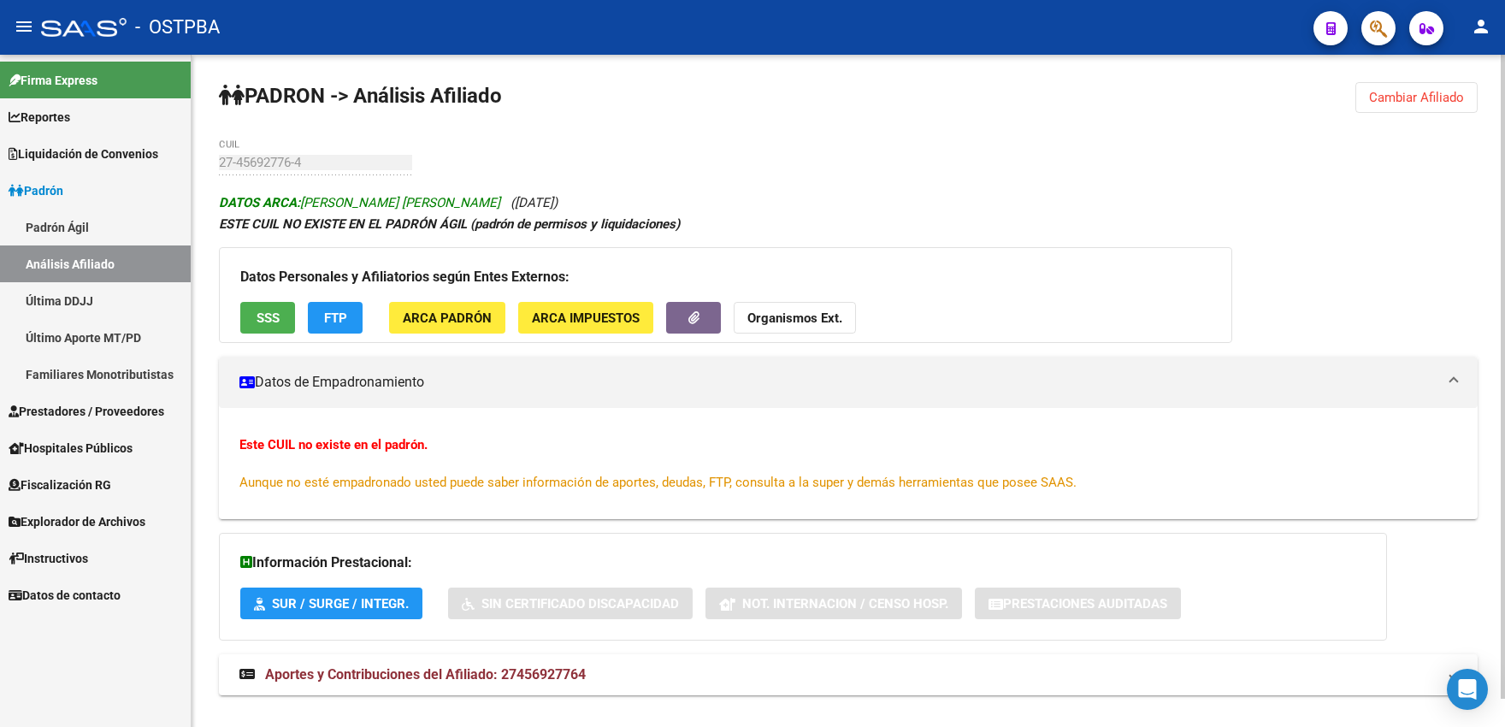
copy span "ROLANDO MANUELA PAULINA"
click at [1387, 92] on span "Cambiar Afiliado" at bounding box center [1416, 97] width 95 height 15
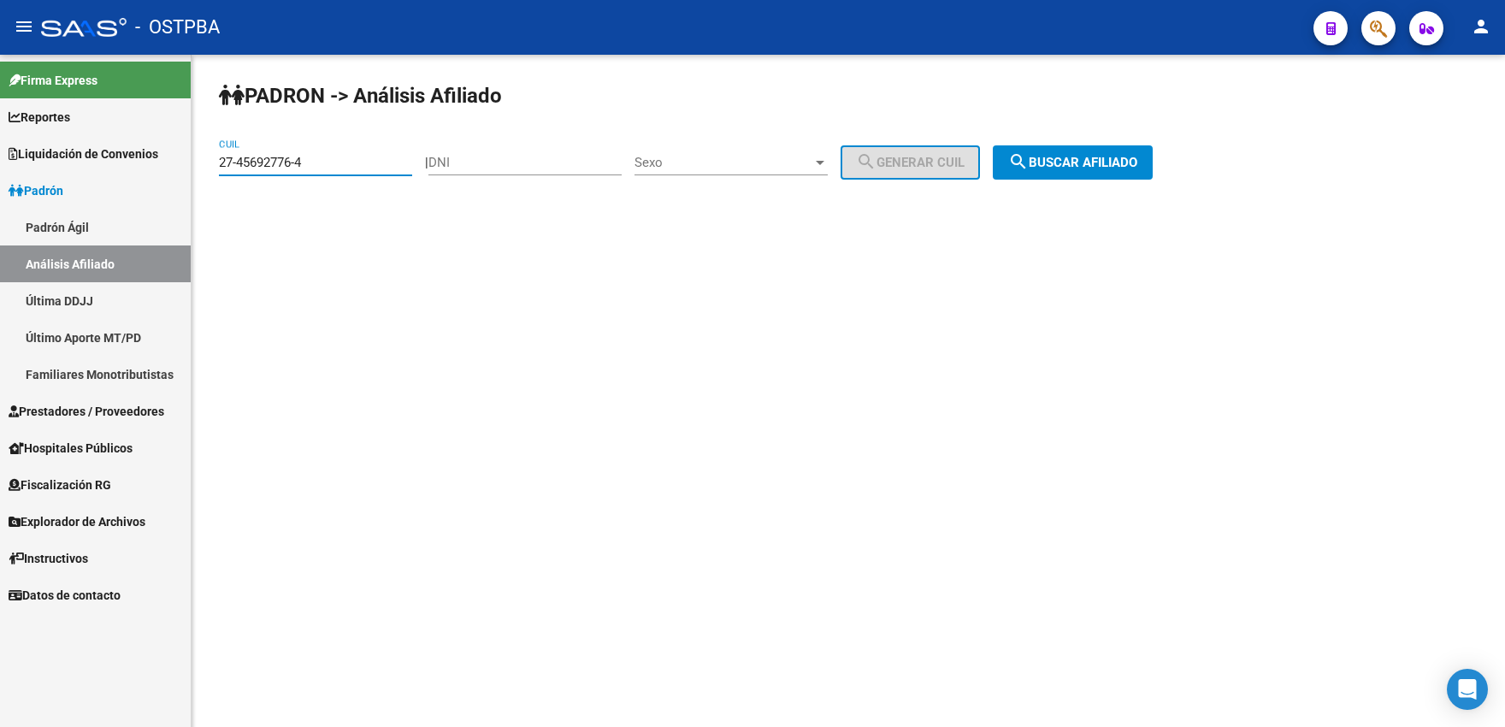
drag, startPoint x: 400, startPoint y: 163, endPoint x: 167, endPoint y: 161, distance: 233.5
click at [219, 161] on input "27-45692776-4" at bounding box center [315, 162] width 193 height 15
paste input "832811-6"
click at [1055, 169] on span "search Buscar afiliado" at bounding box center [1072, 162] width 129 height 15
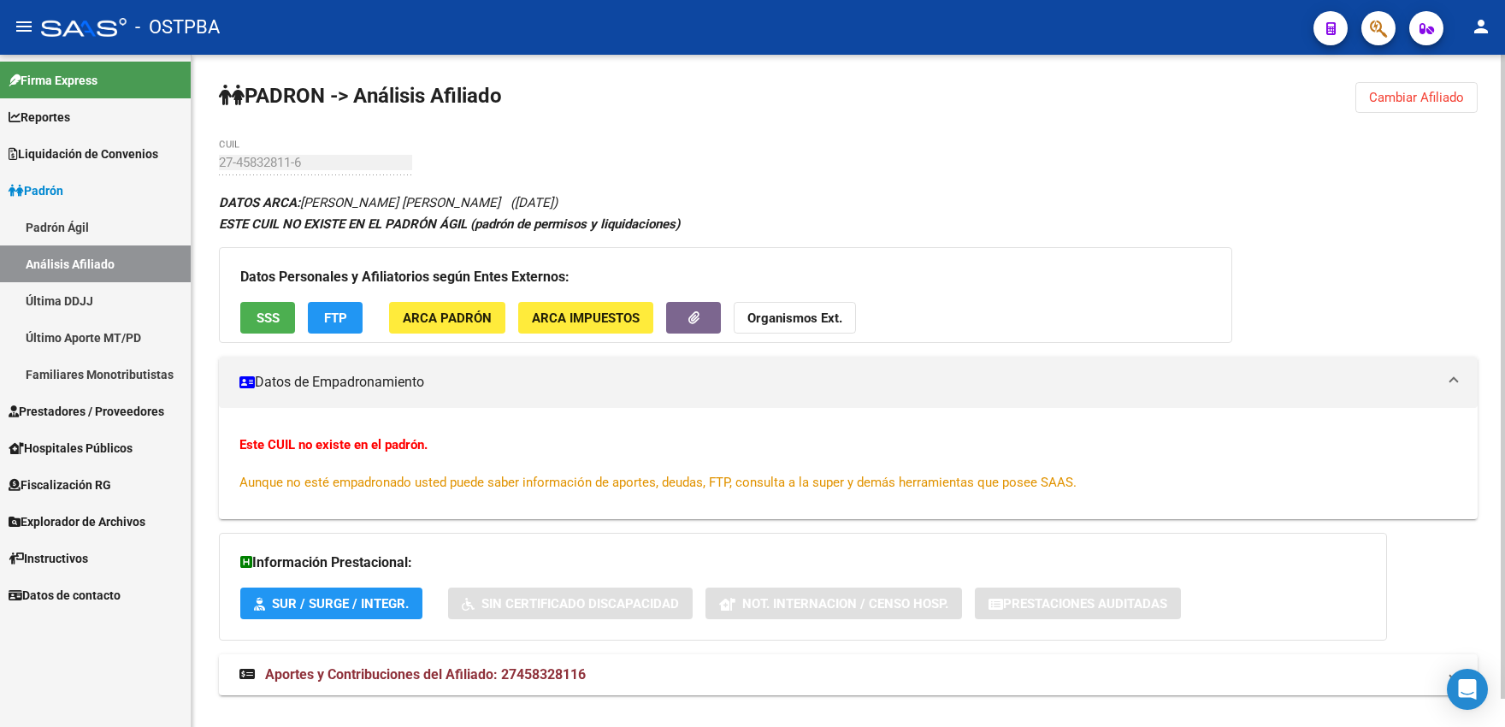
drag, startPoint x: 304, startPoint y: 203, endPoint x: 500, endPoint y: 192, distance: 196.1
click at [500, 192] on div "DATOS ARCA: MARTINEZ HERRERA BERNARDITA (09/08/2004) ESTE CUIL NO EXISTE EN EL …" at bounding box center [848, 453] width 1259 height 523
copy span "MARTINEZ HERRERA BERNARDITA"
drag, startPoint x: 1410, startPoint y: 101, endPoint x: 1282, endPoint y: 104, distance: 127.5
click at [1397, 102] on span "Cambiar Afiliado" at bounding box center [1416, 97] width 95 height 15
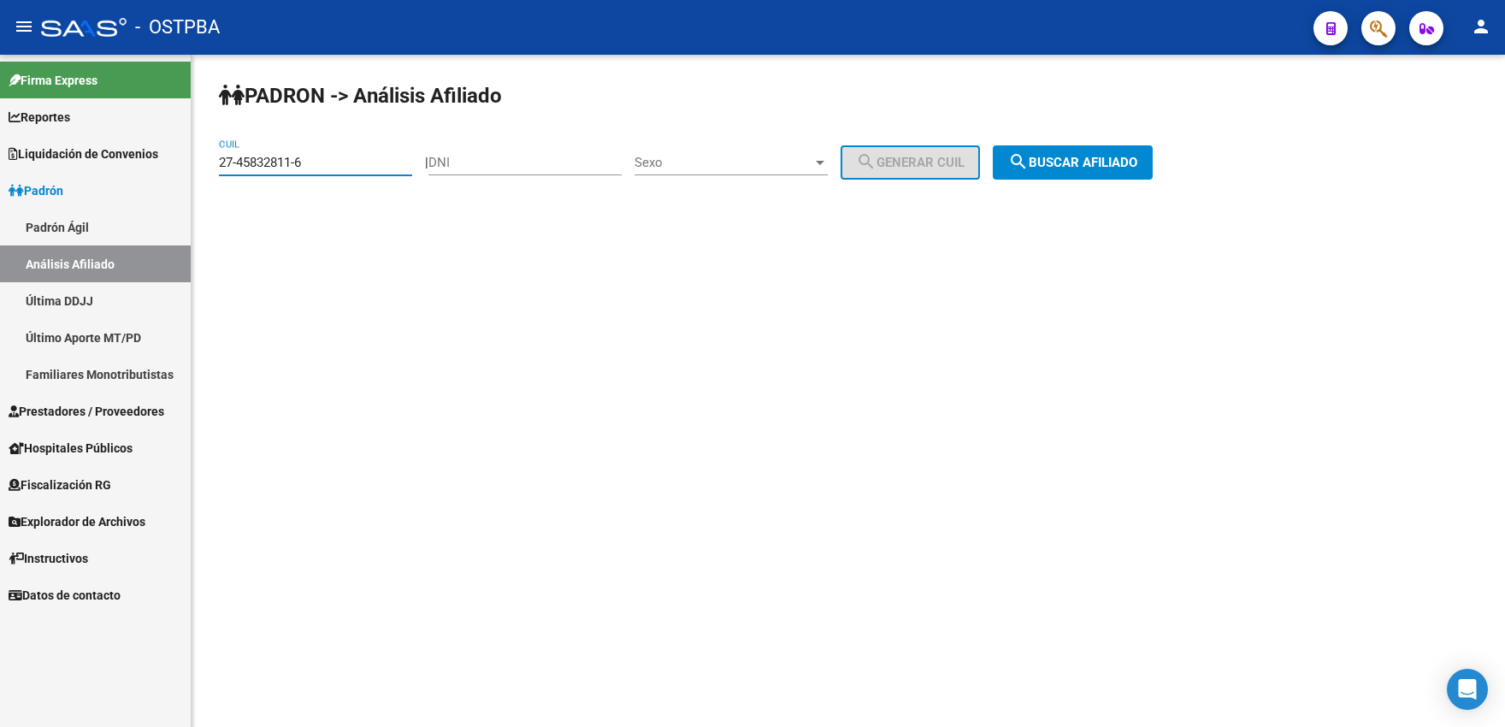
drag, startPoint x: 390, startPoint y: 162, endPoint x: 139, endPoint y: 152, distance: 251.6
click at [219, 155] on input "27-45832811-6" at bounding box center [315, 162] width 193 height 15
paste input
click at [1050, 165] on span "search Buscar afiliado" at bounding box center [1072, 162] width 129 height 15
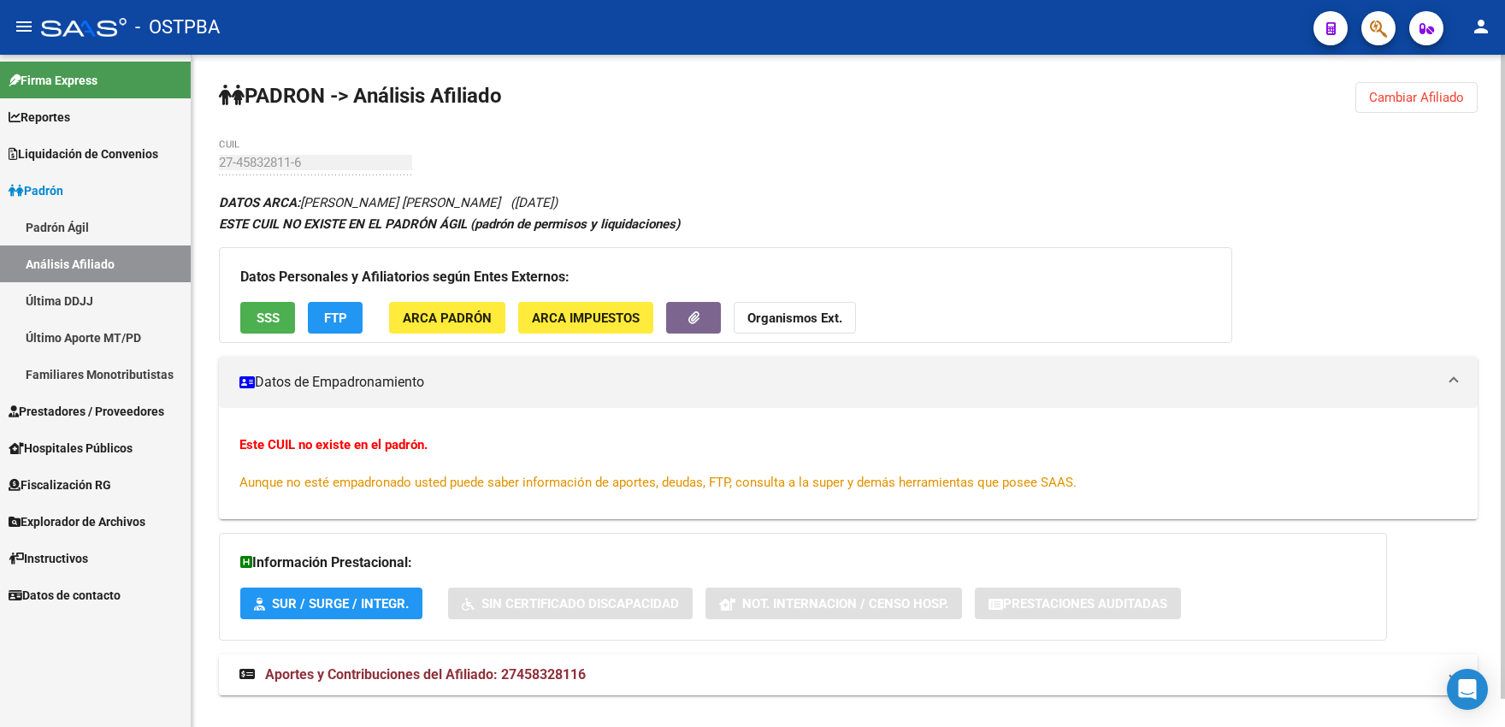
click at [1399, 104] on span "Cambiar Afiliado" at bounding box center [1416, 97] width 95 height 15
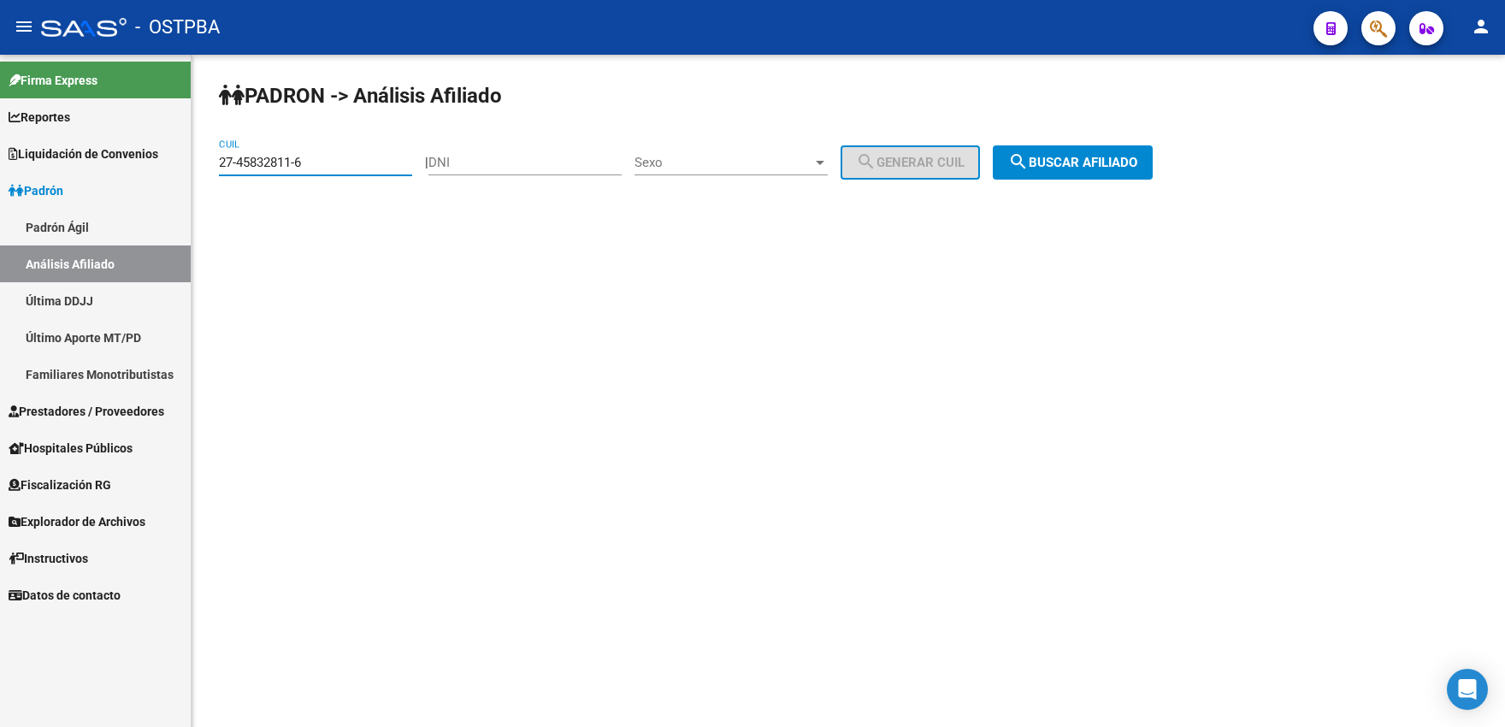
drag, startPoint x: 333, startPoint y: 160, endPoint x: 180, endPoint y: 158, distance: 153.1
click at [219, 158] on input "27-45832811-6" at bounding box center [315, 162] width 193 height 15
paste input
click at [1088, 157] on span "search Buscar afiliado" at bounding box center [1072, 162] width 129 height 15
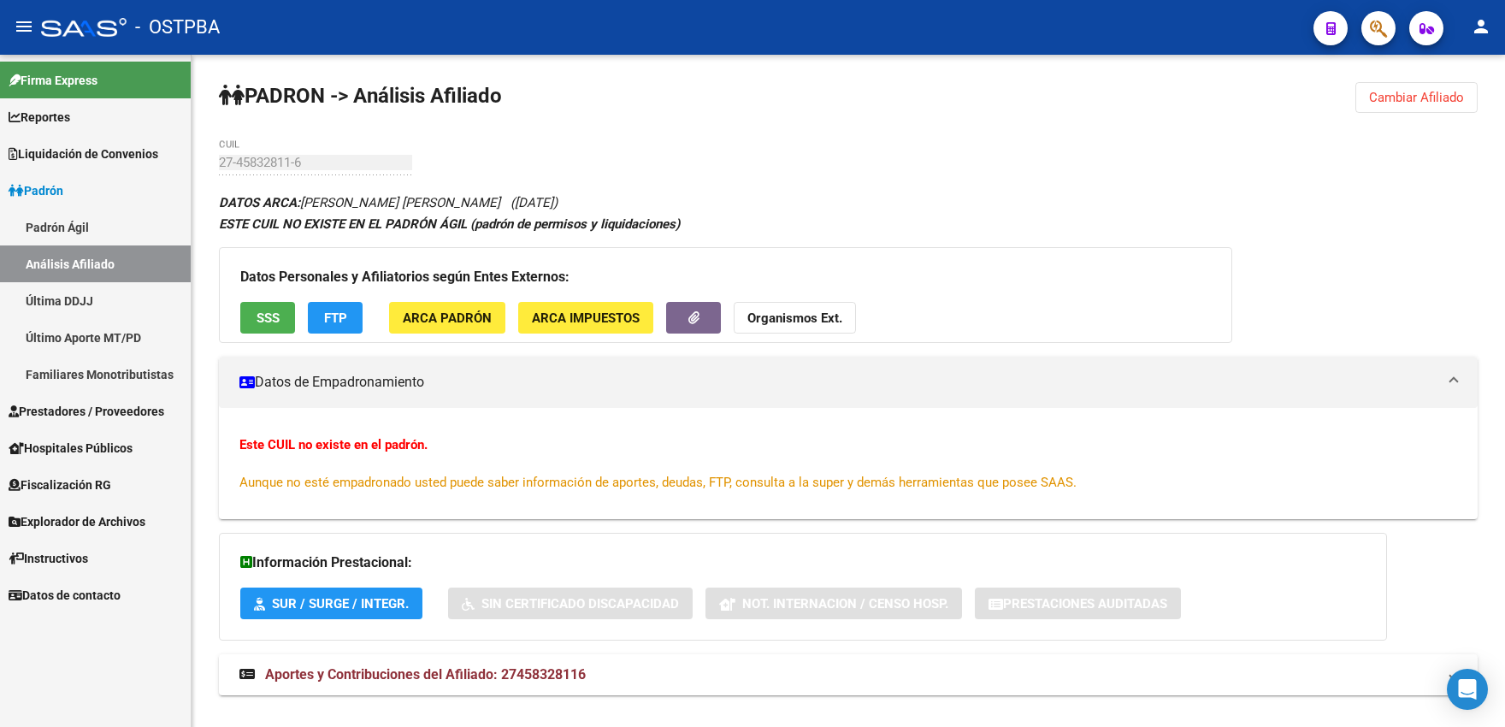
click at [1428, 109] on button "Cambiar Afiliado" at bounding box center [1417, 97] width 122 height 31
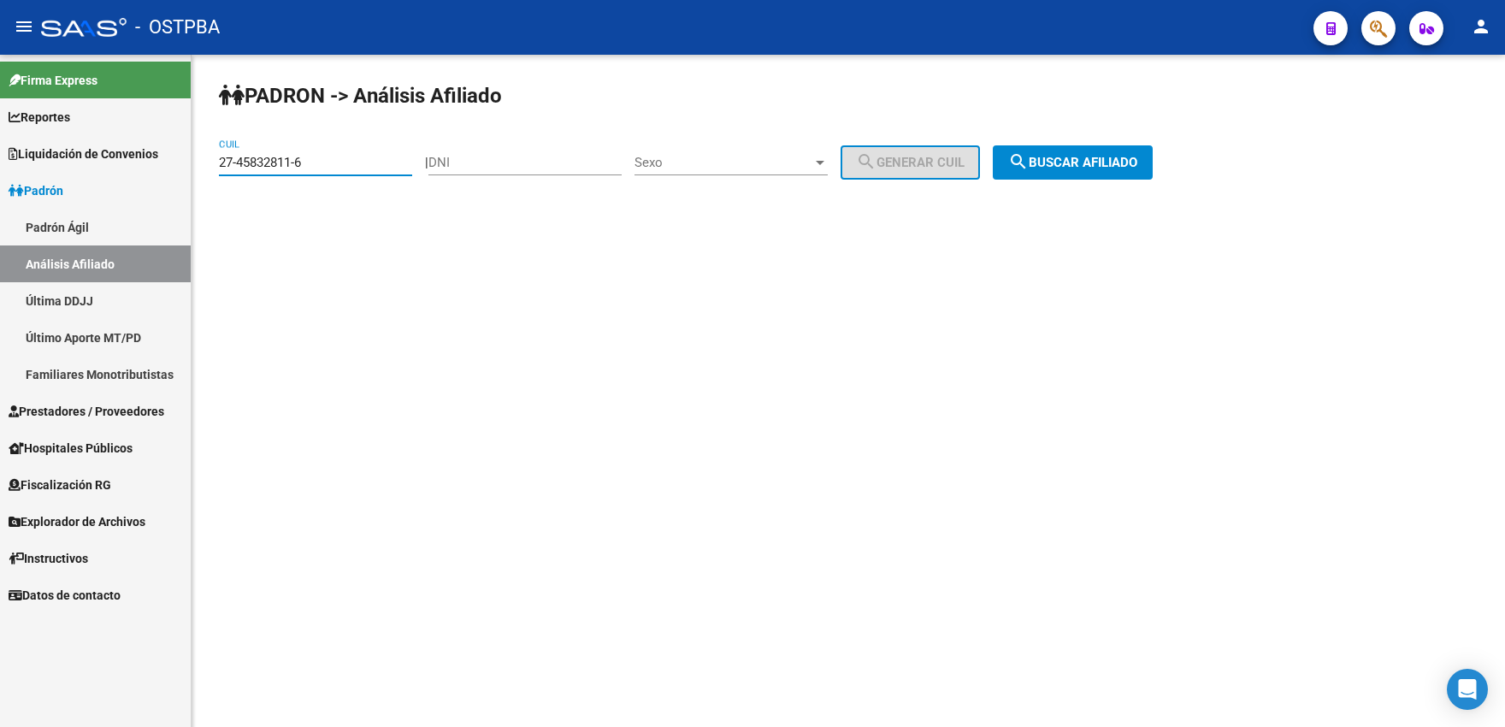
drag, startPoint x: 379, startPoint y: 163, endPoint x: 130, endPoint y: 154, distance: 249.1
click at [219, 155] on input "27-45832811-6" at bounding box center [315, 162] width 193 height 15
paste input "692776-4"
click at [1098, 174] on button "search Buscar afiliado" at bounding box center [1073, 162] width 160 height 34
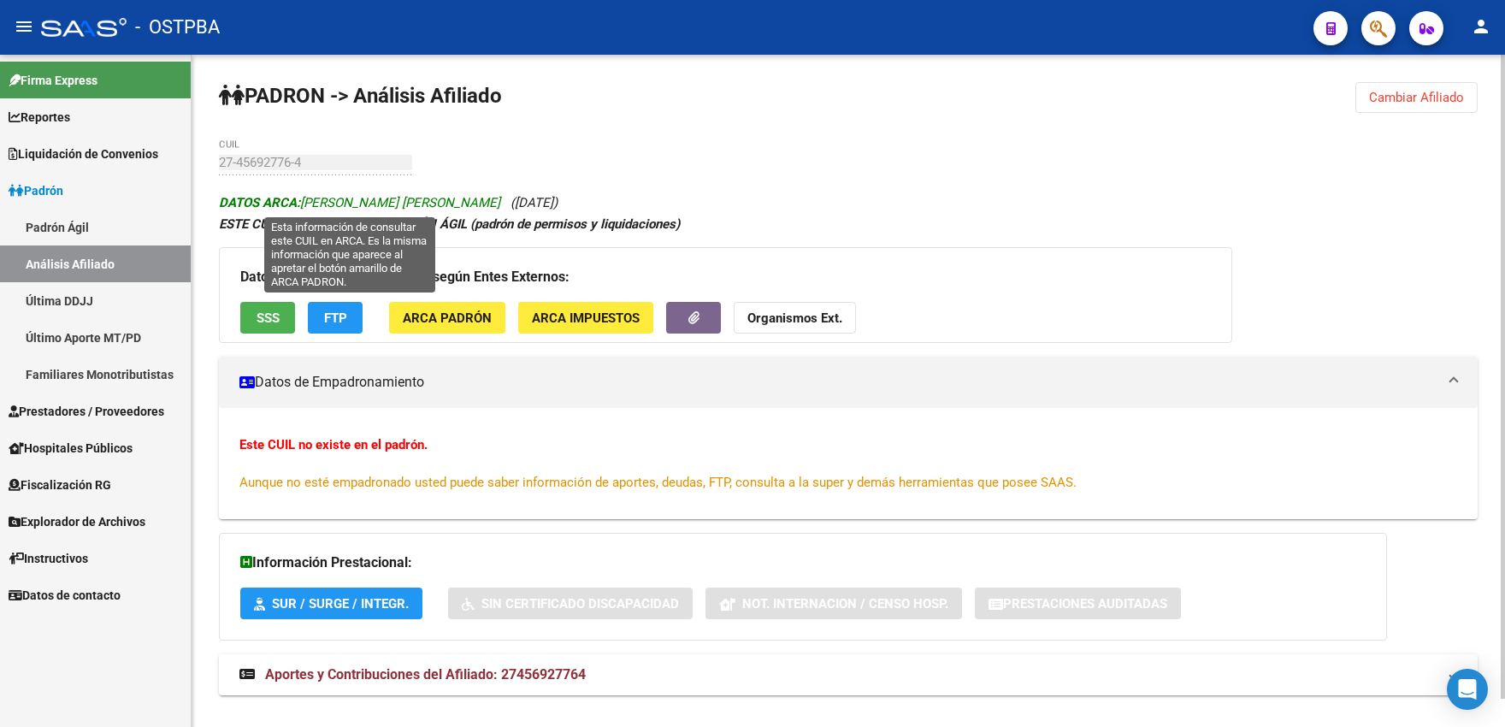
drag, startPoint x: 304, startPoint y: 203, endPoint x: 476, endPoint y: 204, distance: 171.9
click at [476, 204] on span "DATOS ARCA: ROLANDO MANUELA PAULINA" at bounding box center [359, 202] width 281 height 15
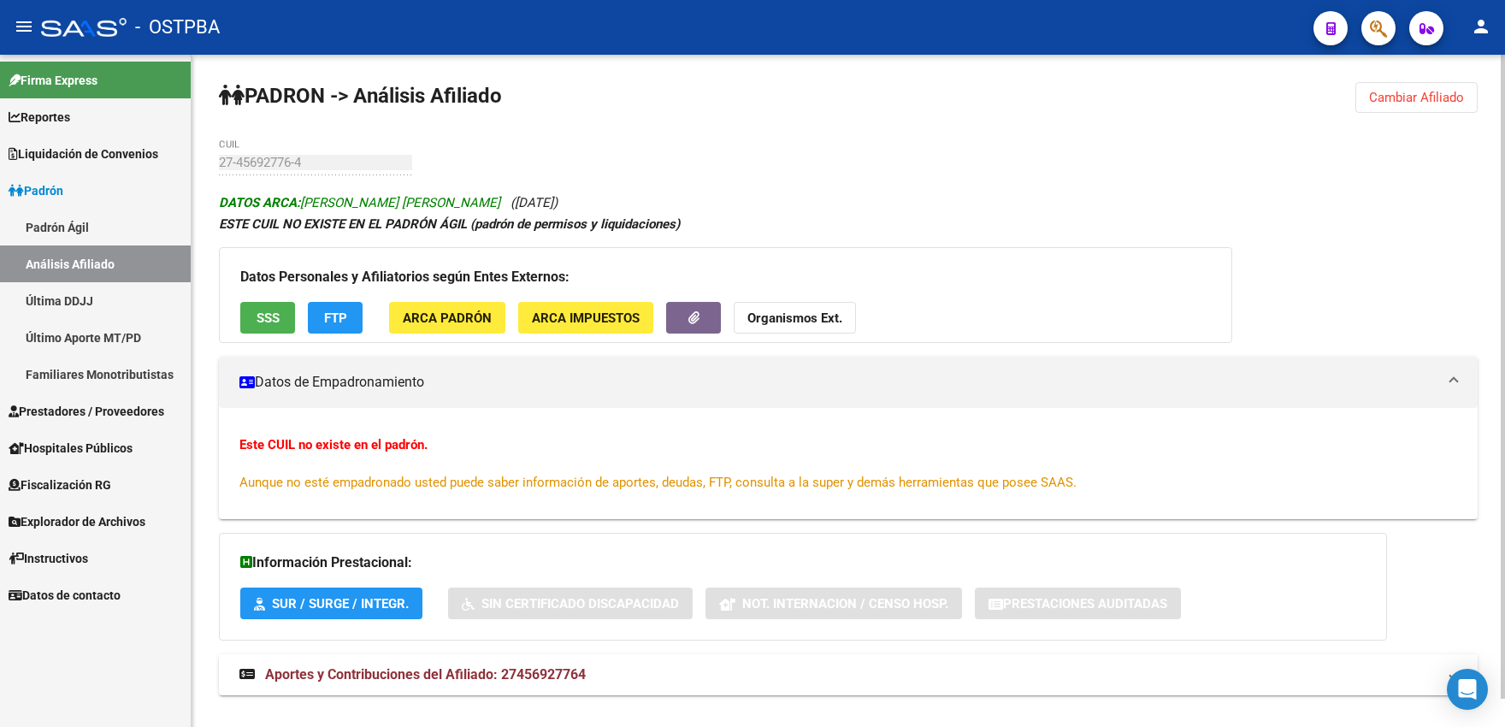
copy span "ROLANDO MANUELA PAULINA"
click at [1397, 90] on button "Cambiar Afiliado" at bounding box center [1417, 97] width 122 height 31
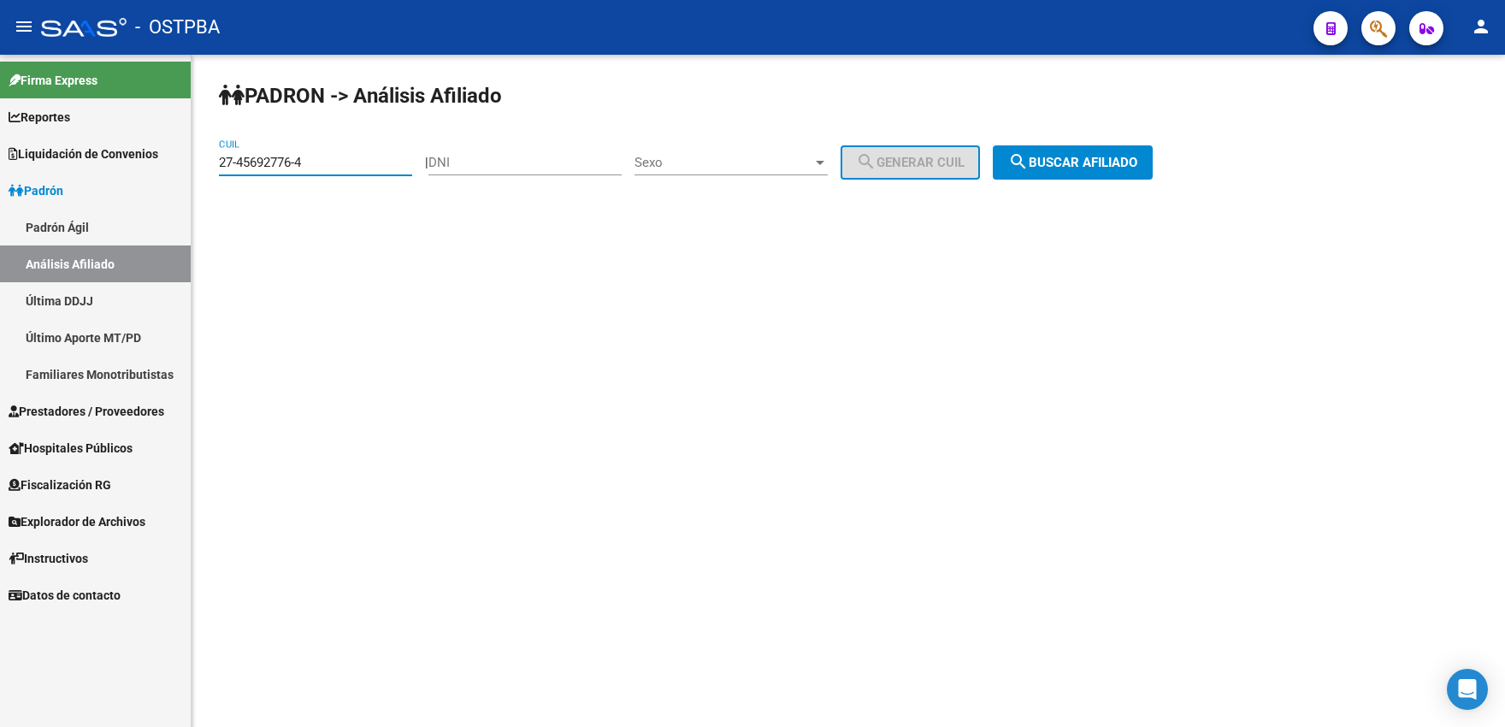
drag, startPoint x: 340, startPoint y: 165, endPoint x: 191, endPoint y: 162, distance: 149.7
click at [219, 162] on input "27-45692776-4" at bounding box center [315, 162] width 193 height 15
paste input "6374156-0"
click at [1075, 165] on span "search Buscar afiliado" at bounding box center [1072, 162] width 129 height 15
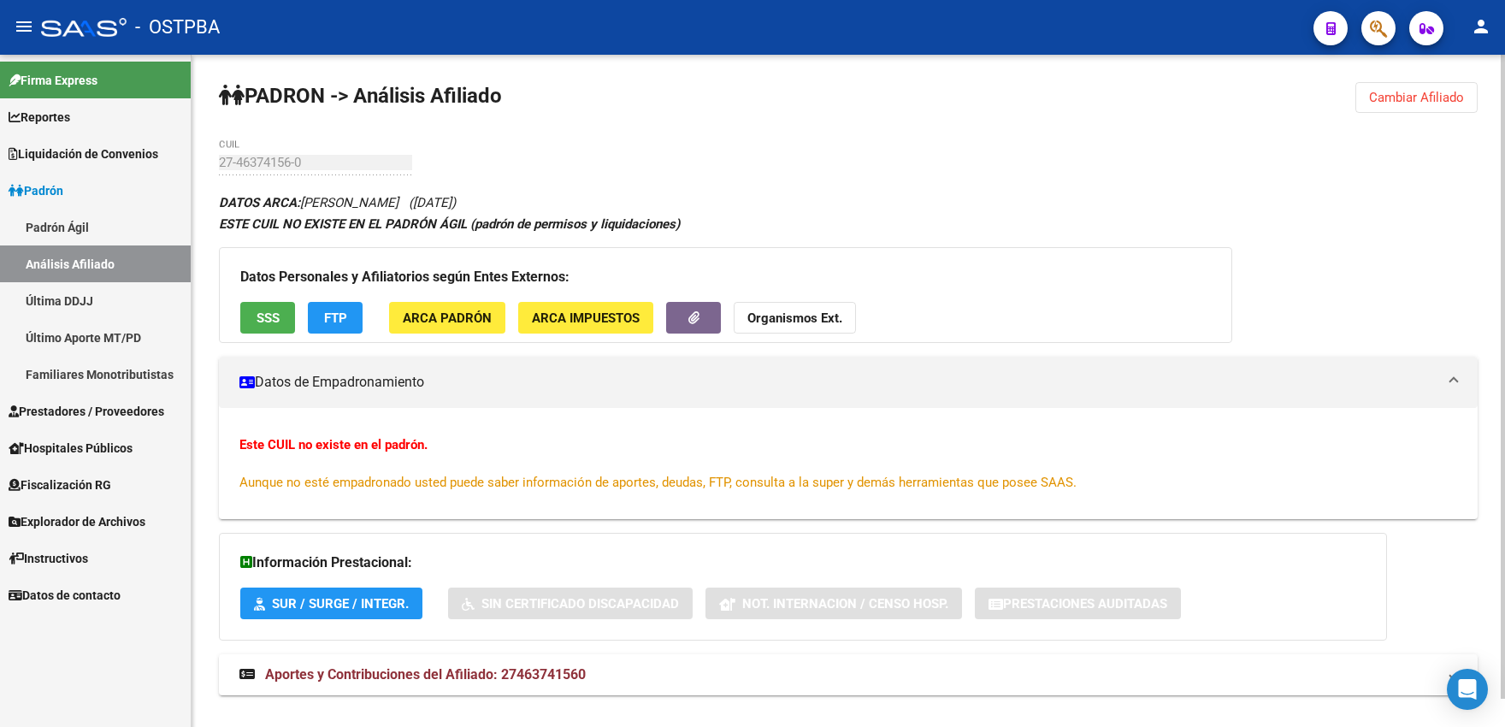
drag, startPoint x: 306, startPoint y: 201, endPoint x: 400, endPoint y: 210, distance: 94.6
click at [400, 210] on icon "DATOS ARCA: MARTINEZ LOLA (04/09/2005)" at bounding box center [337, 202] width 237 height 15
copy icon "MARTINEZ LOLA"
click at [1393, 105] on span "Cambiar Afiliado" at bounding box center [1416, 97] width 95 height 15
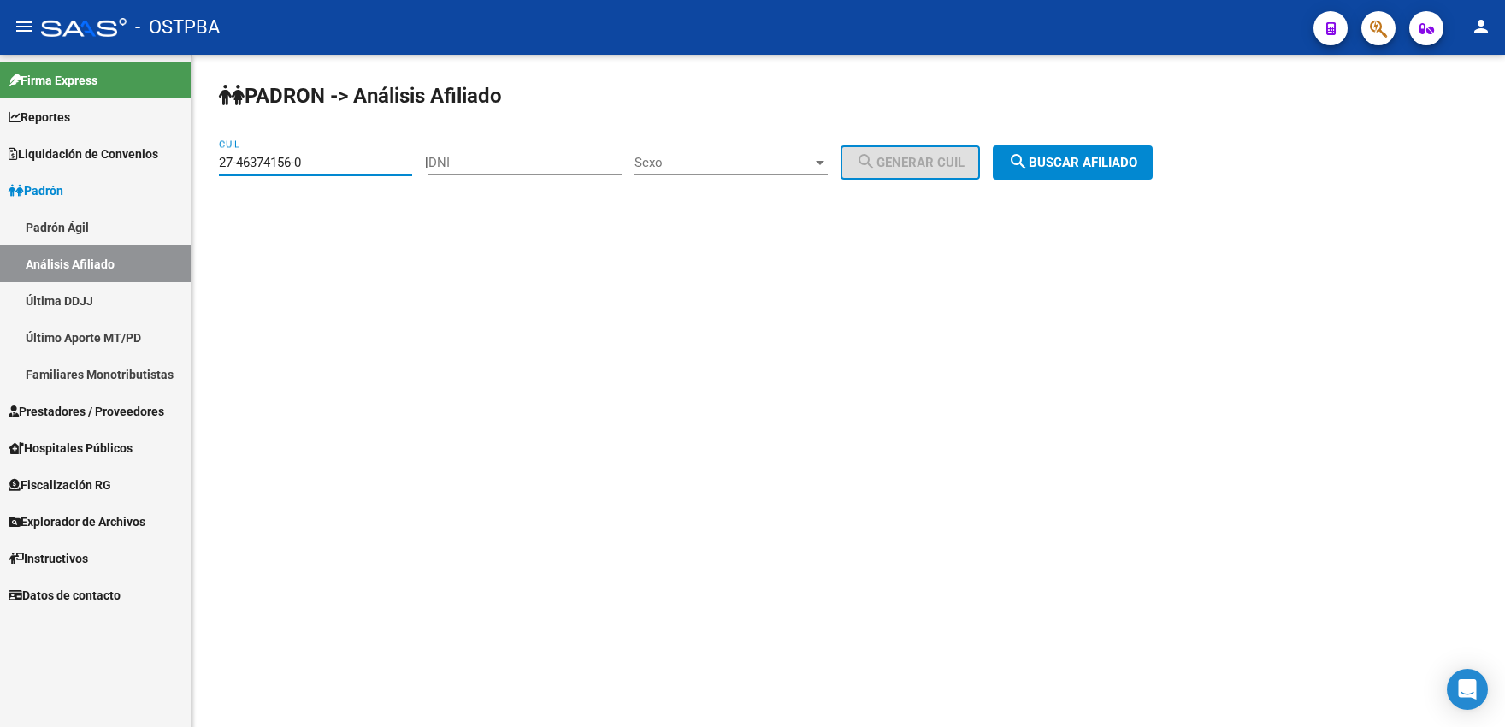
drag, startPoint x: 351, startPoint y: 164, endPoint x: 177, endPoint y: 164, distance: 173.6
click at [219, 164] on input "27-46374156-0" at bounding box center [315, 162] width 193 height 15
paste input "7251614-6"
click at [1067, 168] on span "search Buscar afiliado" at bounding box center [1072, 162] width 129 height 15
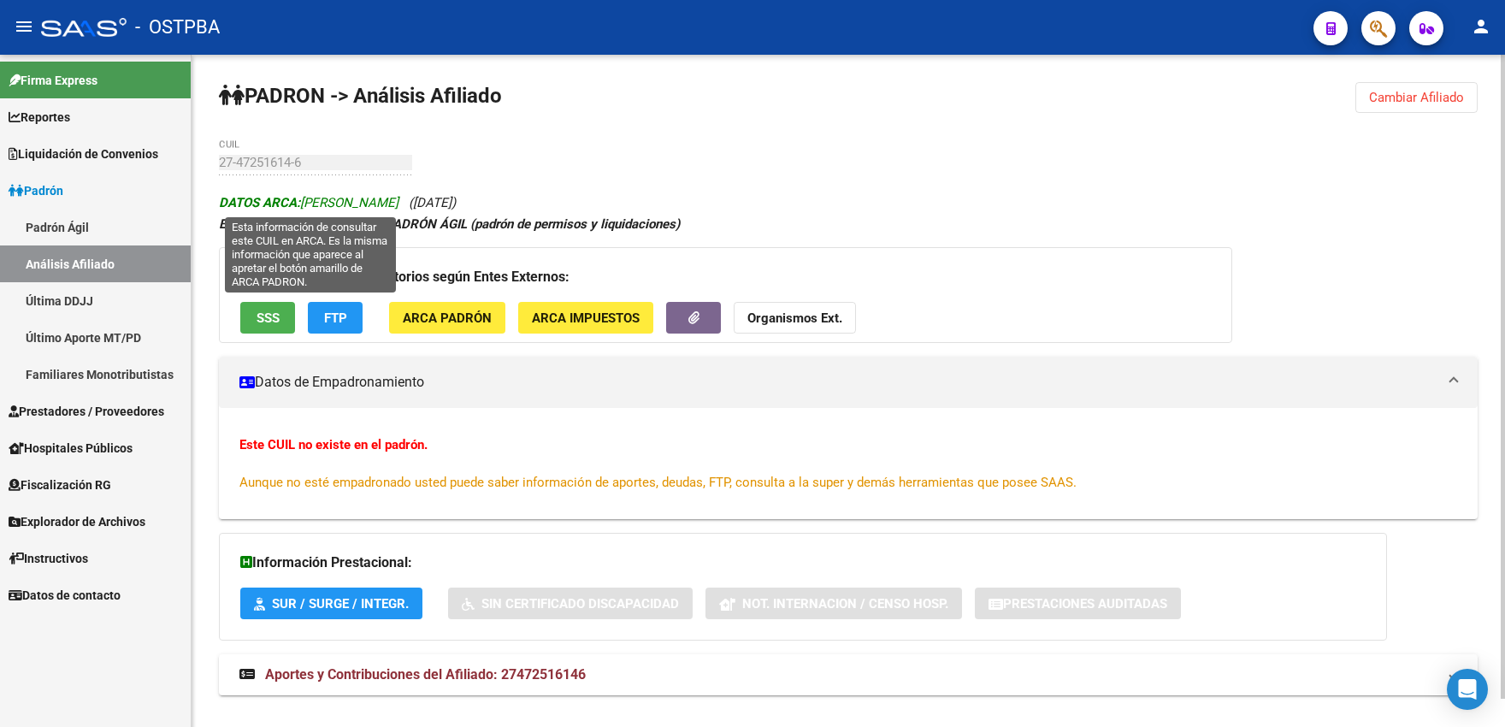
drag, startPoint x: 305, startPoint y: 200, endPoint x: 396, endPoint y: 199, distance: 90.7
click at [396, 199] on span "DATOS ARCA: PEREYRA OLIVIA" at bounding box center [309, 202] width 180 height 15
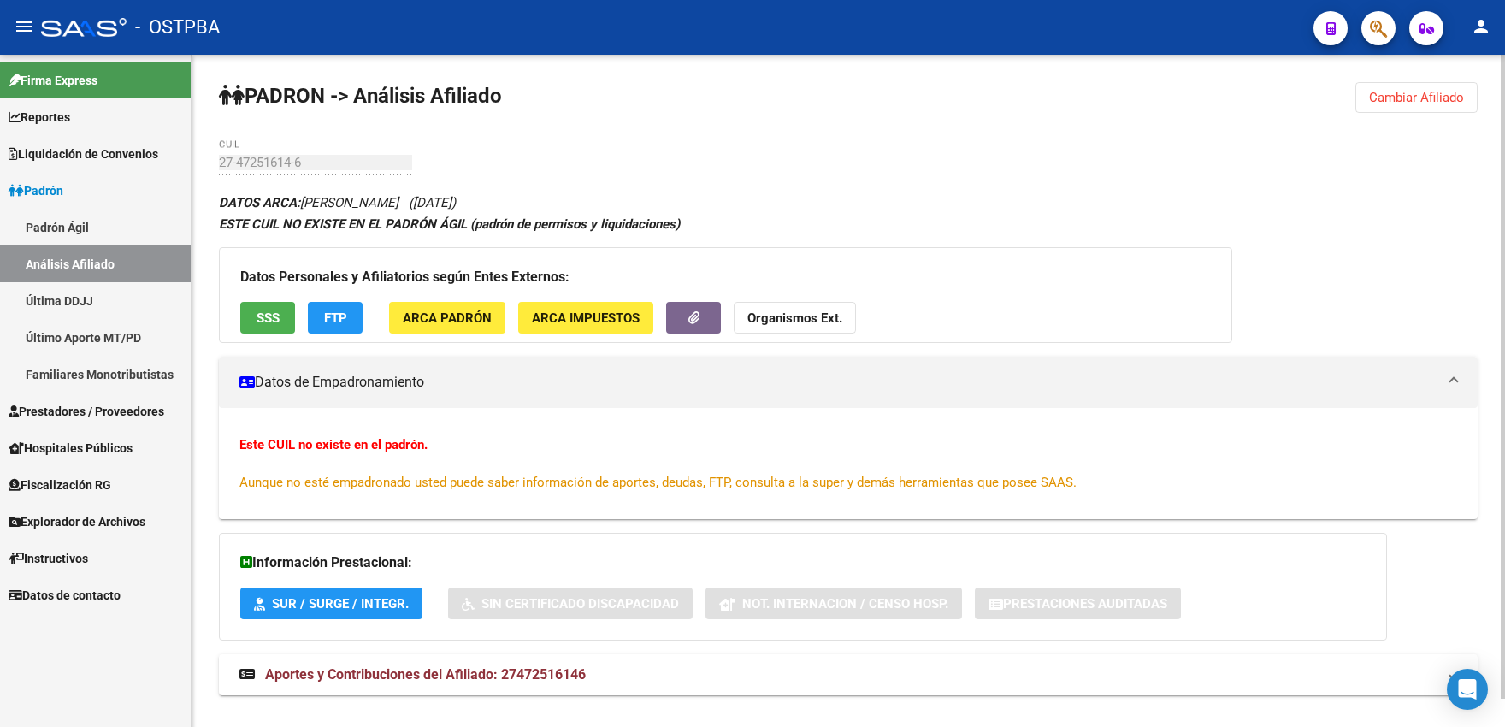
copy span "PEREYRA OLIVIA"
click at [1448, 99] on span "Cambiar Afiliado" at bounding box center [1416, 97] width 95 height 15
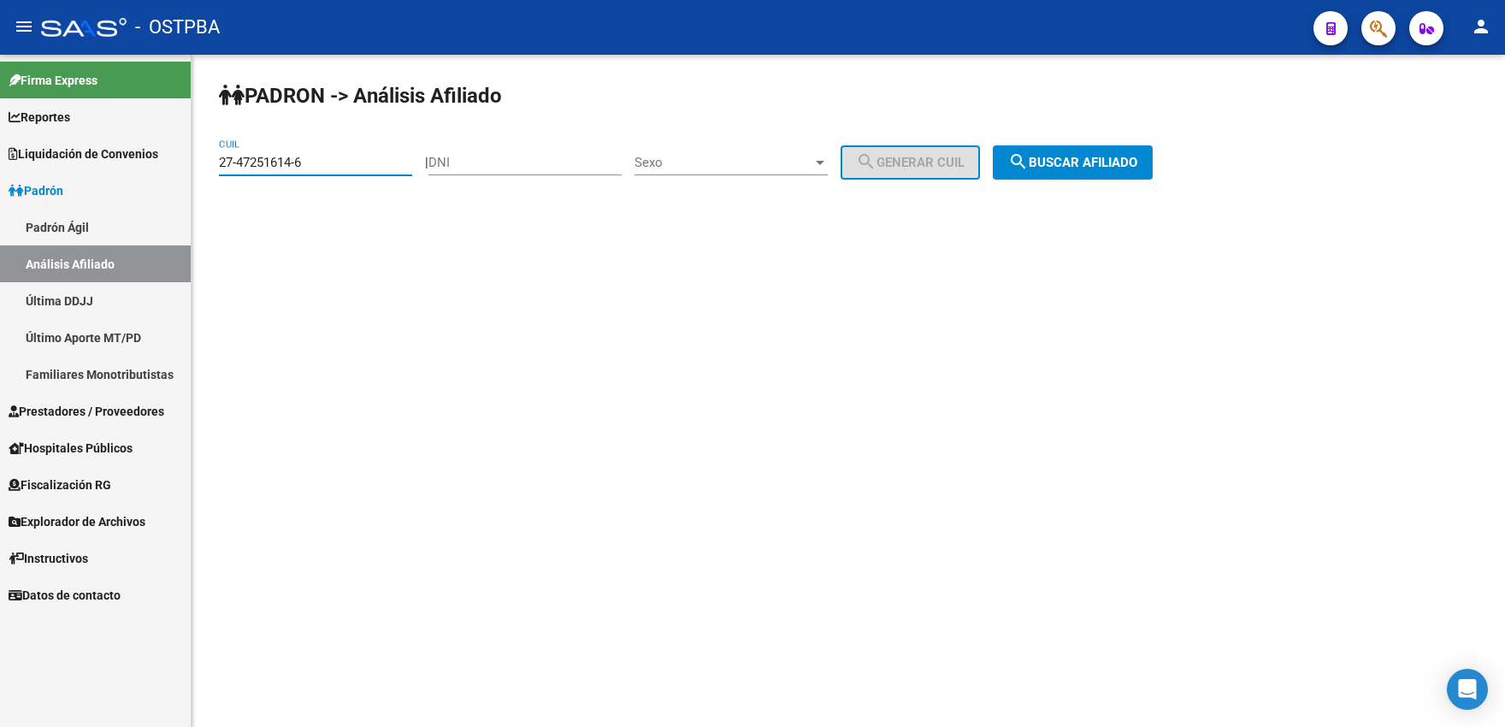
drag, startPoint x: 350, startPoint y: 160, endPoint x: 118, endPoint y: 148, distance: 232.1
click at [219, 155] on input "27-47251614-6" at bounding box center [315, 162] width 193 height 15
paste input "662594-2"
type input "27-47662594-2"
click at [1093, 165] on span "search Buscar afiliado" at bounding box center [1072, 162] width 129 height 15
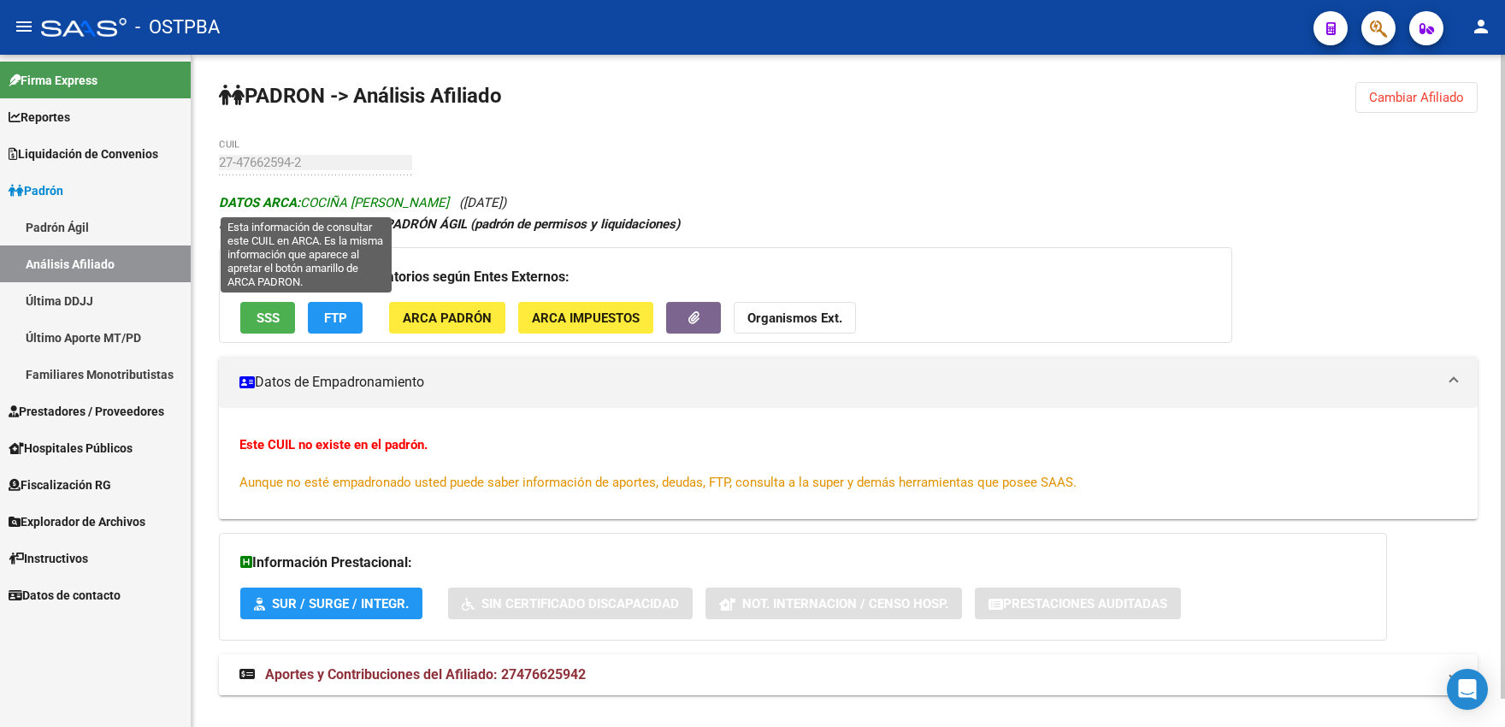
drag, startPoint x: 303, startPoint y: 204, endPoint x: 391, endPoint y: 203, distance: 88.1
click at [391, 203] on span "DATOS ARCA: COCIÑA CLARA" at bounding box center [334, 202] width 230 height 15
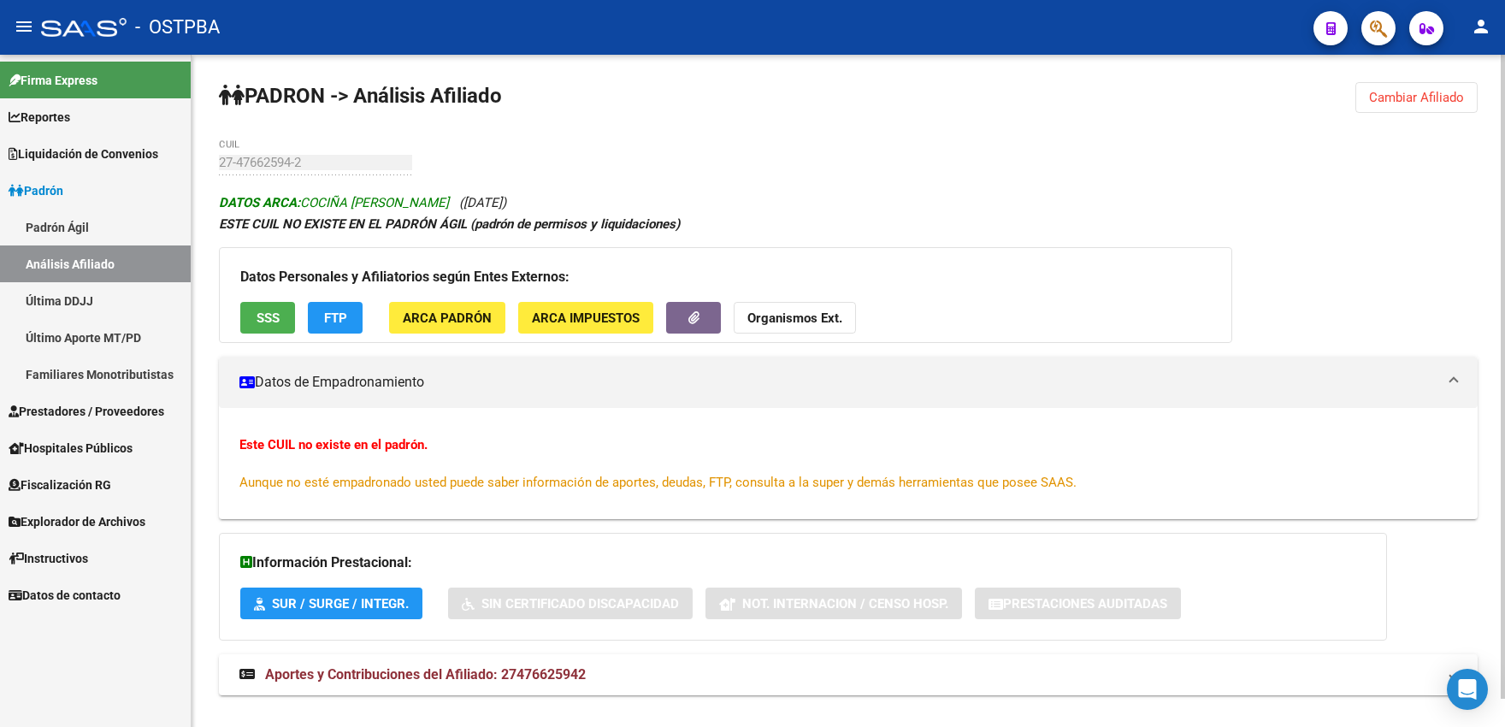
copy span "COCIÑA CLARA"
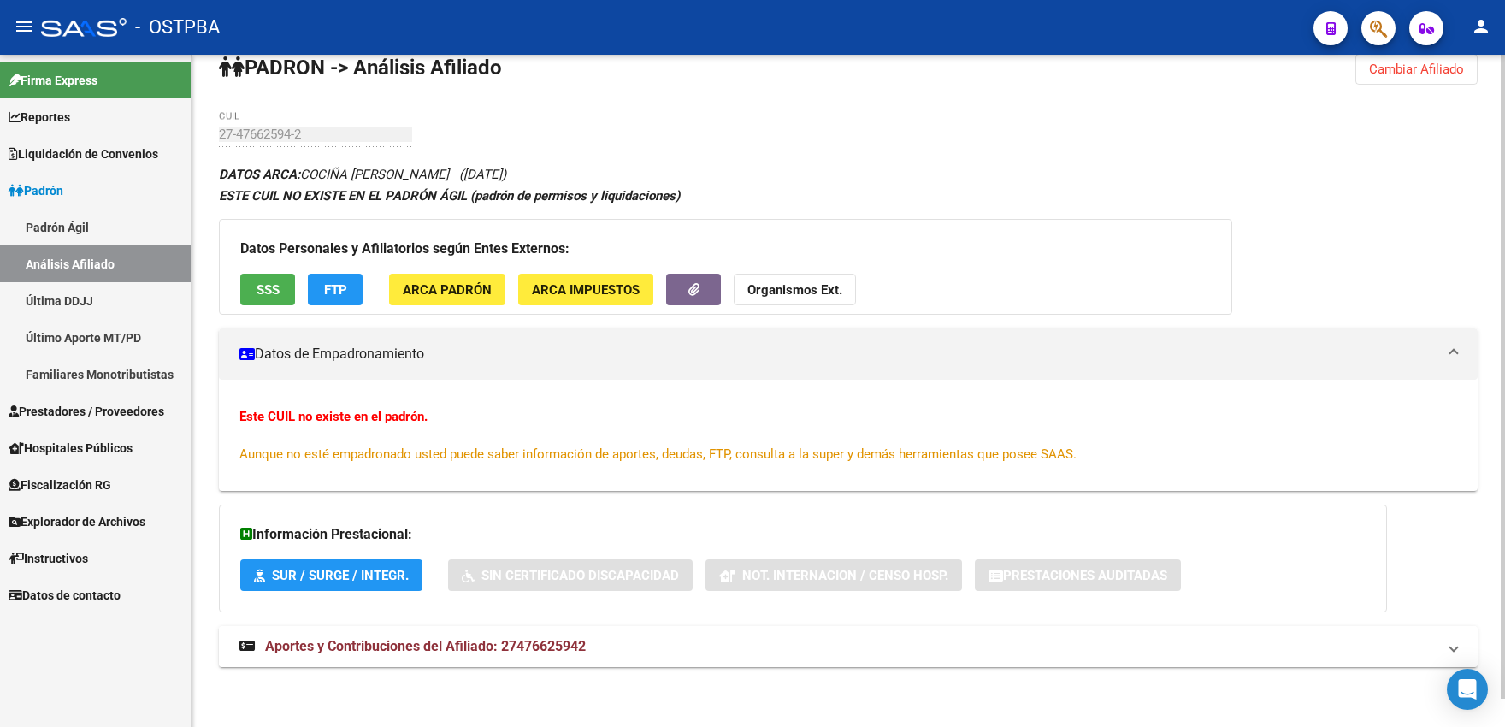
click at [501, 649] on span "Aportes y Contribuciones del Afiliado: 27476625942" at bounding box center [425, 646] width 321 height 16
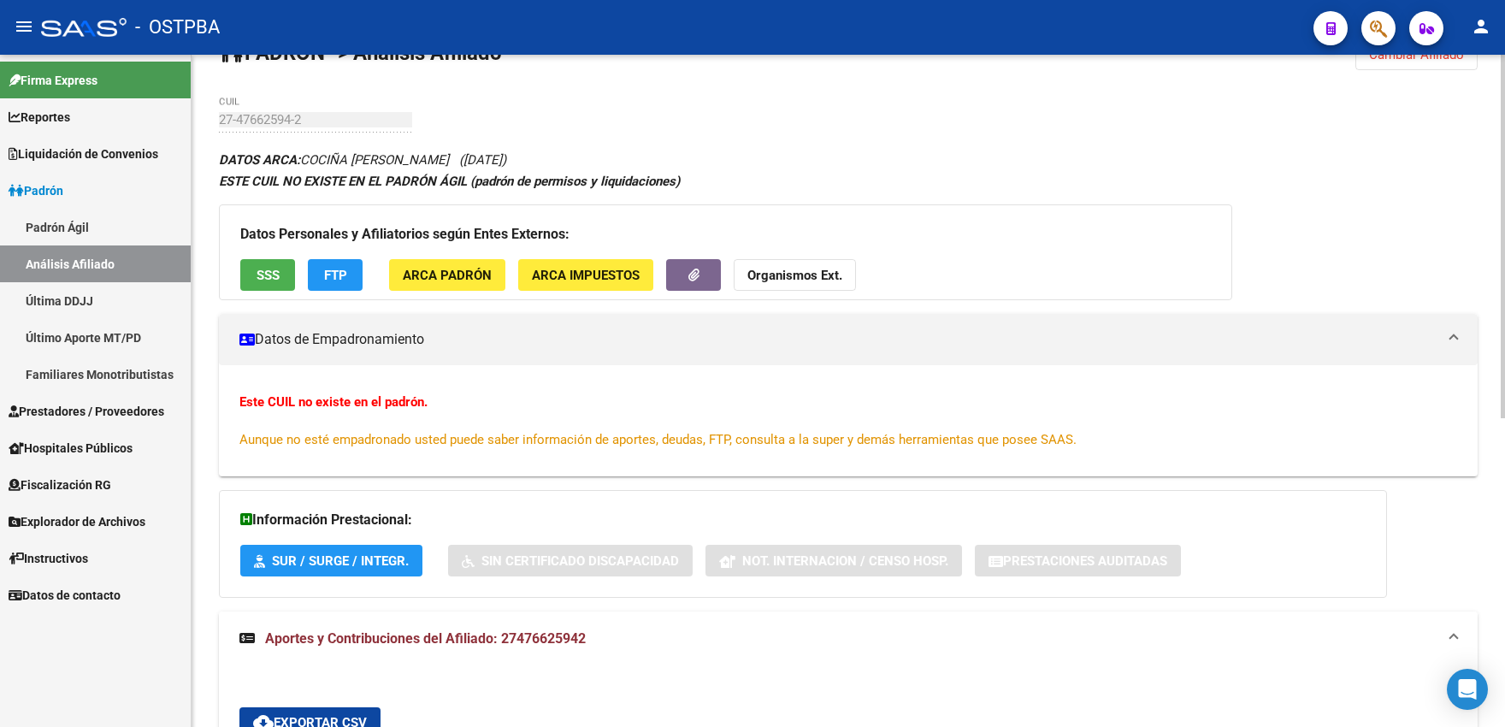
scroll to position [6, 0]
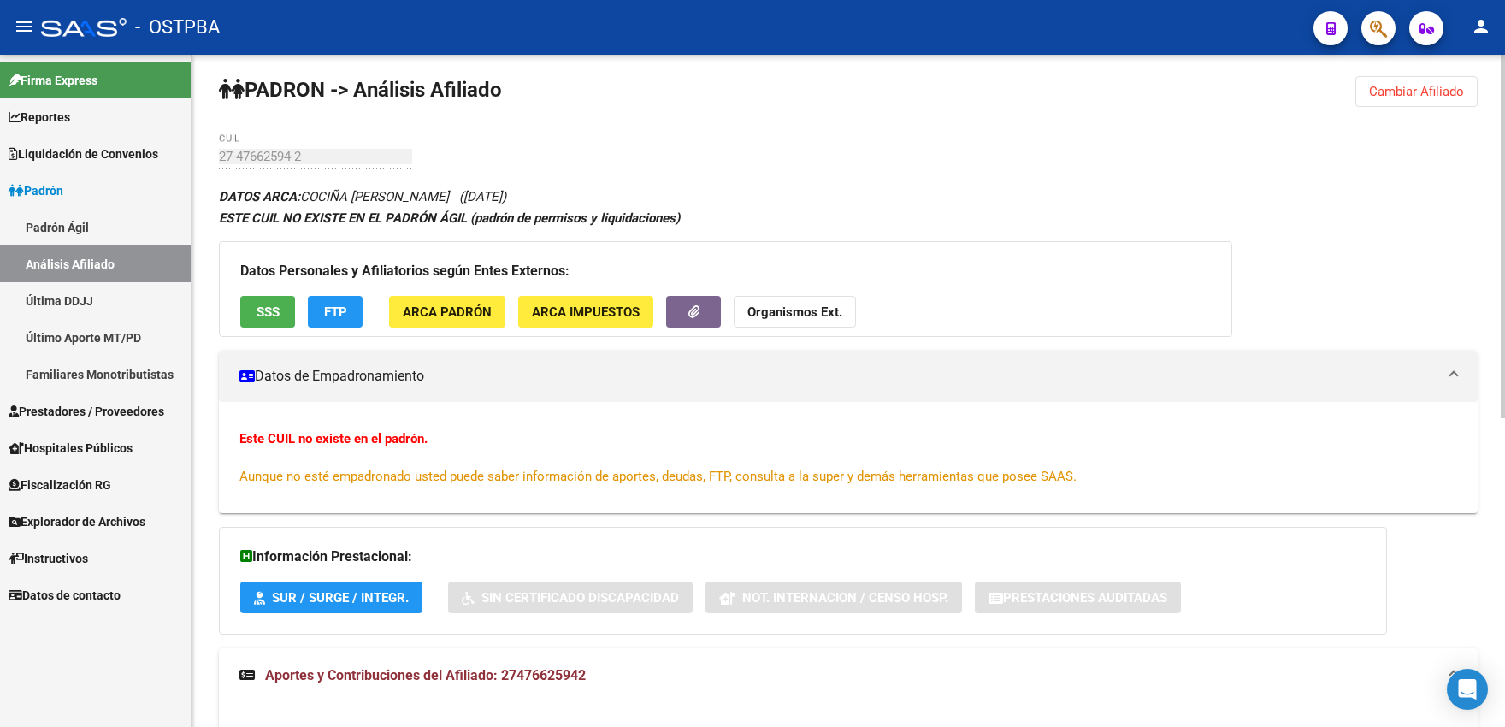
click at [286, 310] on button "SSS" at bounding box center [267, 312] width 55 height 32
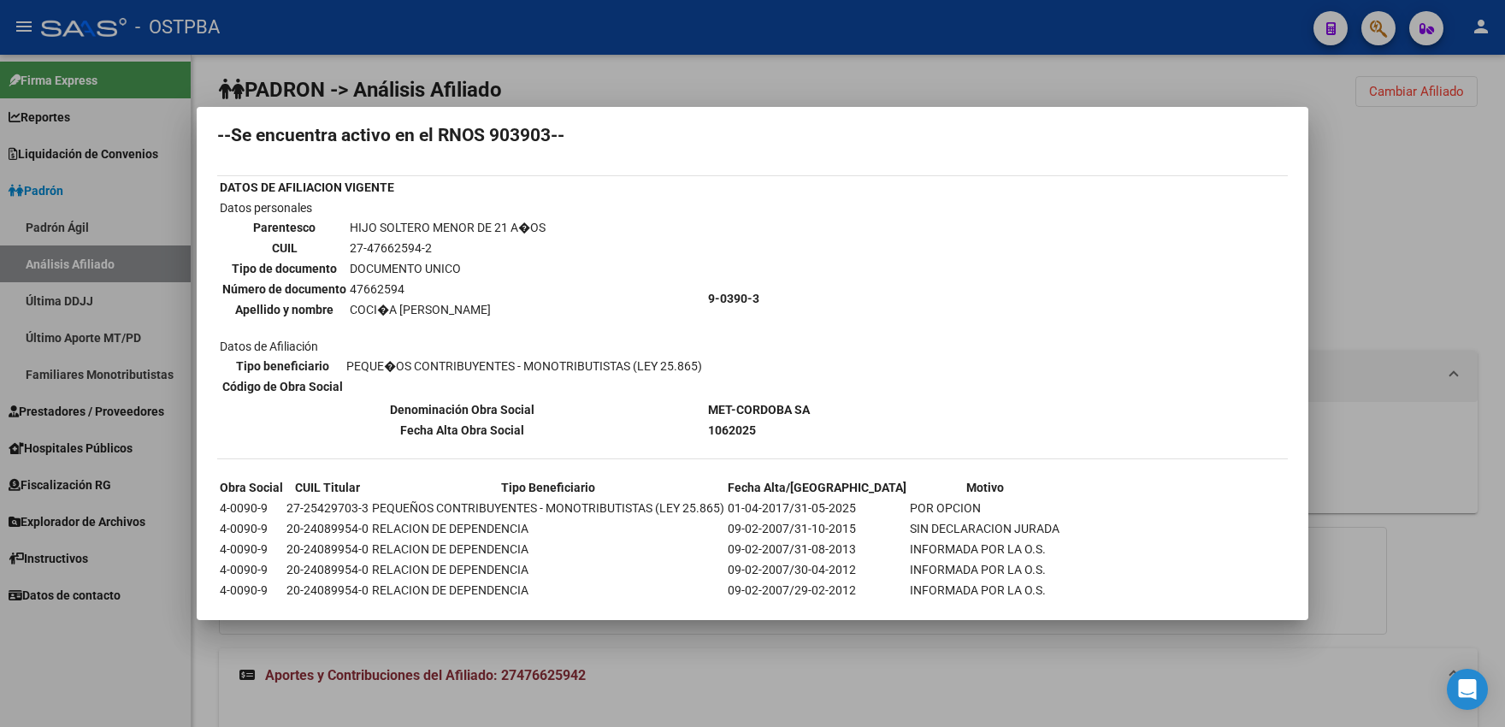
scroll to position [0, 0]
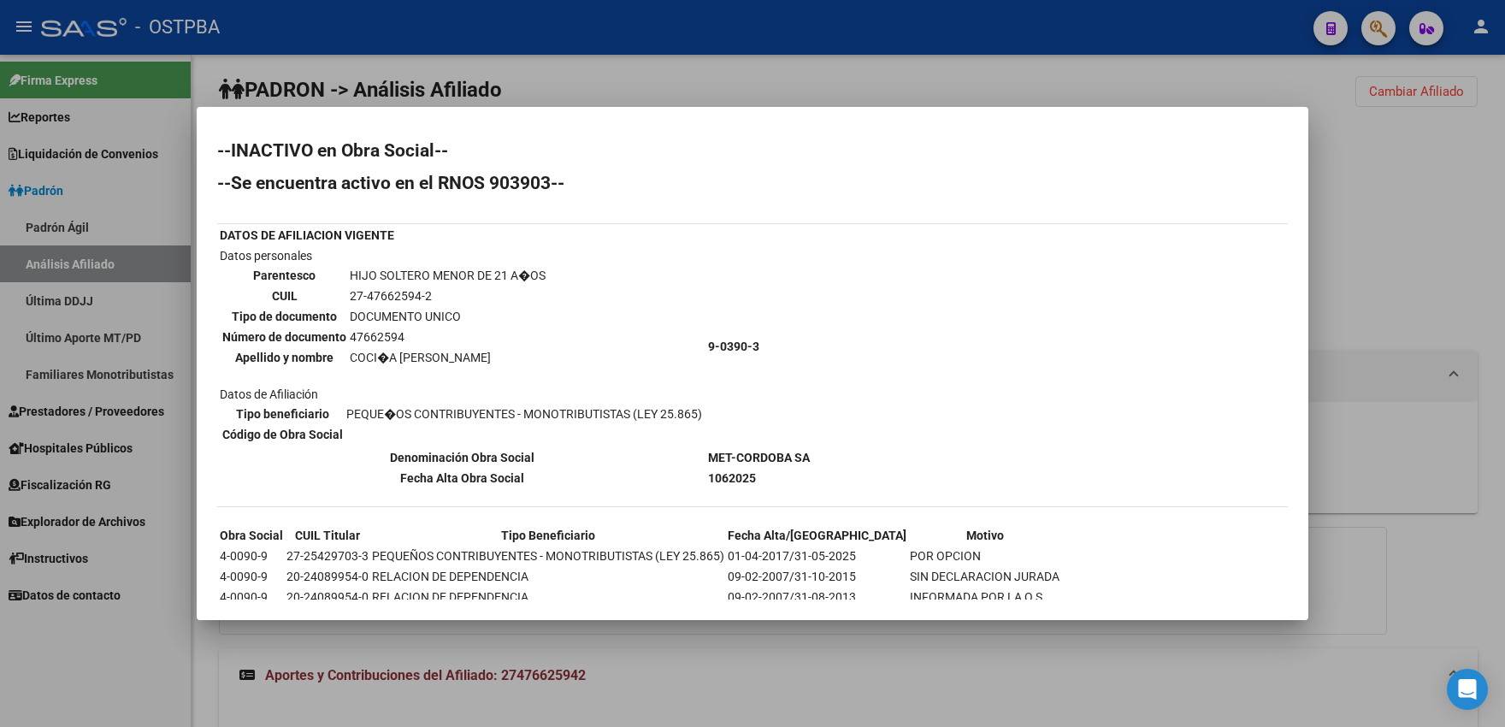
click at [739, 80] on div at bounding box center [752, 363] width 1505 height 727
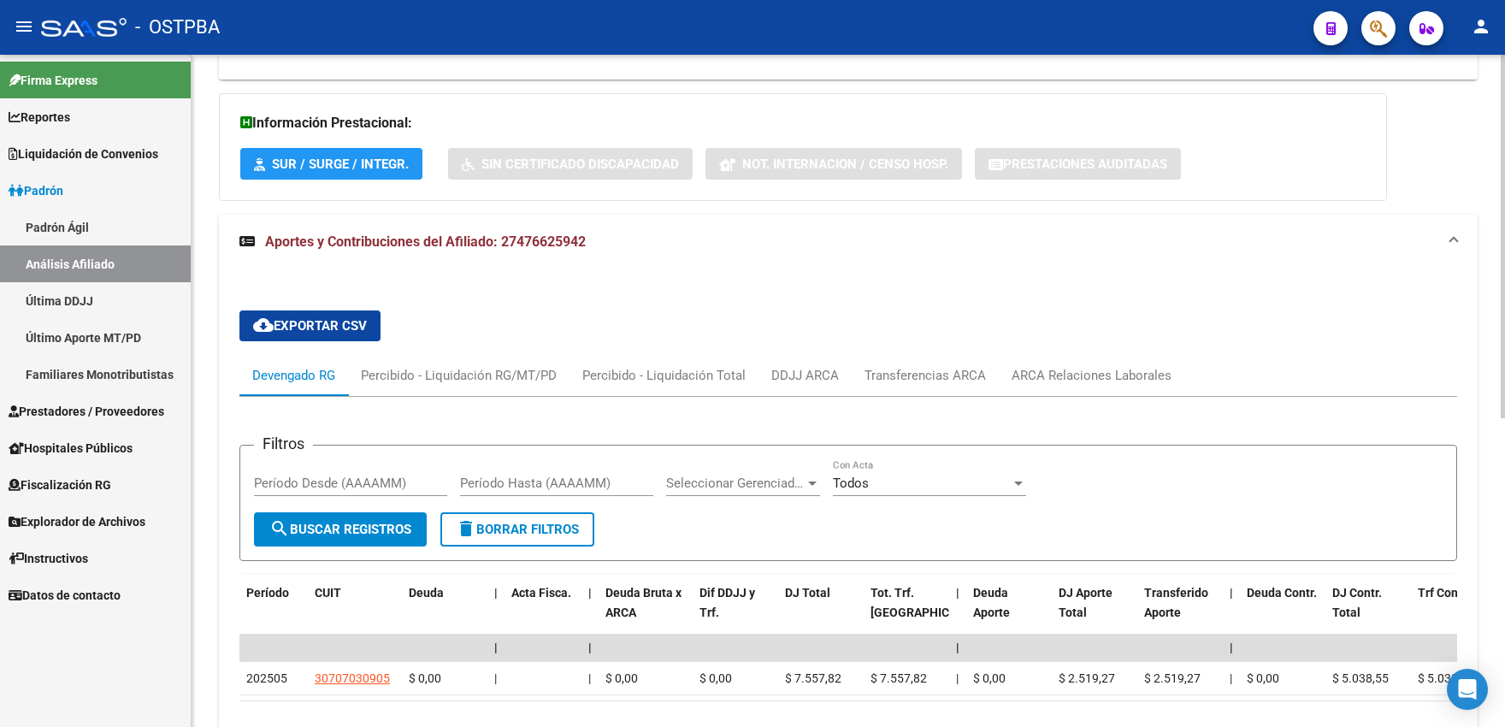
scroll to position [476, 0]
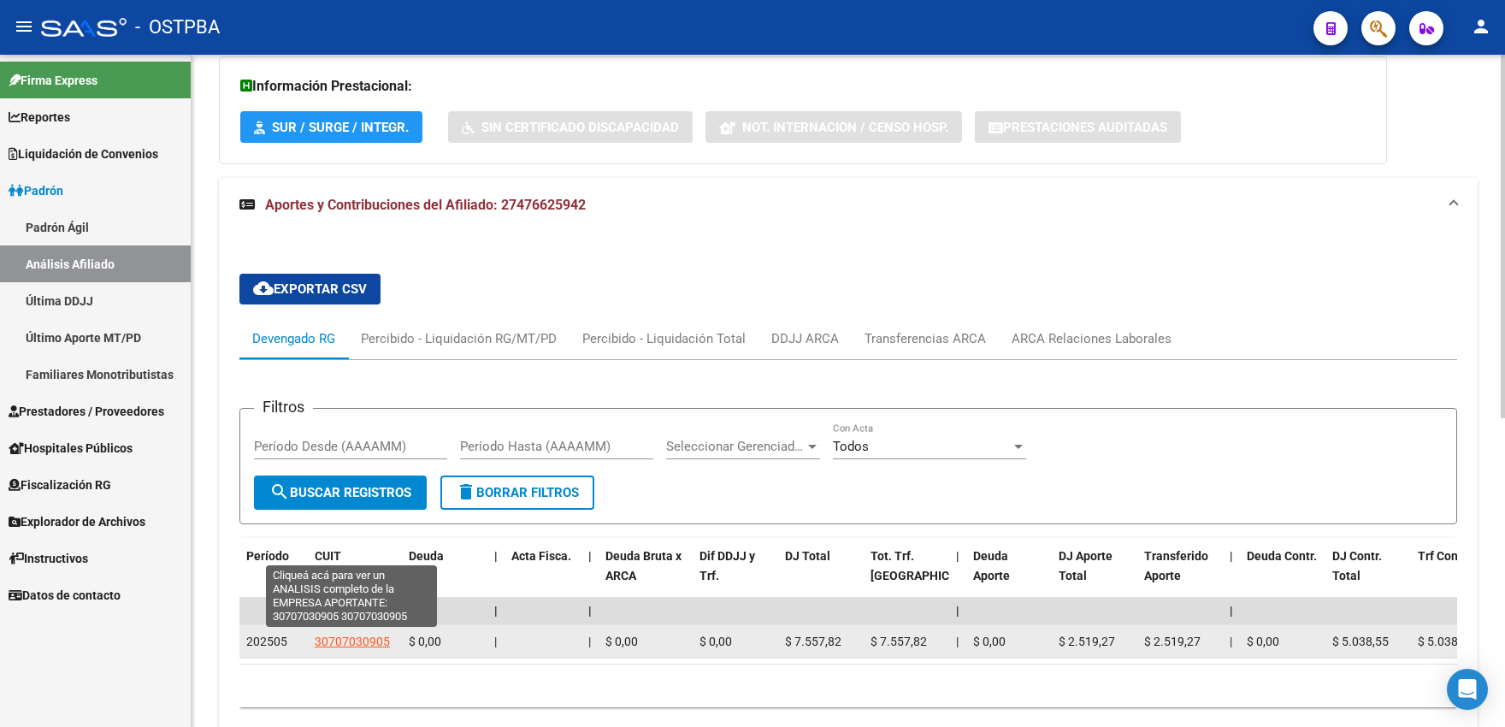
click at [340, 644] on span "30707030905" at bounding box center [352, 642] width 75 height 14
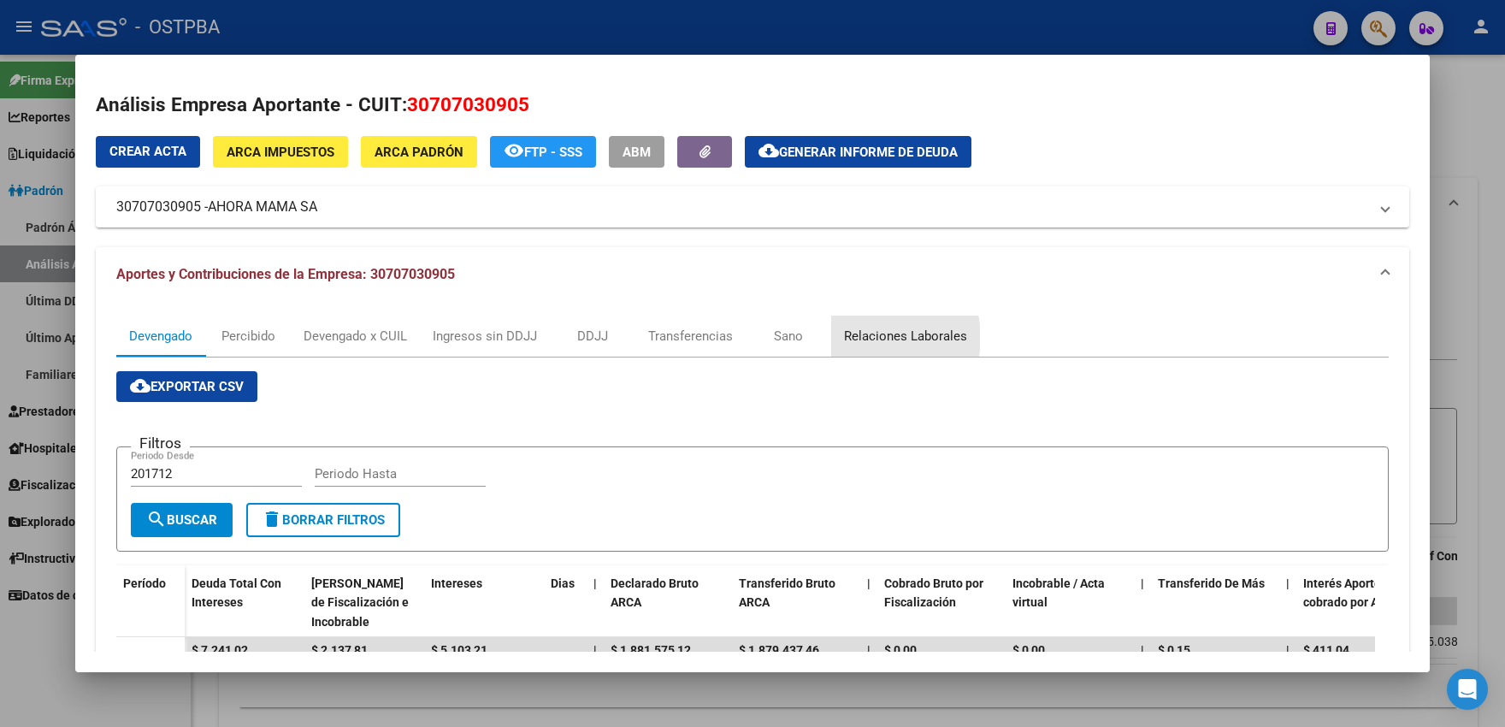
click at [880, 338] on div "Relaciones Laborales" at bounding box center [905, 336] width 123 height 19
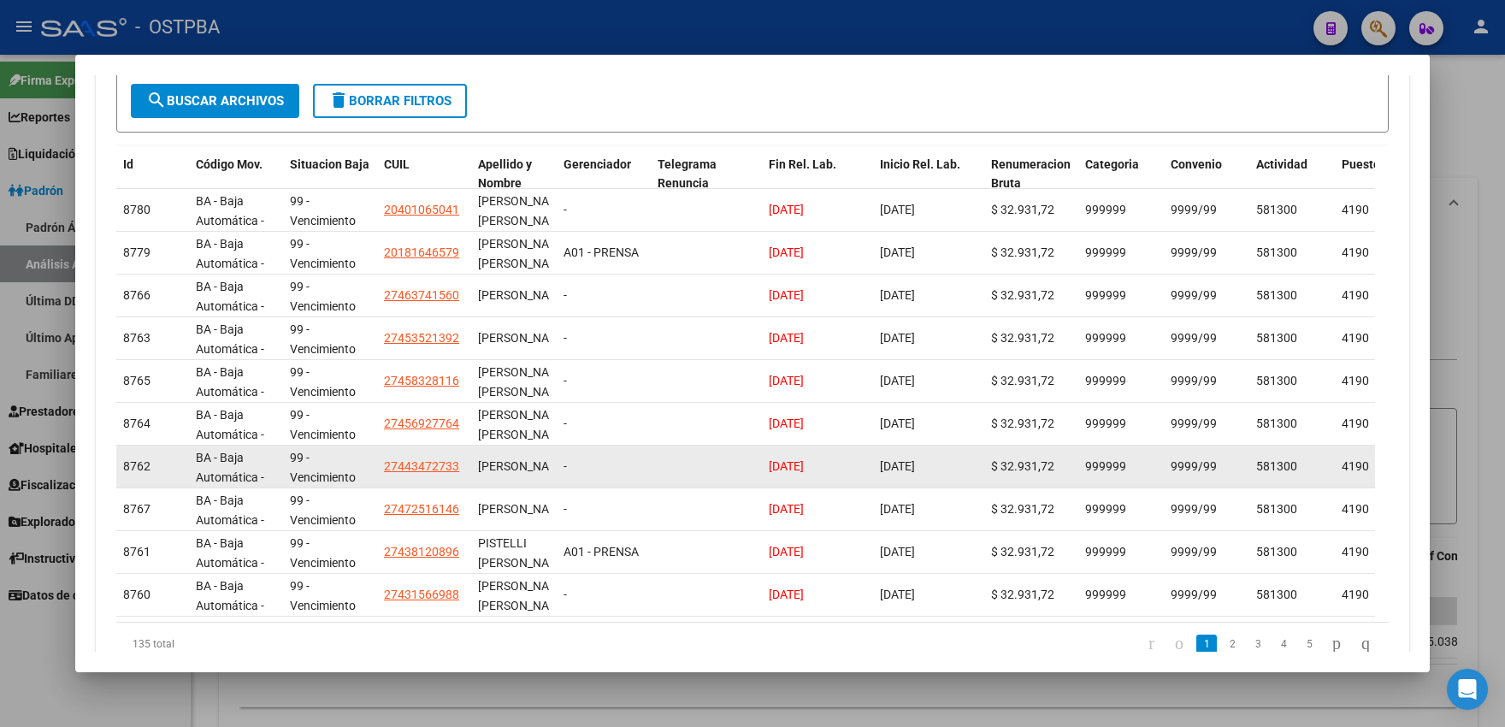
scroll to position [493, 0]
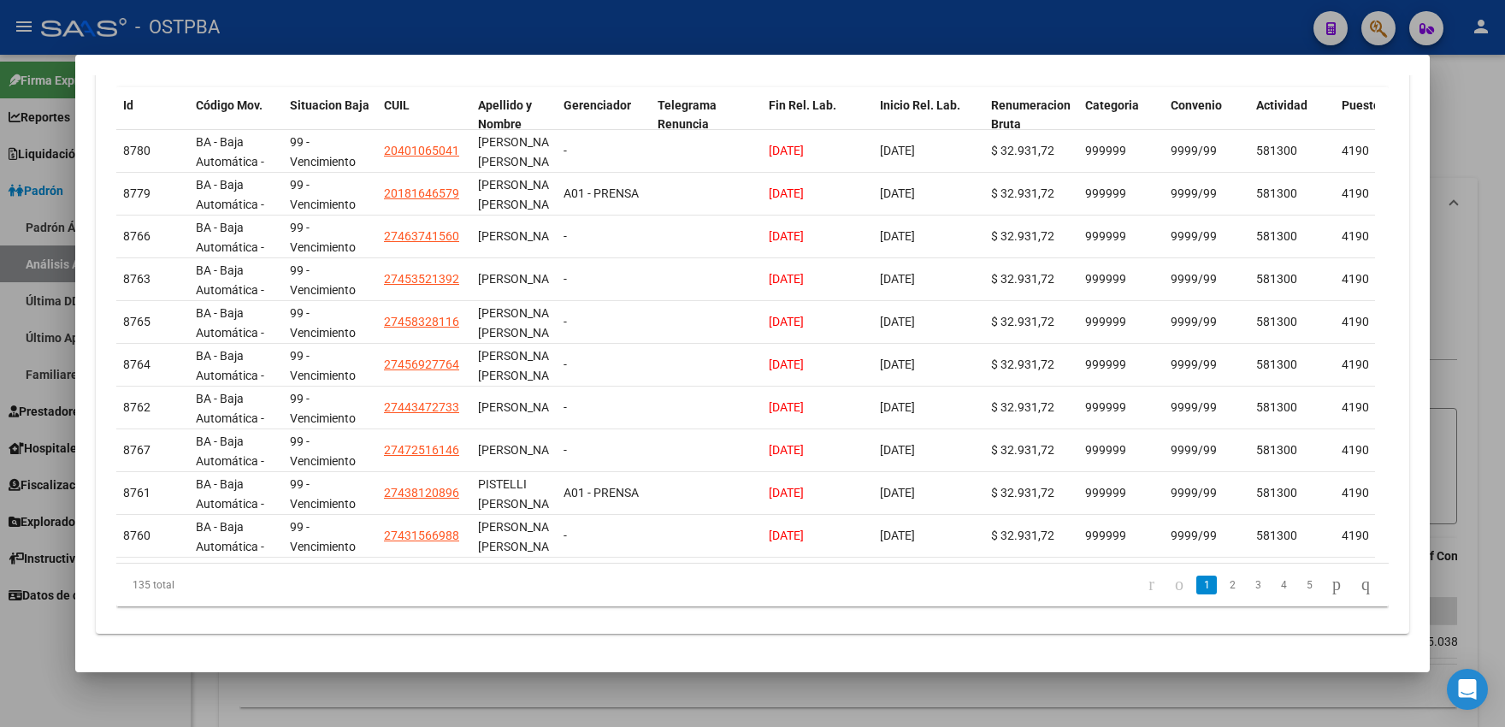
click at [50, 240] on div at bounding box center [752, 363] width 1505 height 727
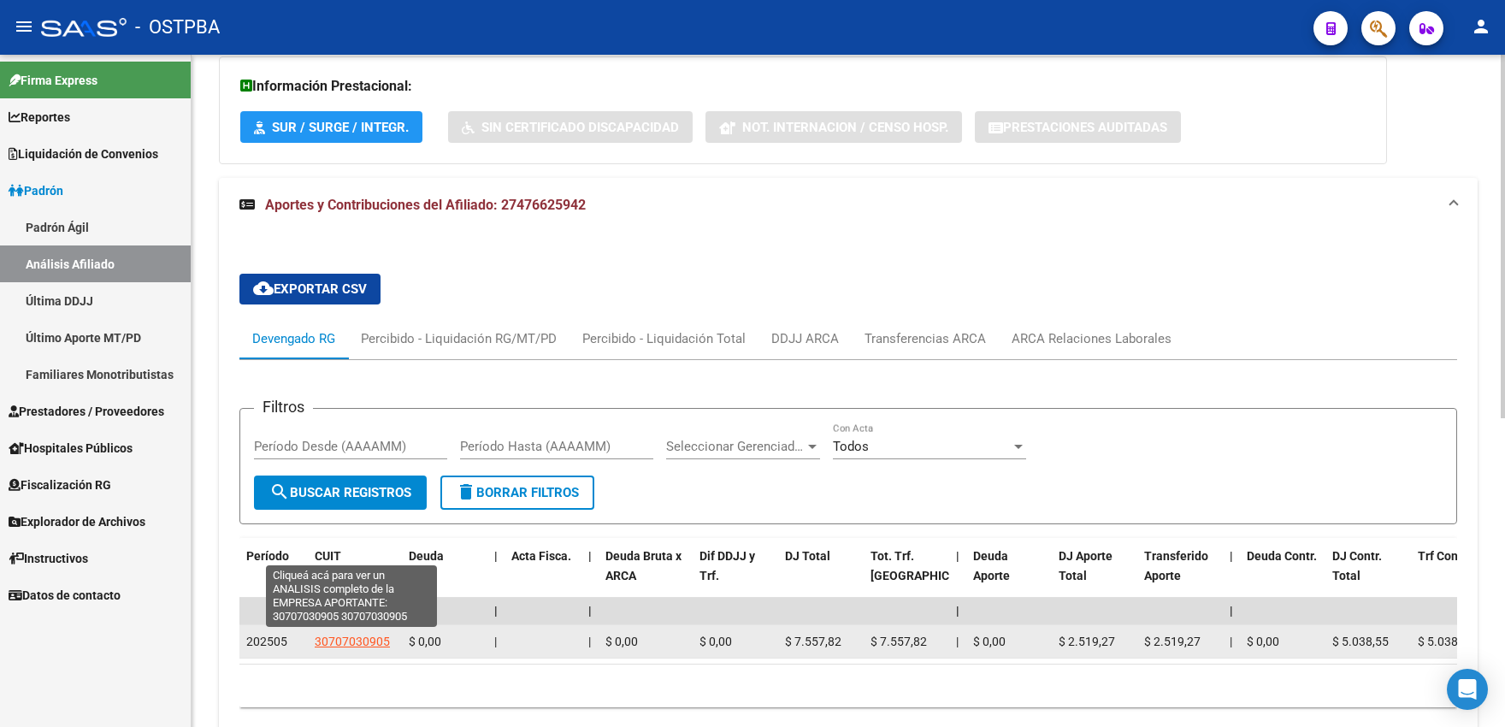
click at [369, 641] on span "30707030905" at bounding box center [352, 642] width 75 height 14
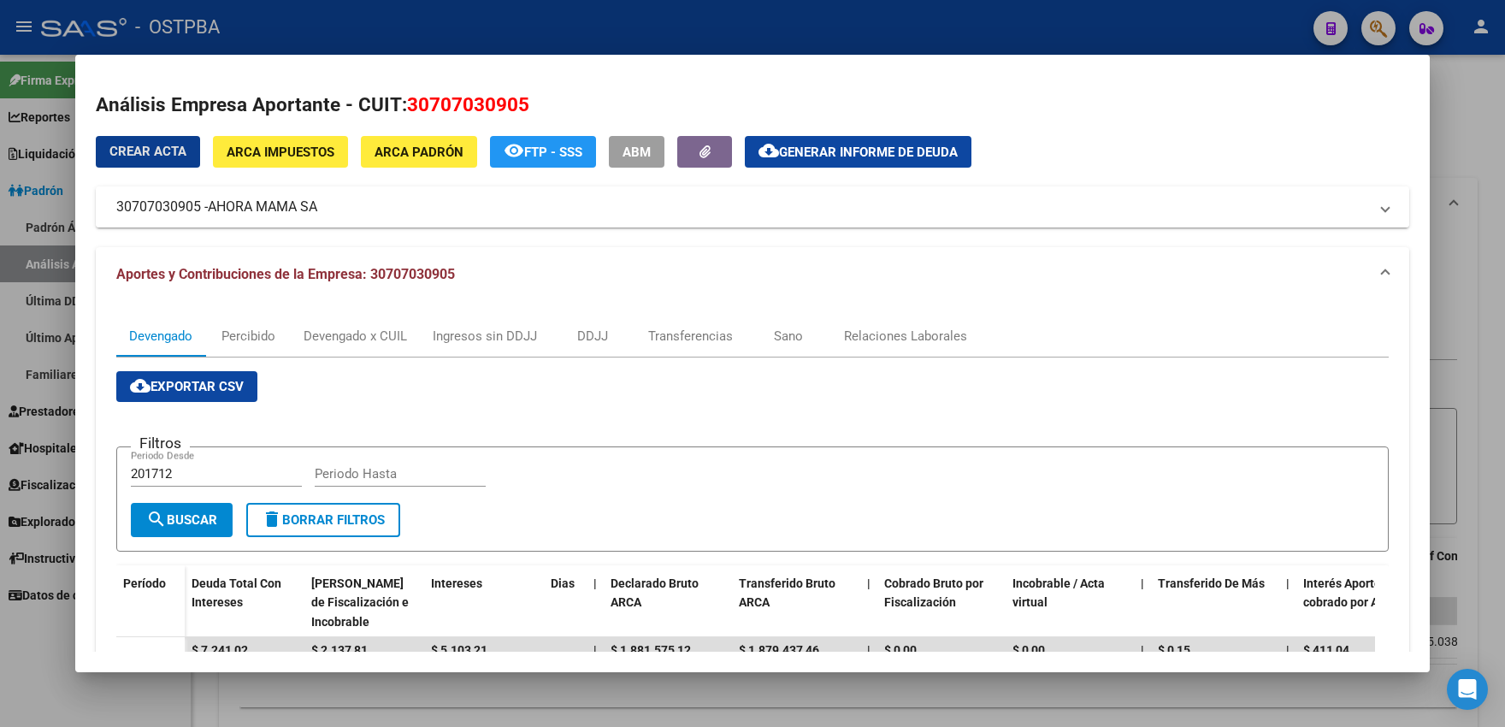
click at [287, 214] on span "AHORA MAMA SA" at bounding box center [262, 207] width 109 height 21
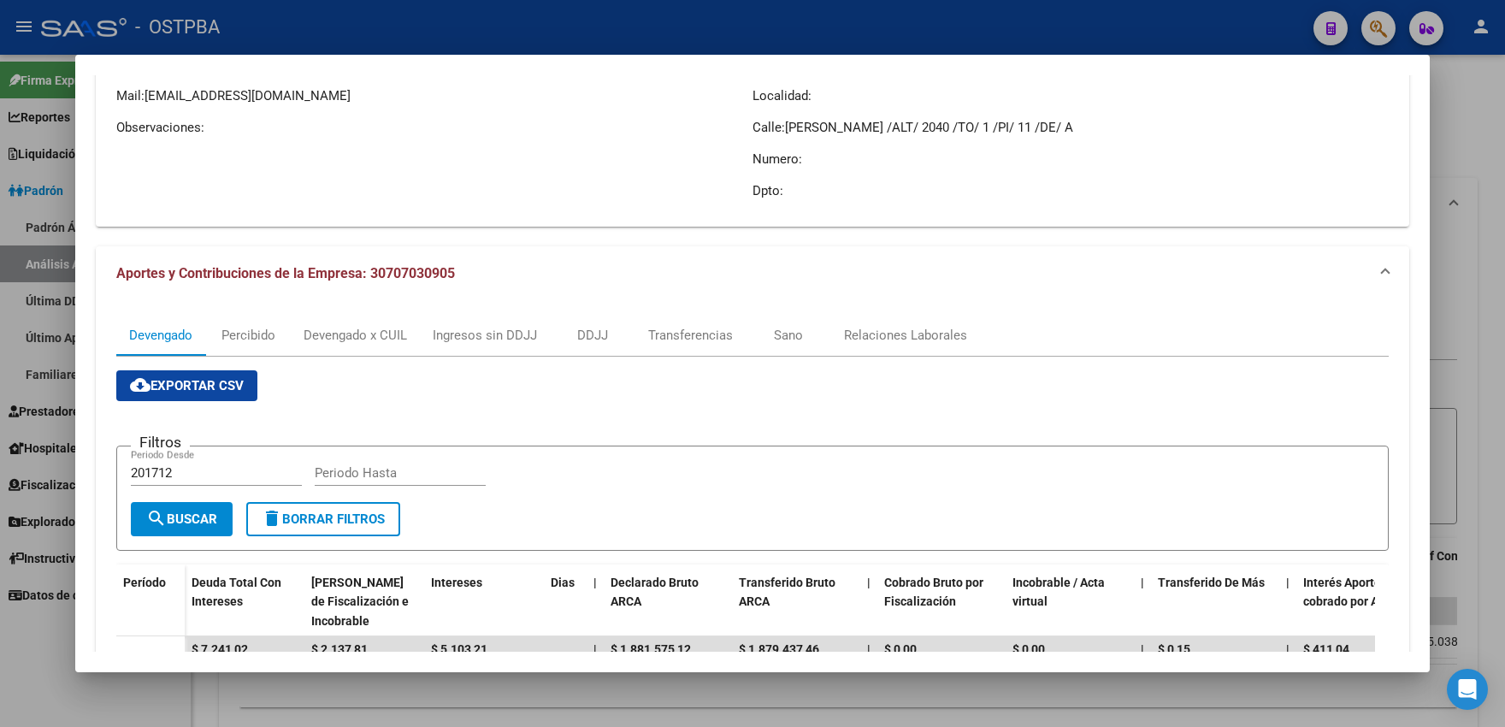
scroll to position [188, 0]
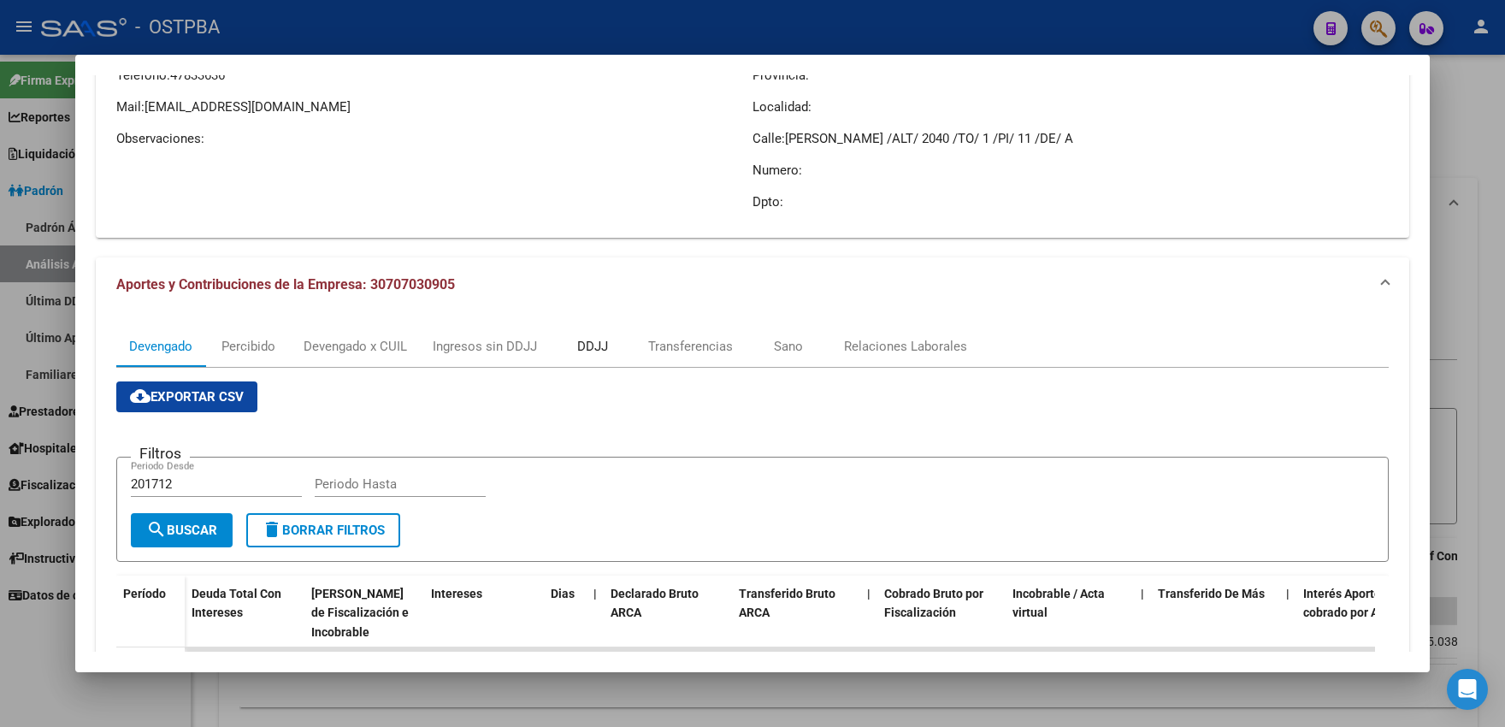
click at [595, 348] on div "DDJJ" at bounding box center [592, 346] width 31 height 19
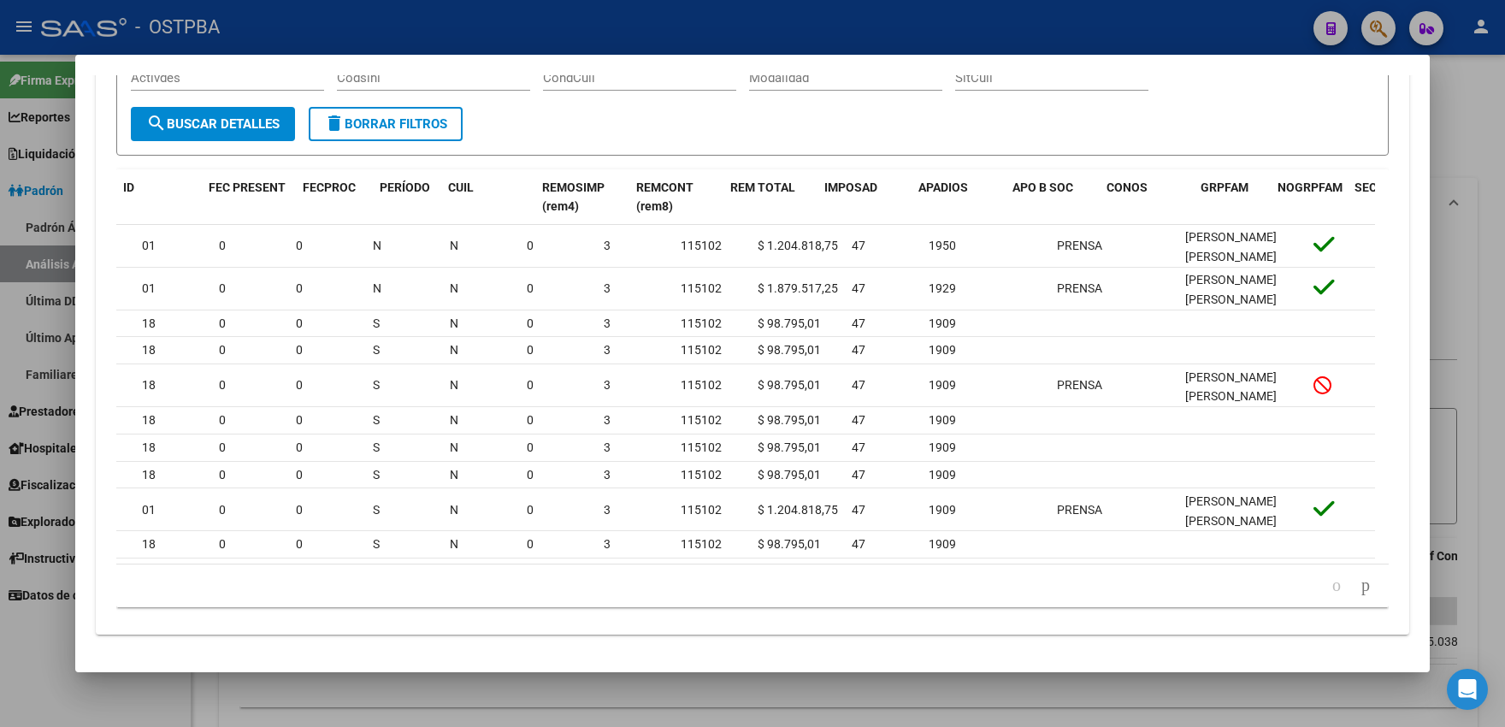
scroll to position [0, 0]
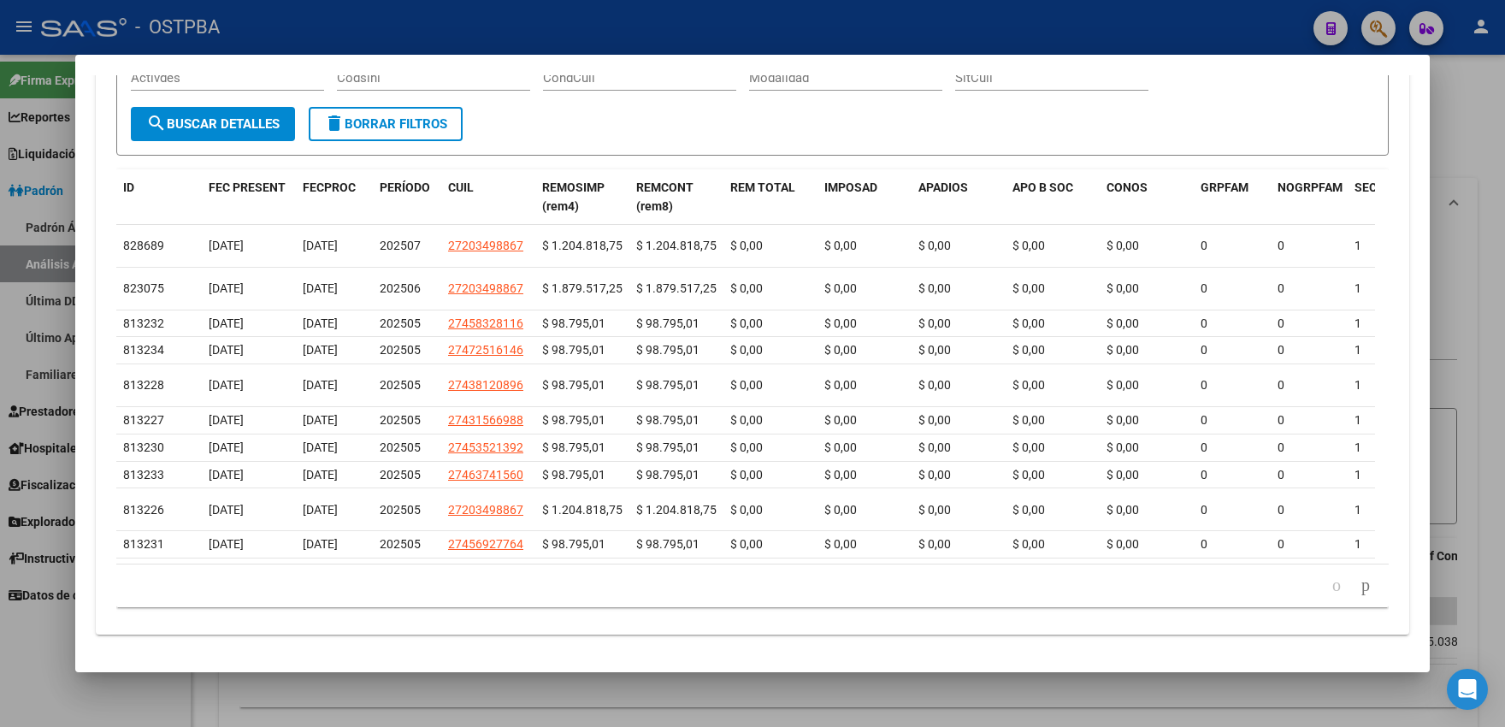
click at [0, 699] on div at bounding box center [752, 363] width 1505 height 727
